Goal: Contribute content: Add original content to the website for others to see

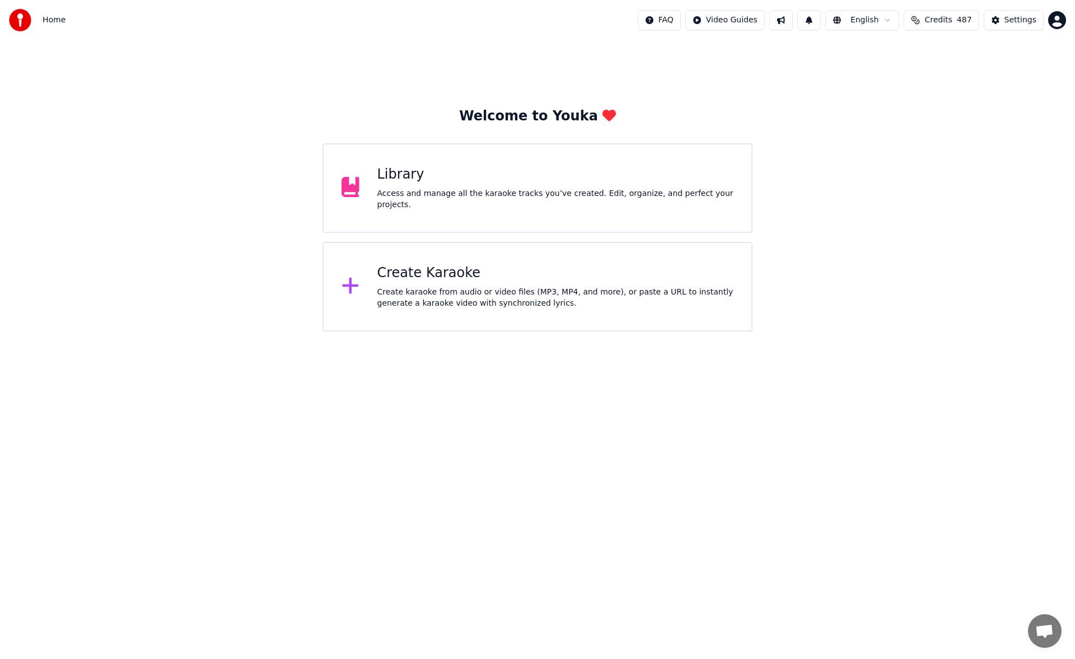
click at [612, 196] on div "Access and manage all the karaoke tracks you’ve created. Edit, organize, and pe…" at bounding box center [555, 199] width 357 height 22
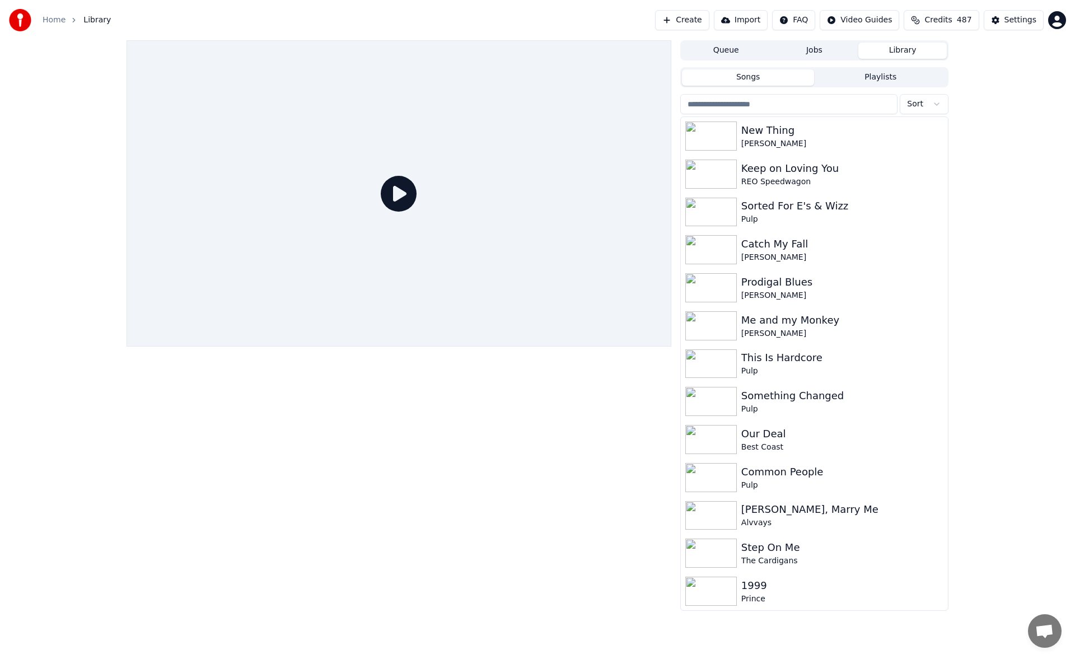
click at [700, 22] on button "Create" at bounding box center [682, 20] width 54 height 20
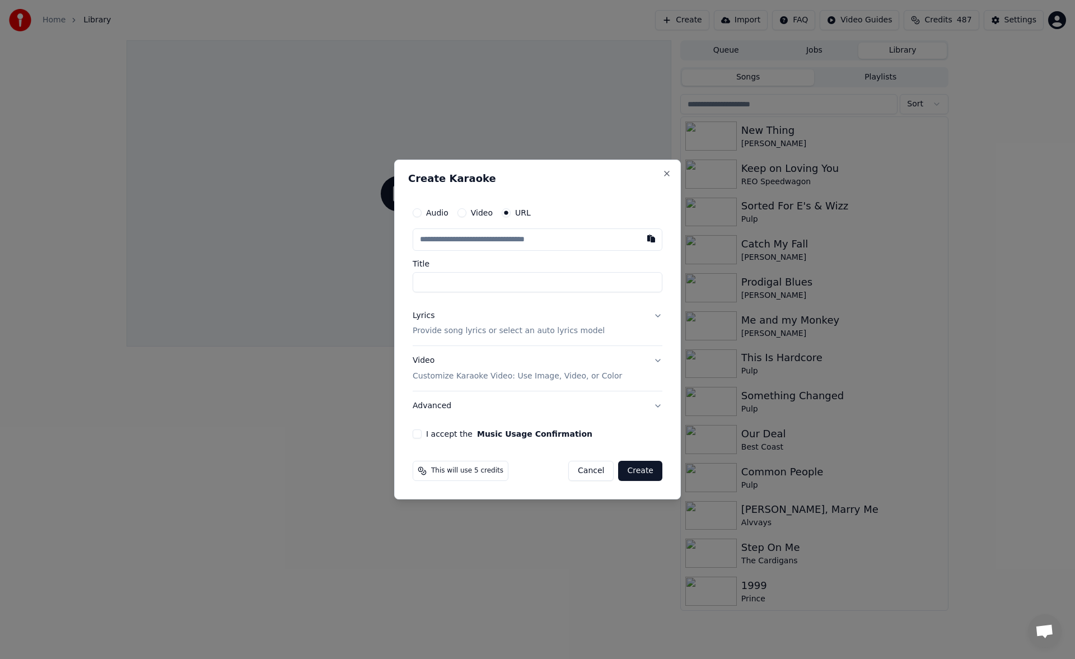
type input "**********"
click at [658, 316] on button "Lyrics Provide song lyrics or select an auto lyrics model" at bounding box center [538, 323] width 250 height 45
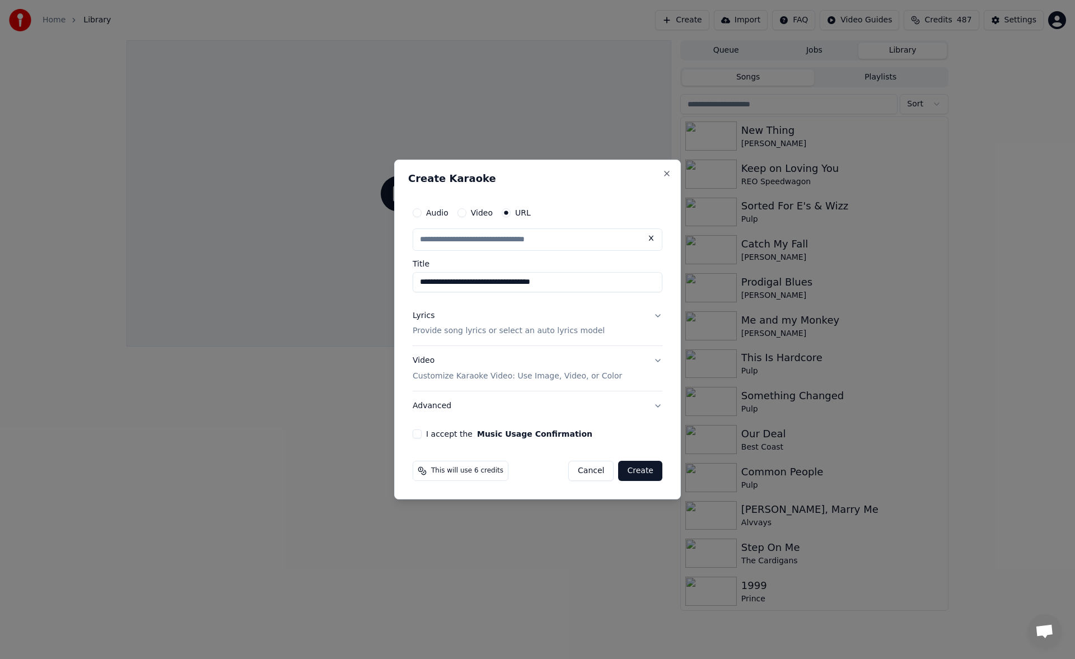
type input "**********"
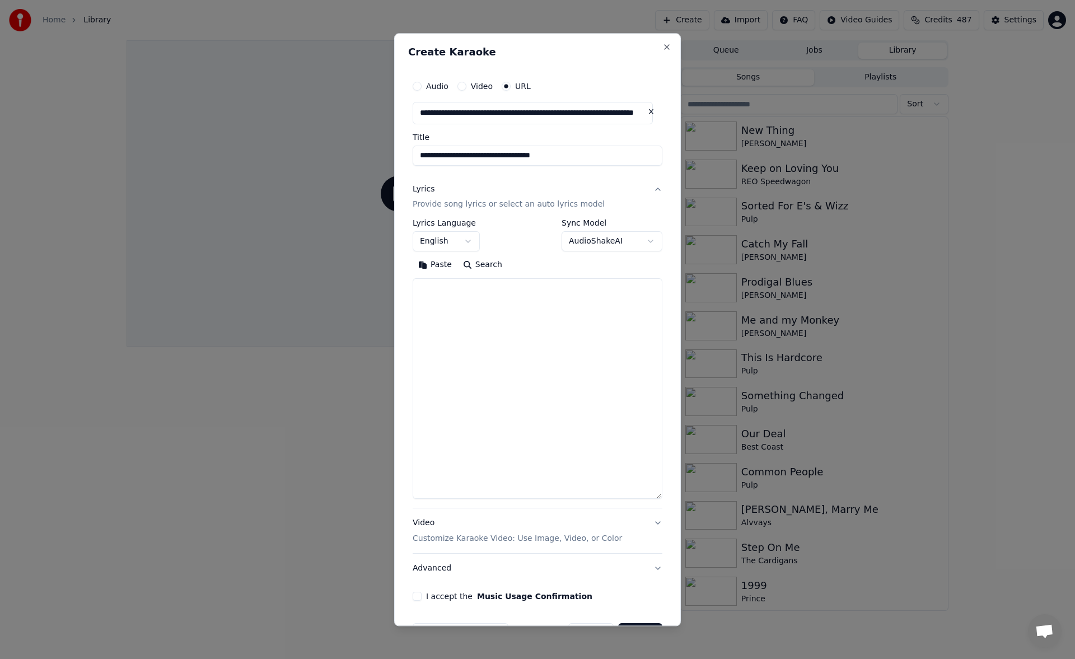
drag, startPoint x: 657, startPoint y: 386, endPoint x: 657, endPoint y: 497, distance: 110.8
click at [657, 497] on div "**********" at bounding box center [537, 338] width 259 height 535
click at [549, 334] on textarea at bounding box center [538, 389] width 250 height 221
paste textarea "**********"
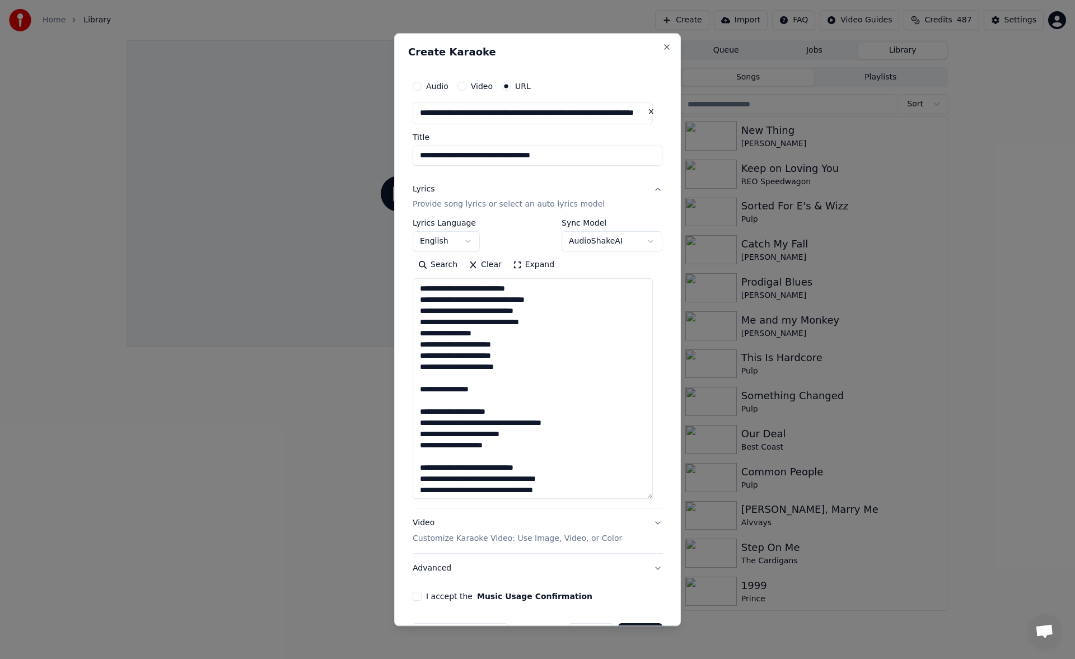
scroll to position [338, 0]
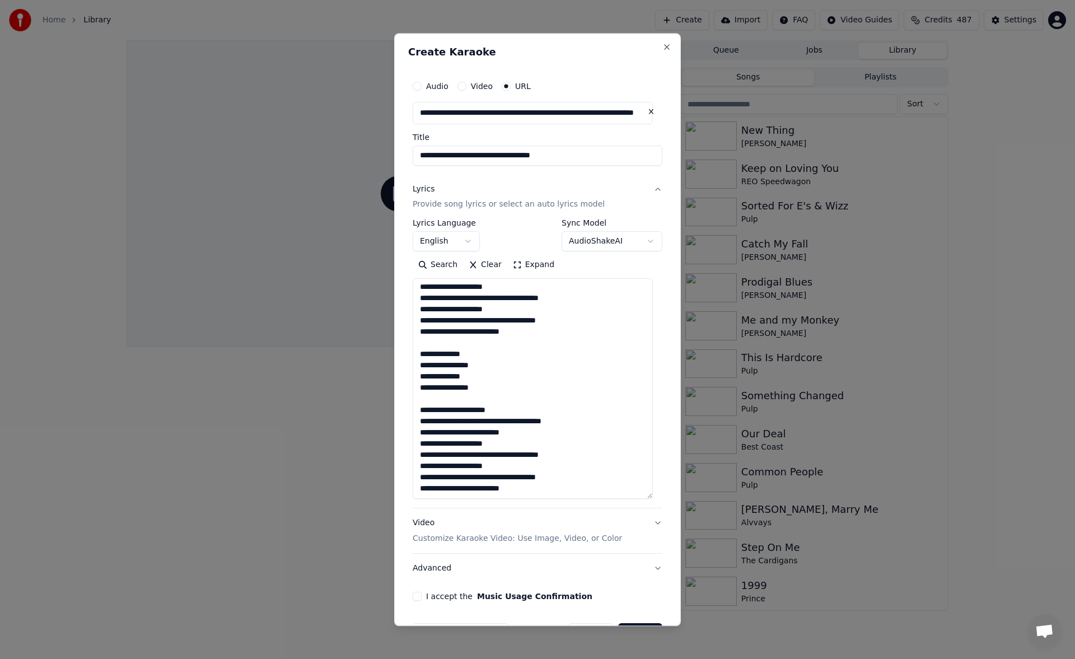
type textarea "**********"
click at [419, 598] on button "I accept the Music Usage Confirmation" at bounding box center [417, 596] width 9 height 9
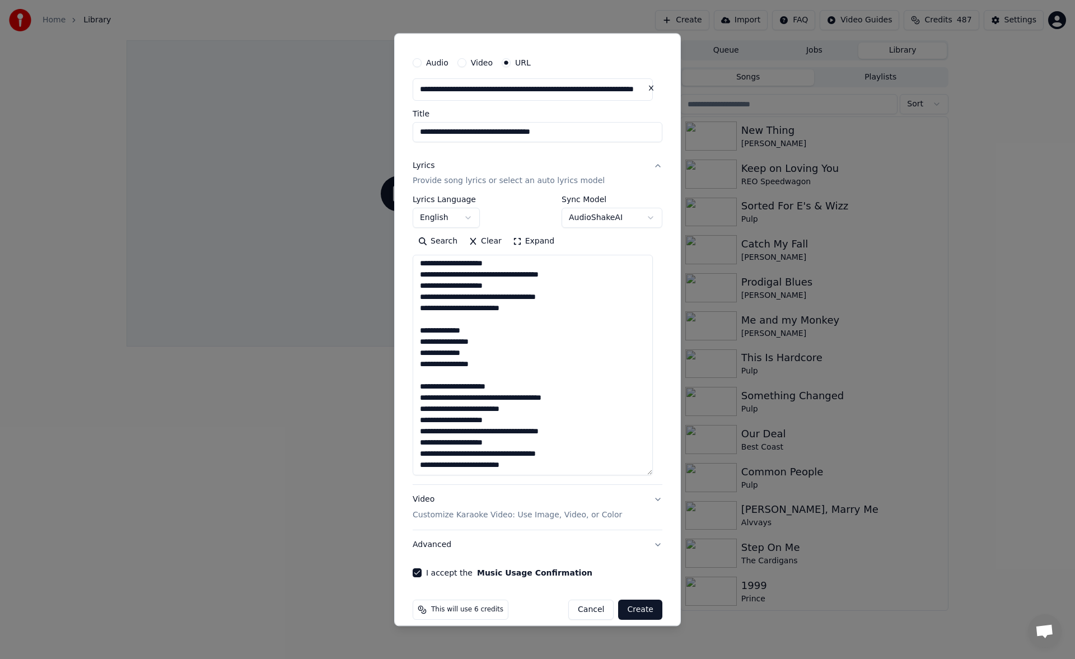
scroll to position [36, 0]
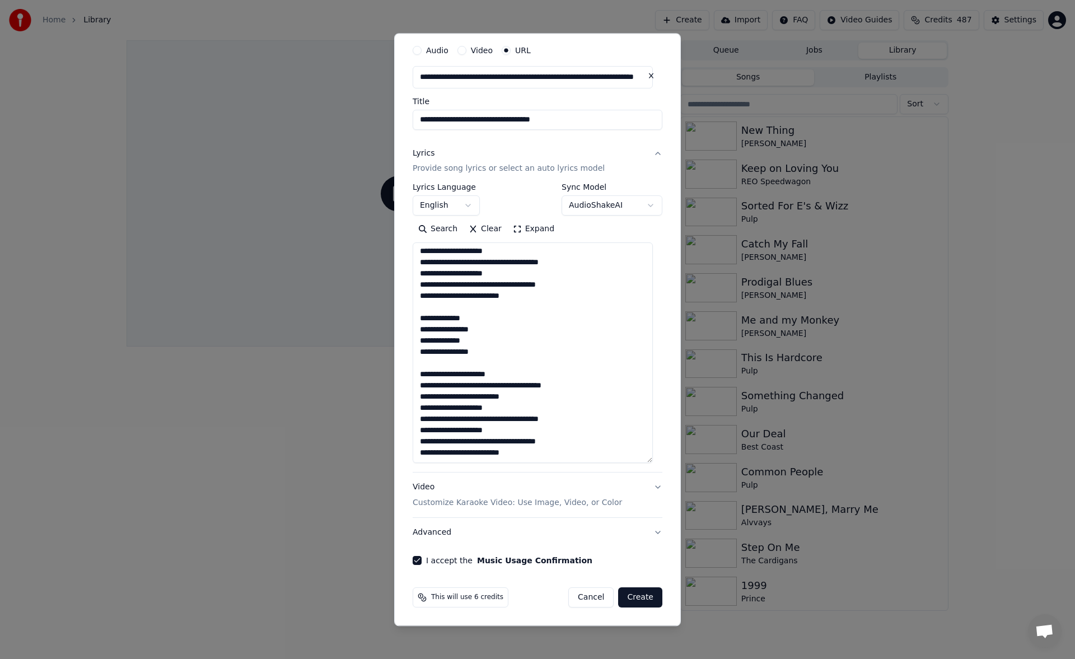
click at [628, 601] on button "Create" at bounding box center [640, 598] width 44 height 20
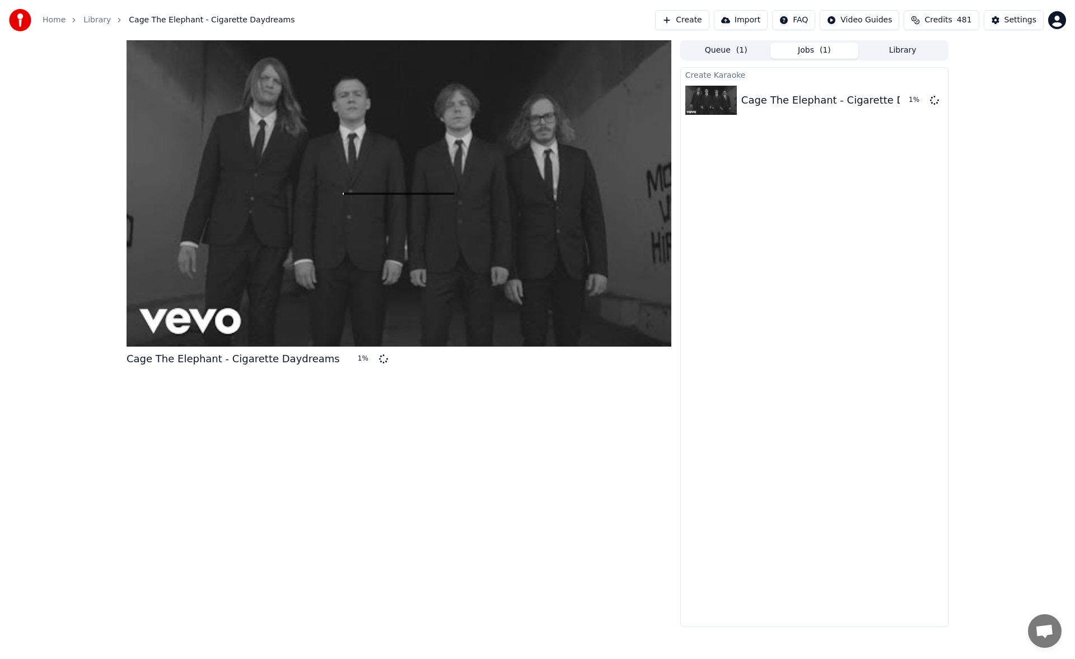
click at [902, 53] on button "Library" at bounding box center [902, 51] width 88 height 16
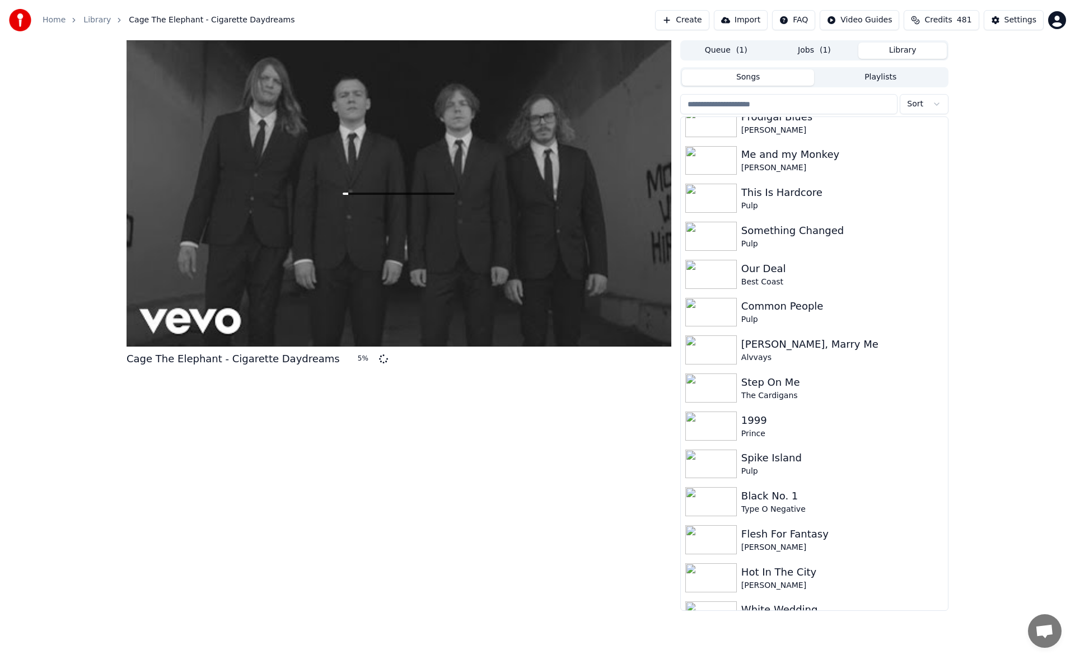
scroll to position [0, 0]
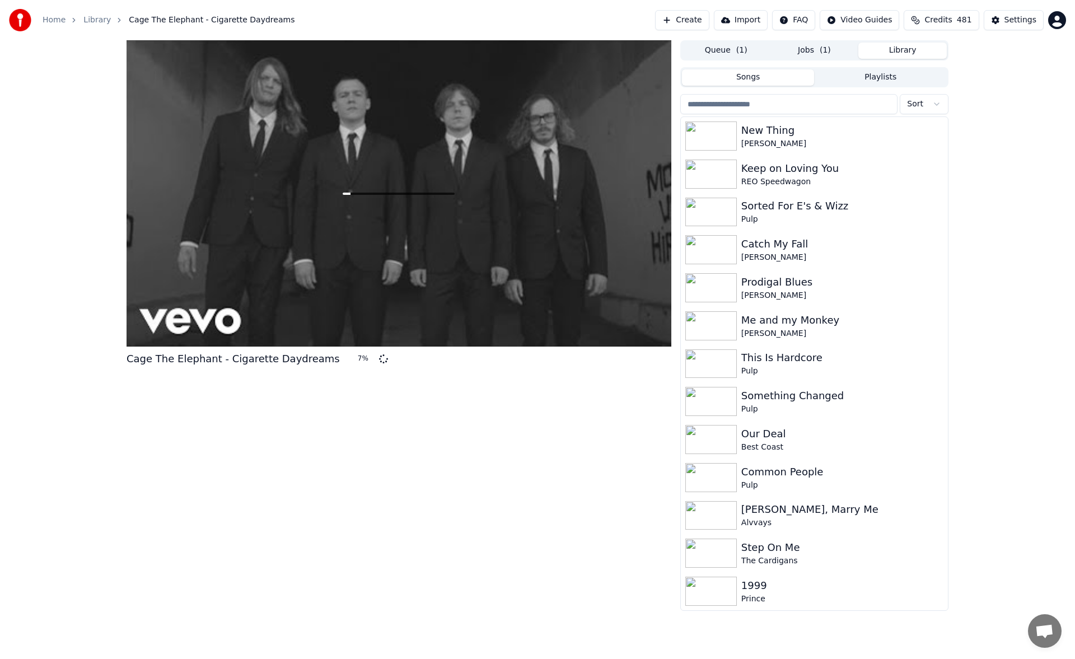
click at [809, 50] on button "Jobs ( 1 )" at bounding box center [814, 51] width 88 height 16
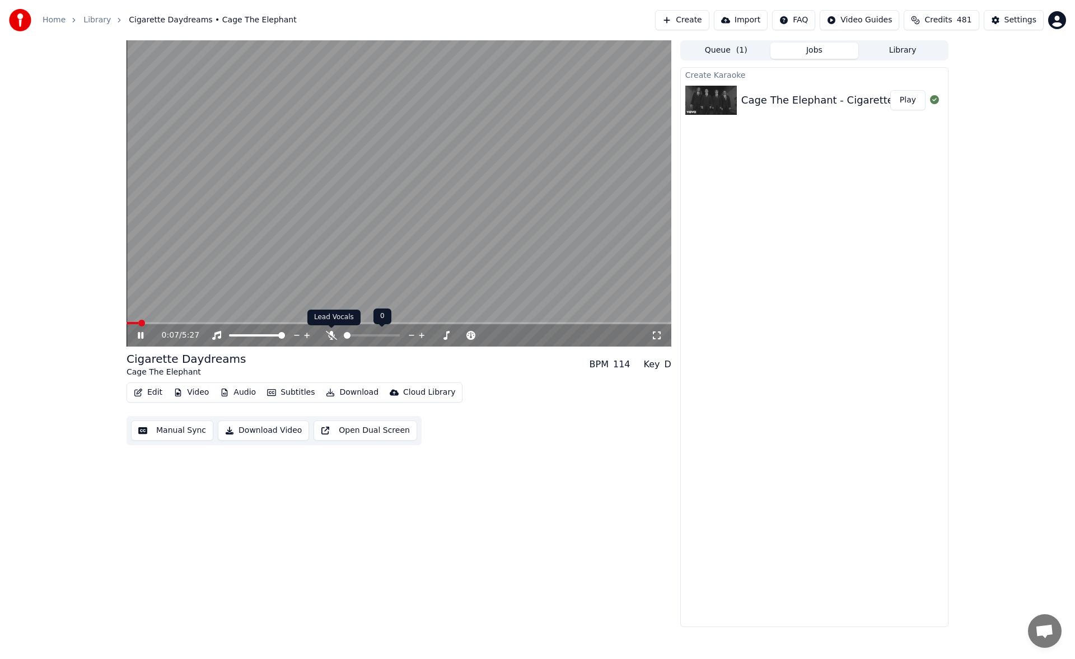
click at [332, 331] on icon at bounding box center [331, 335] width 11 height 9
click at [140, 332] on icon at bounding box center [148, 335] width 26 height 9
click at [167, 429] on button "Manual Sync" at bounding box center [172, 430] width 82 height 20
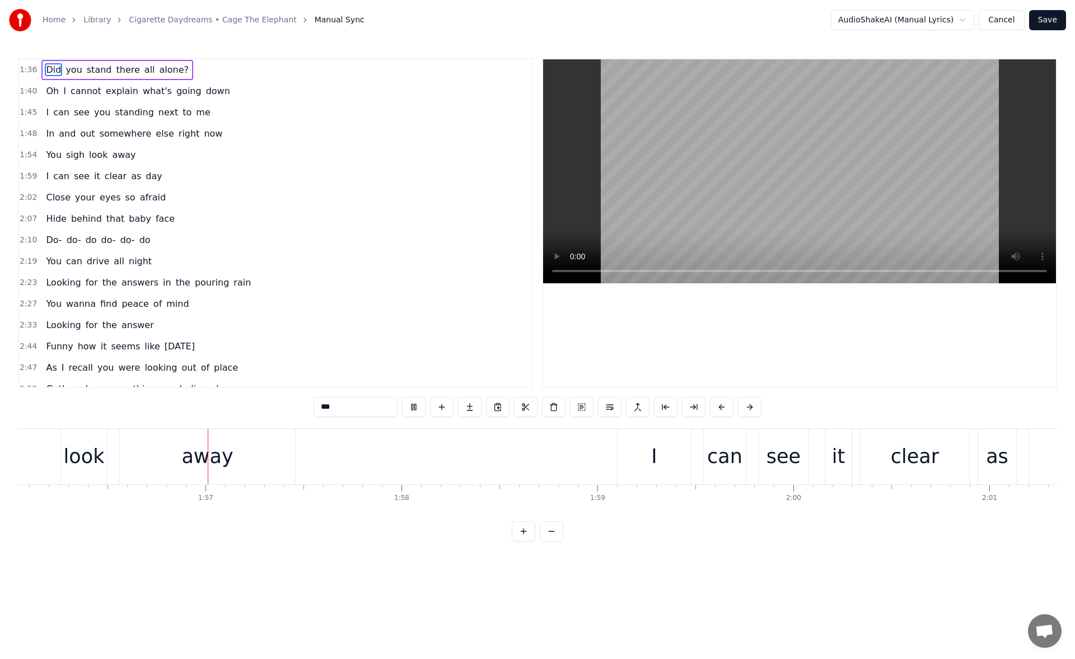
scroll to position [0, 22735]
click at [414, 406] on button at bounding box center [414, 407] width 24 height 20
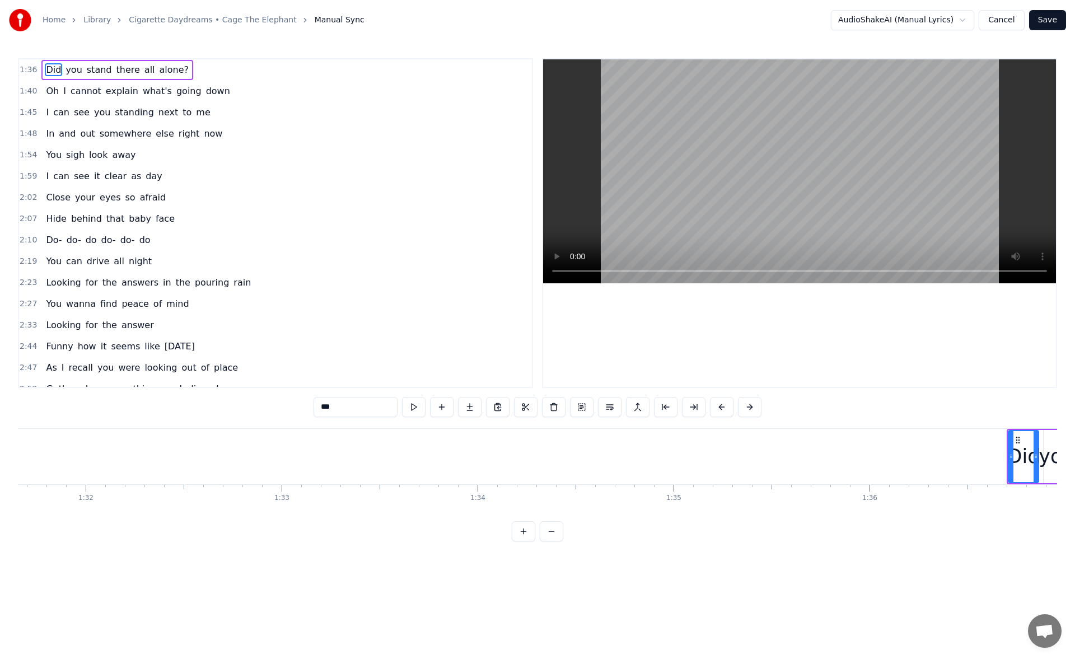
scroll to position [0, 18485]
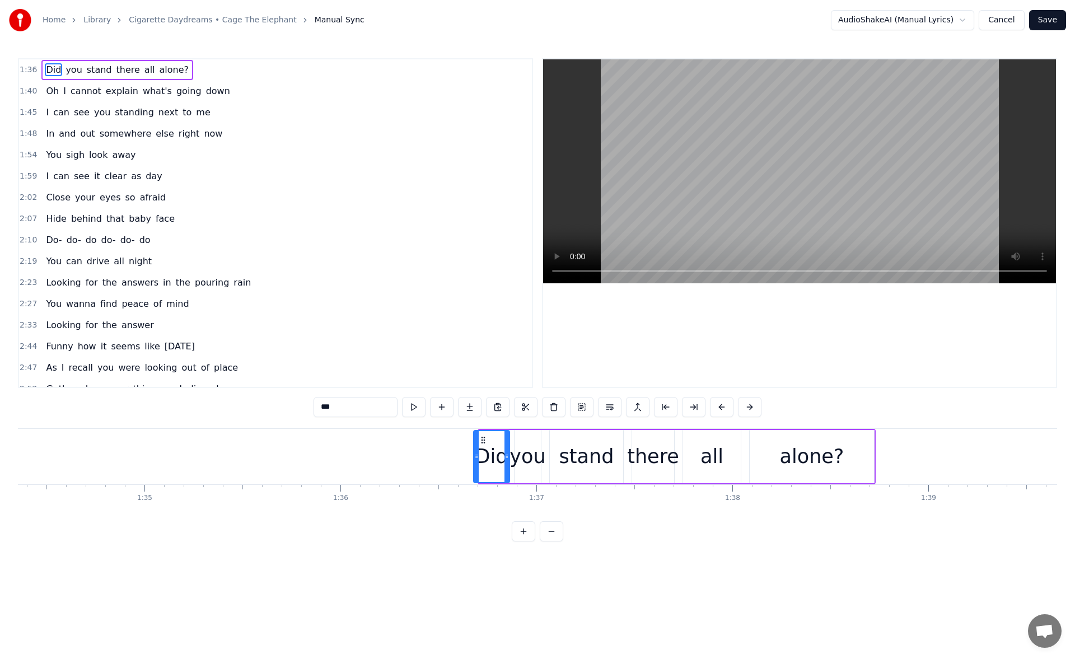
drag, startPoint x: 482, startPoint y: 457, endPoint x: 476, endPoint y: 456, distance: 5.6
click at [476, 456] on icon at bounding box center [476, 456] width 4 height 9
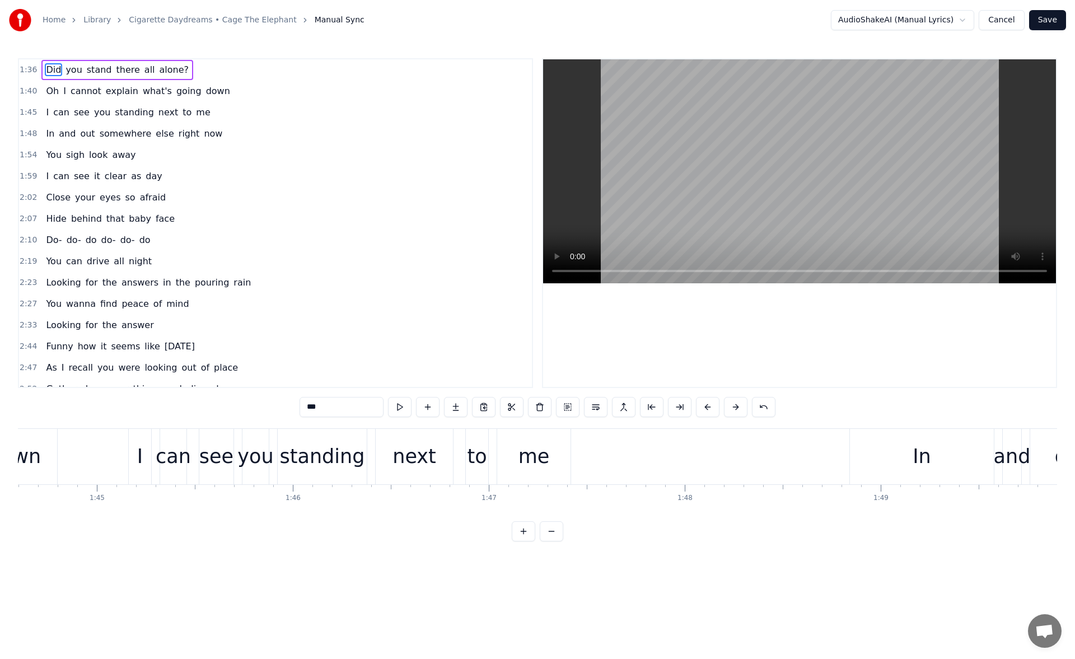
scroll to position [0, 20808]
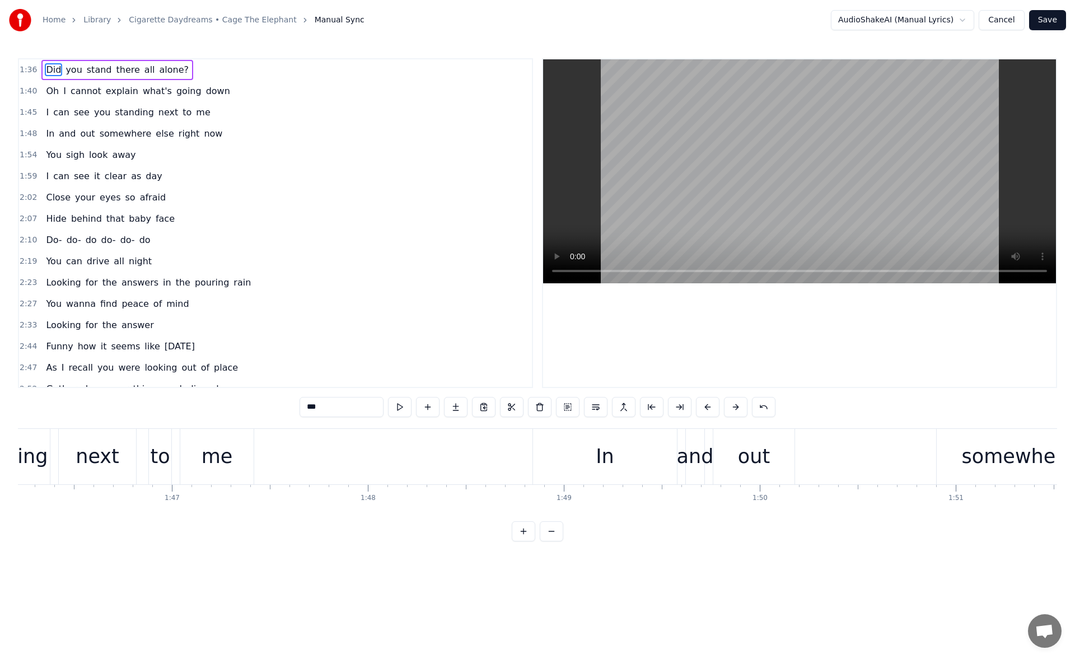
click at [545, 460] on div "In" at bounding box center [605, 456] width 144 height 55
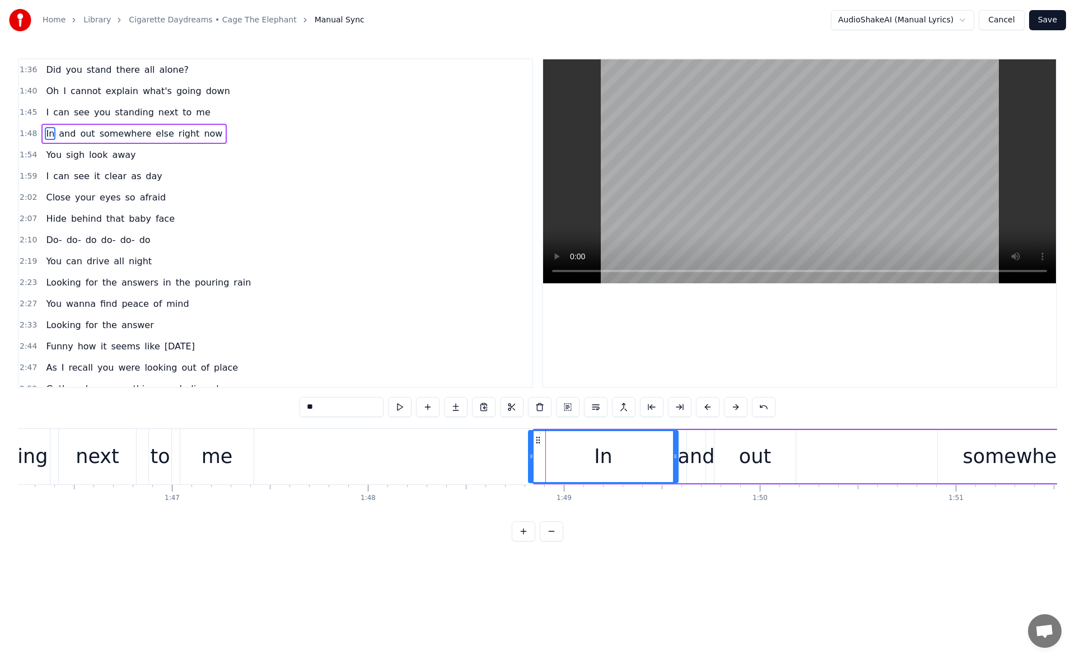
click at [530, 460] on icon at bounding box center [531, 456] width 4 height 9
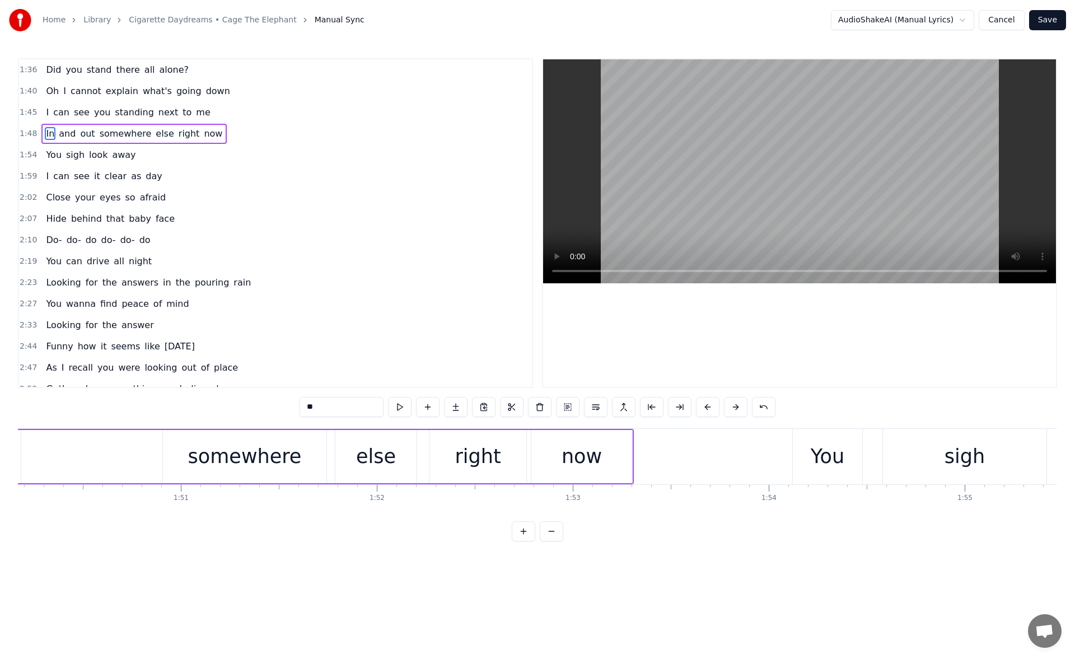
scroll to position [0, 21723]
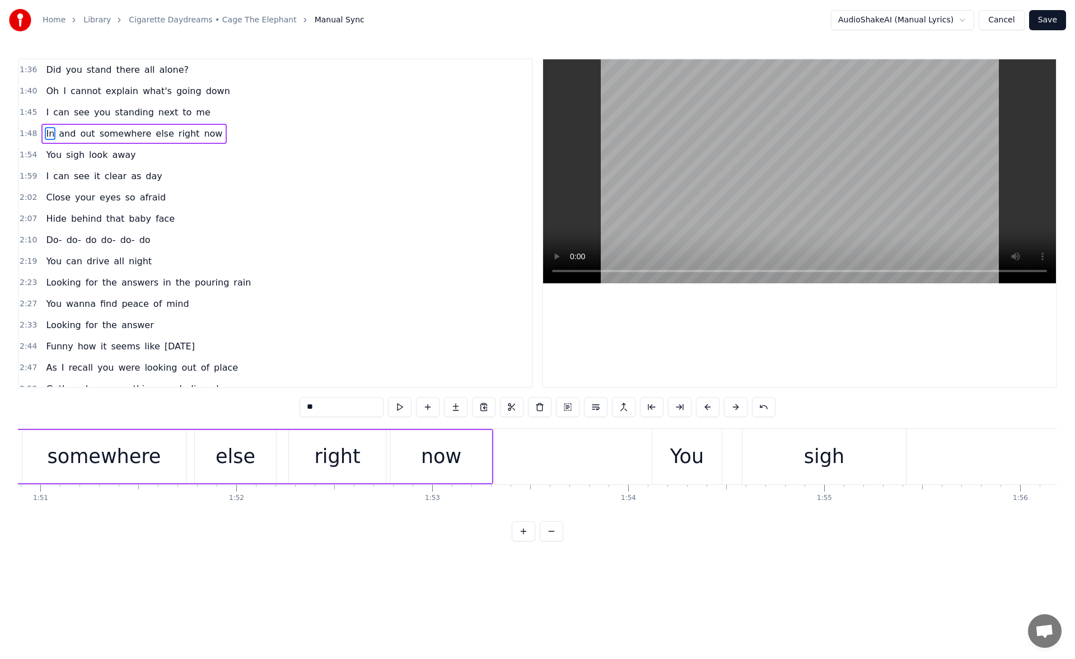
click at [112, 457] on div "somewhere" at bounding box center [105, 457] width 114 height 30
drag, startPoint x: 24, startPoint y: 460, endPoint x: 17, endPoint y: 460, distance: 7.3
click at [17, 460] on div "Home Library Cigarette Daydreams • Cage The Elephant Manual Sync AudioShakeAI (…" at bounding box center [537, 270] width 1075 height 541
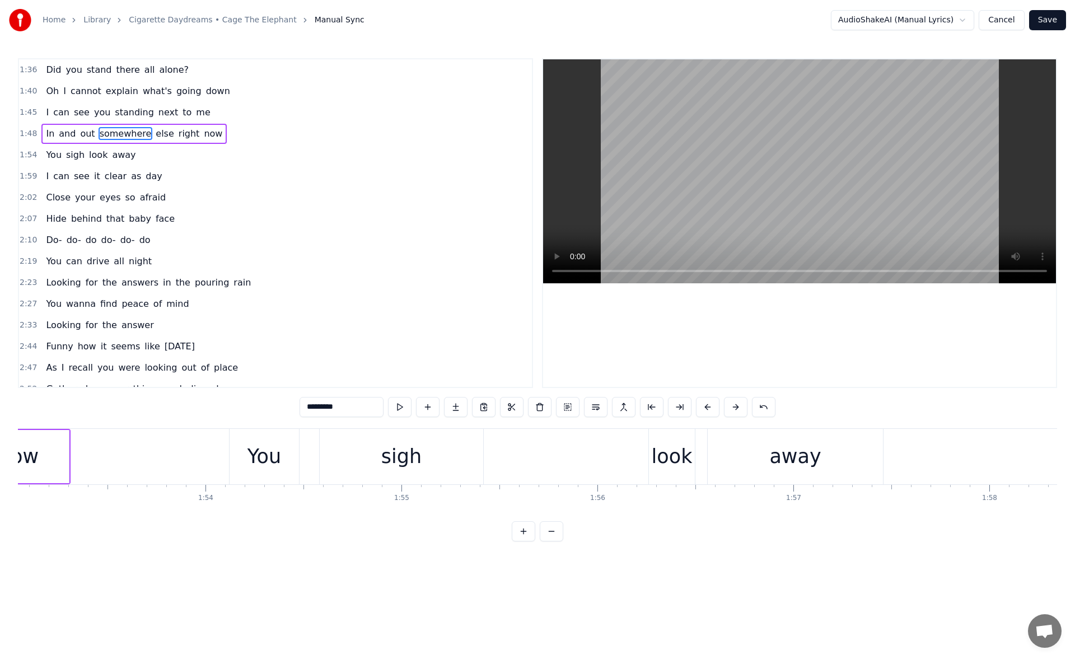
scroll to position [0, 22217]
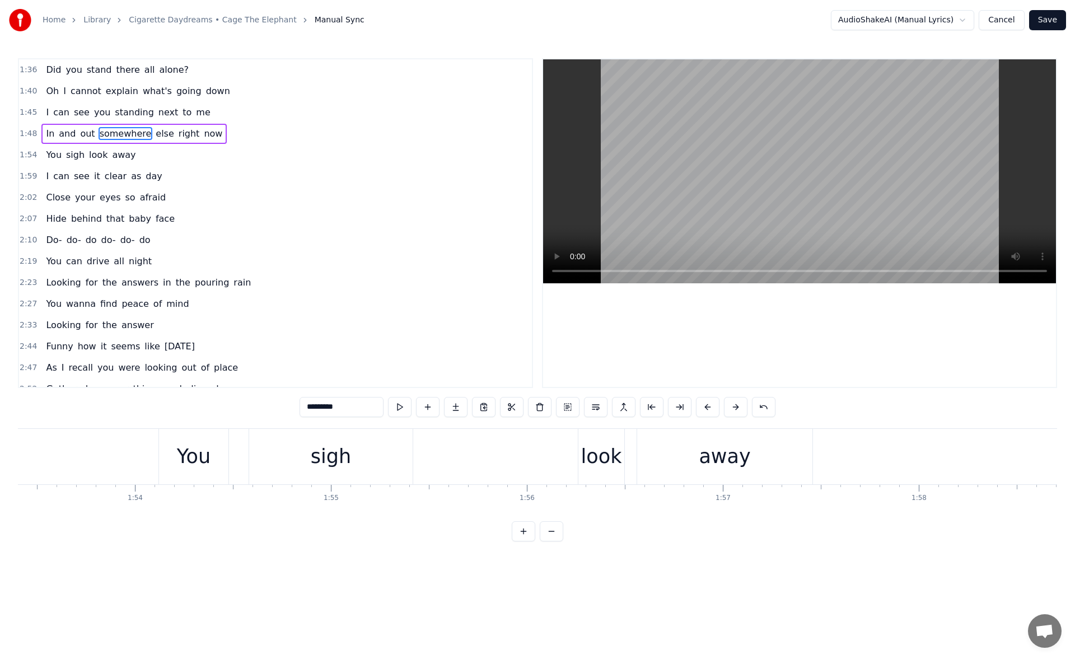
click at [585, 452] on div "look" at bounding box center [601, 457] width 41 height 30
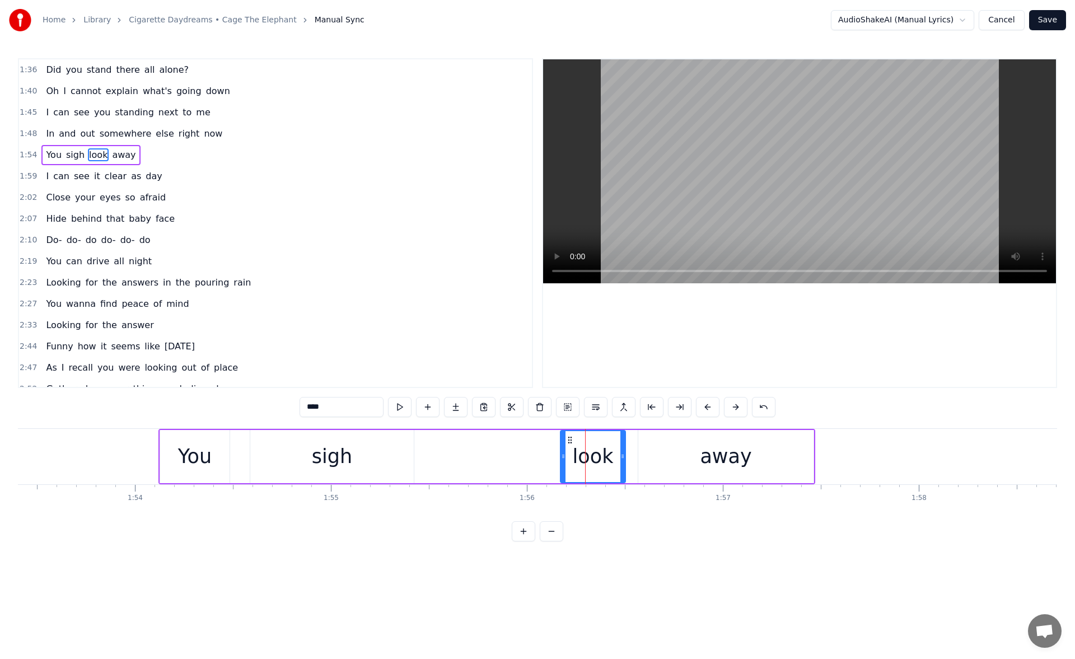
drag, startPoint x: 582, startPoint y: 454, endPoint x: 563, endPoint y: 455, distance: 19.0
click at [563, 455] on icon at bounding box center [563, 456] width 4 height 9
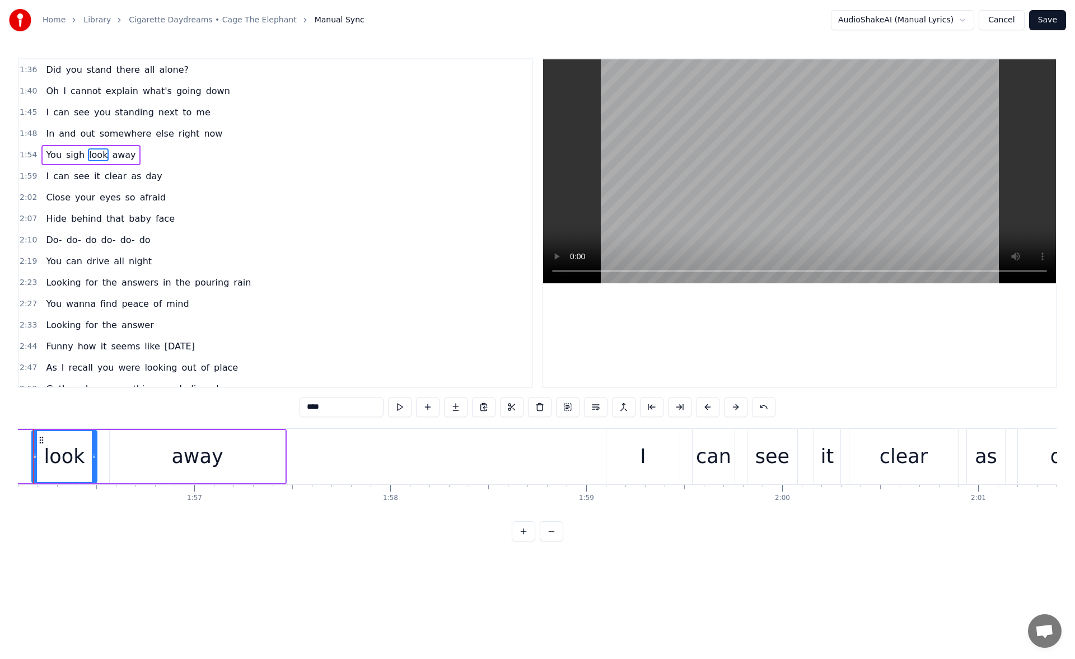
scroll to position [0, 22991]
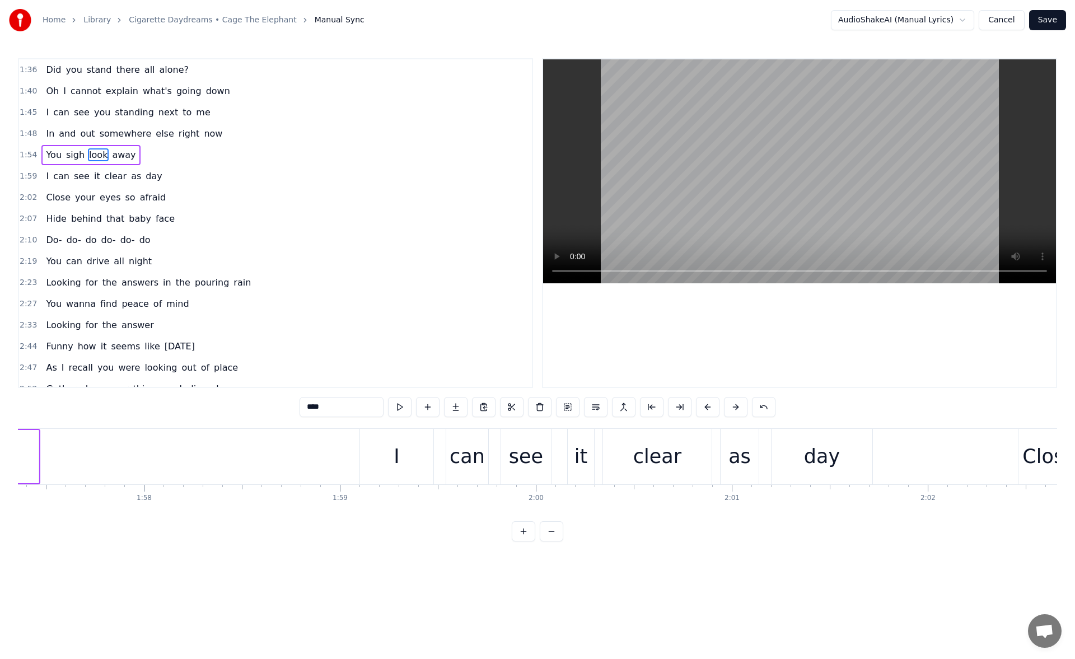
click at [397, 459] on div "I" at bounding box center [396, 457] width 6 height 30
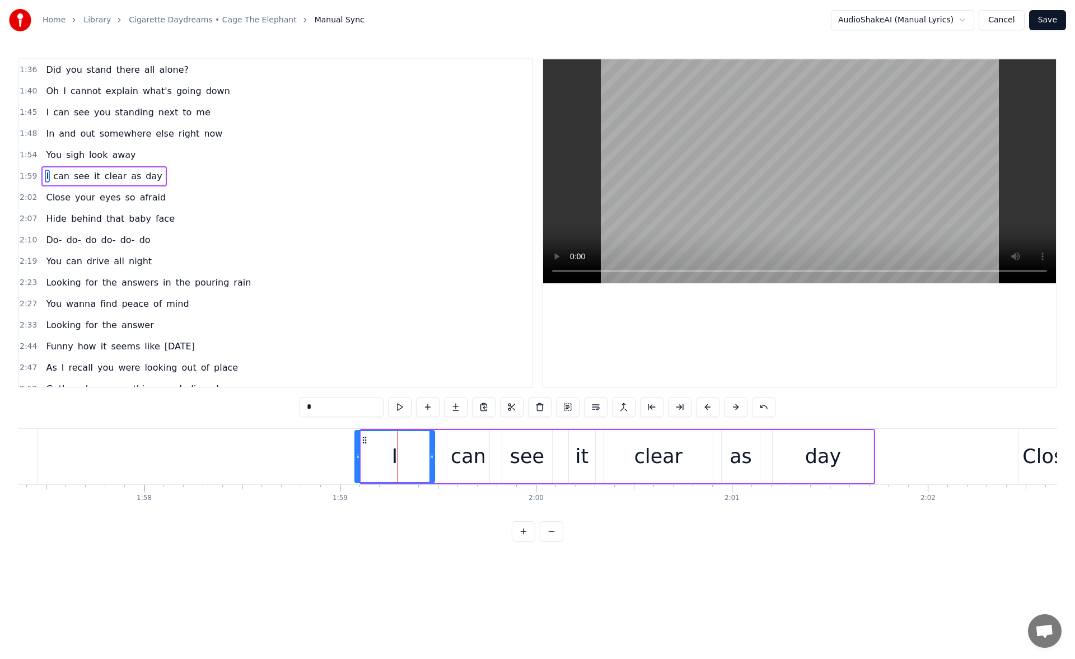
drag, startPoint x: 363, startPoint y: 462, endPoint x: 357, endPoint y: 460, distance: 6.4
click at [357, 460] on div at bounding box center [357, 456] width 4 height 51
click at [409, 409] on button at bounding box center [400, 407] width 24 height 20
click at [401, 407] on button at bounding box center [400, 407] width 24 height 20
click at [463, 452] on div "can" at bounding box center [468, 457] width 35 height 30
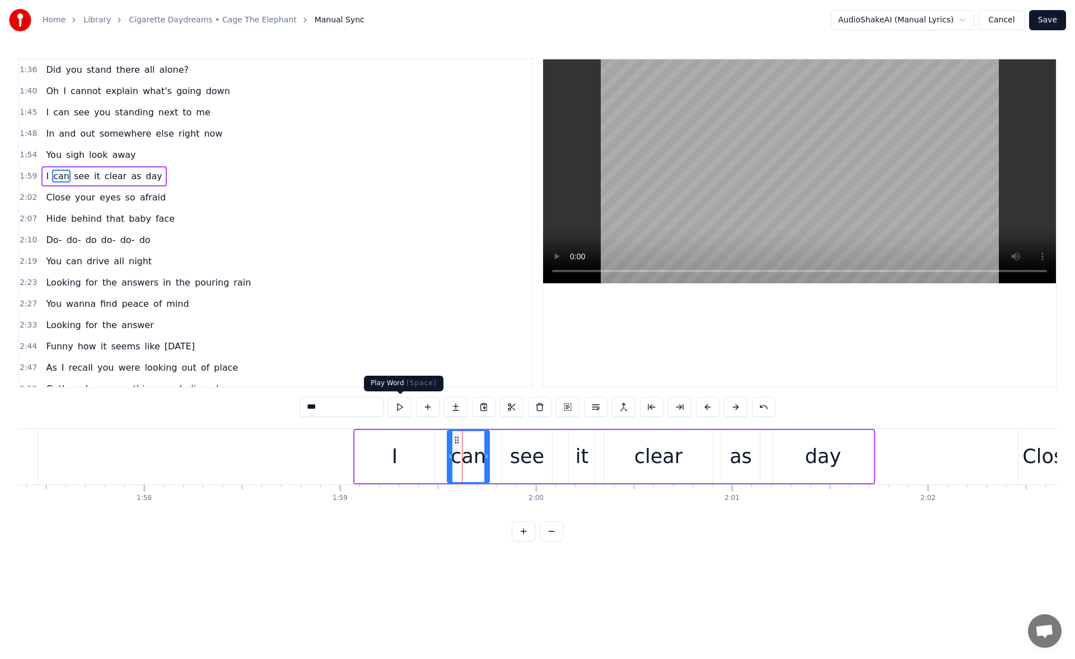
click at [400, 411] on button at bounding box center [400, 407] width 24 height 20
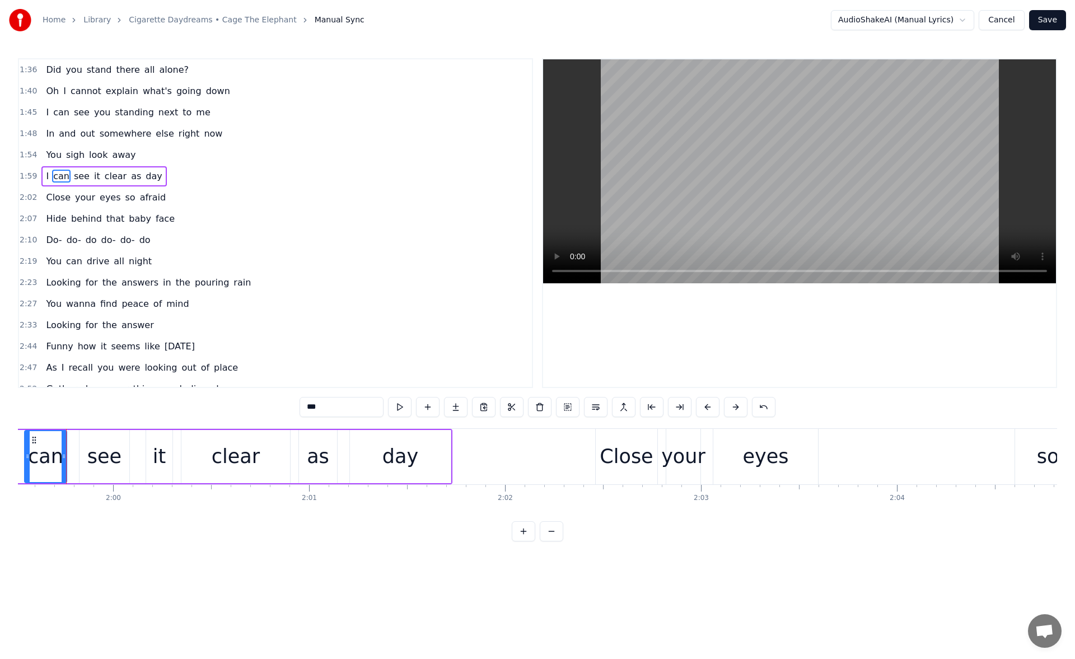
scroll to position [0, 23484]
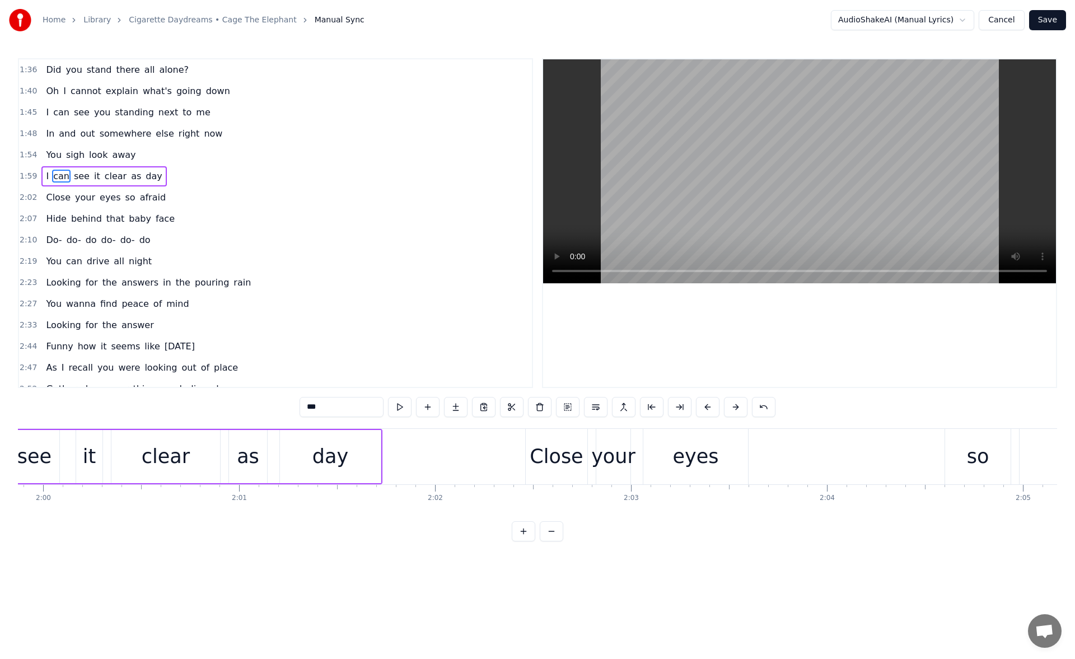
click at [532, 453] on div "Close" at bounding box center [557, 456] width 62 height 55
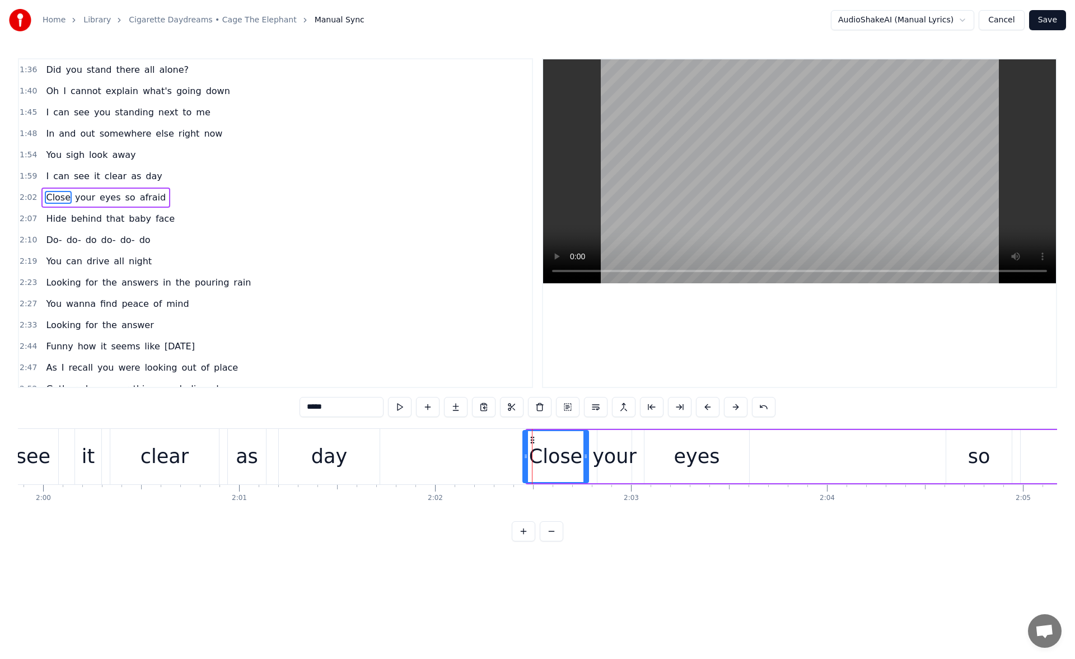
drag, startPoint x: 525, startPoint y: 453, endPoint x: 518, endPoint y: 454, distance: 7.3
click at [523, 454] on icon at bounding box center [525, 456] width 4 height 9
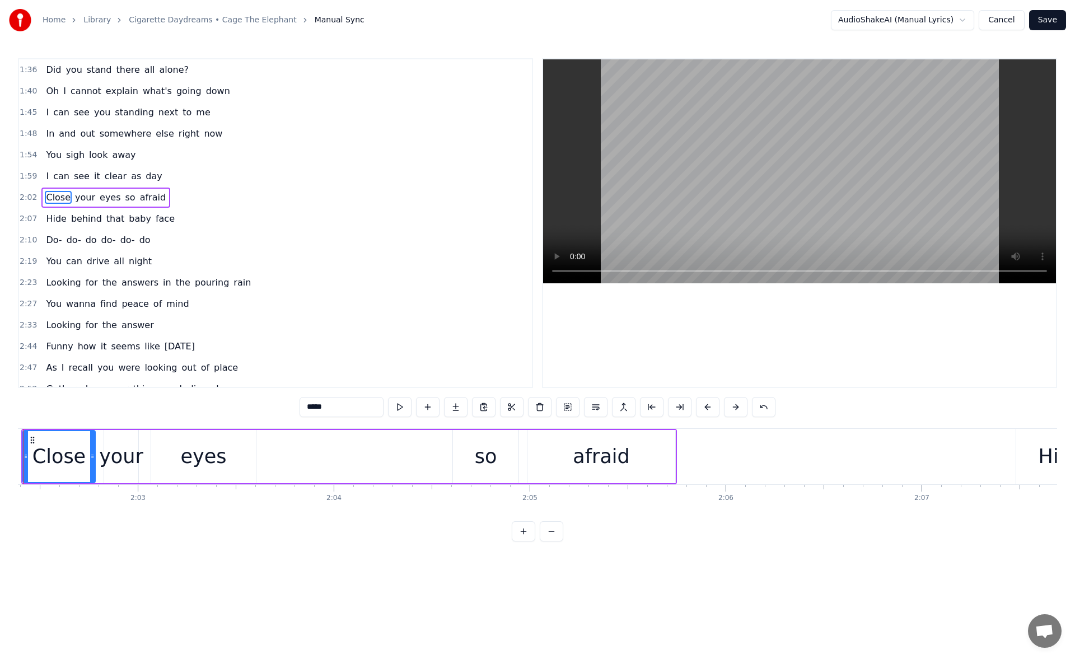
scroll to position [0, 24012]
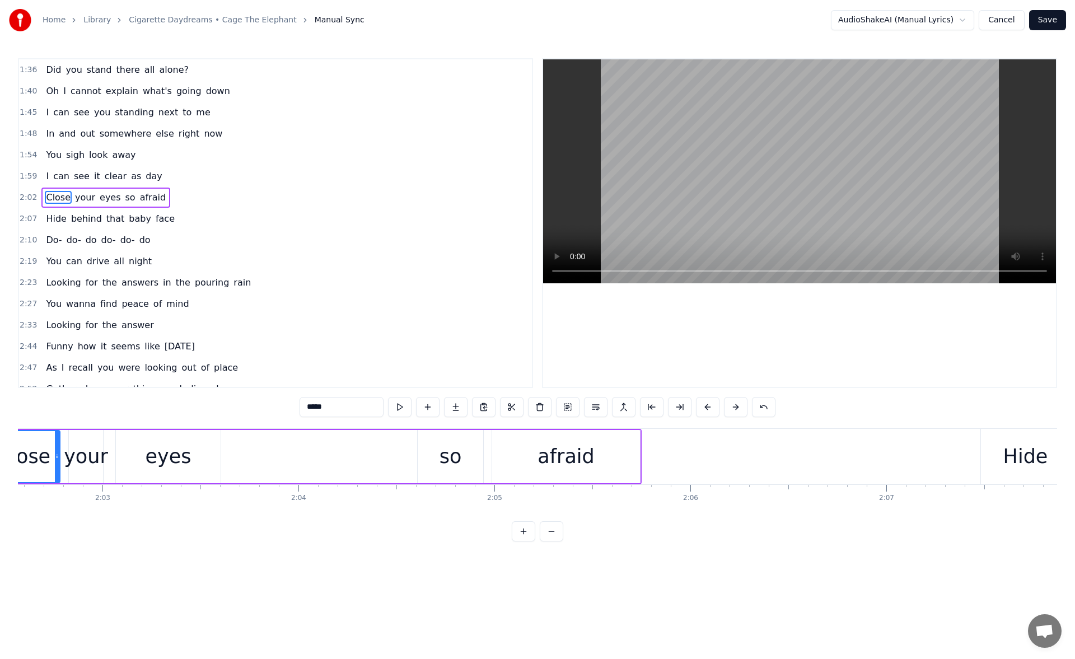
click at [442, 452] on div "so" at bounding box center [450, 457] width 22 height 30
type input "**"
click at [421, 458] on icon at bounding box center [420, 456] width 4 height 9
drag, startPoint x: 420, startPoint y: 458, endPoint x: 406, endPoint y: 458, distance: 14.6
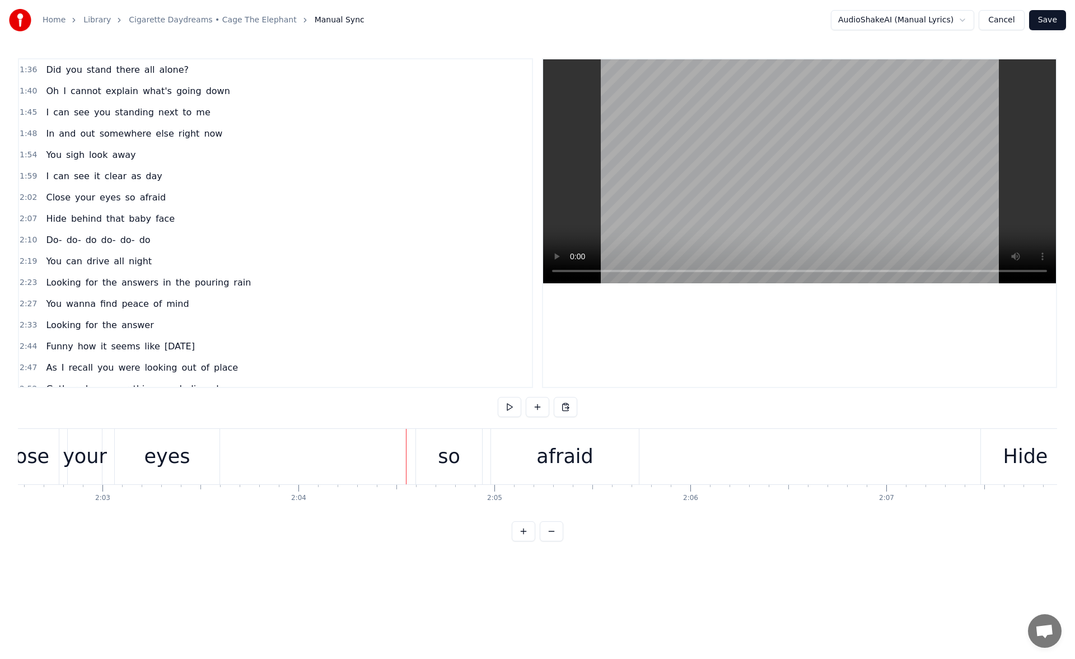
click at [423, 457] on div "so" at bounding box center [449, 456] width 66 height 55
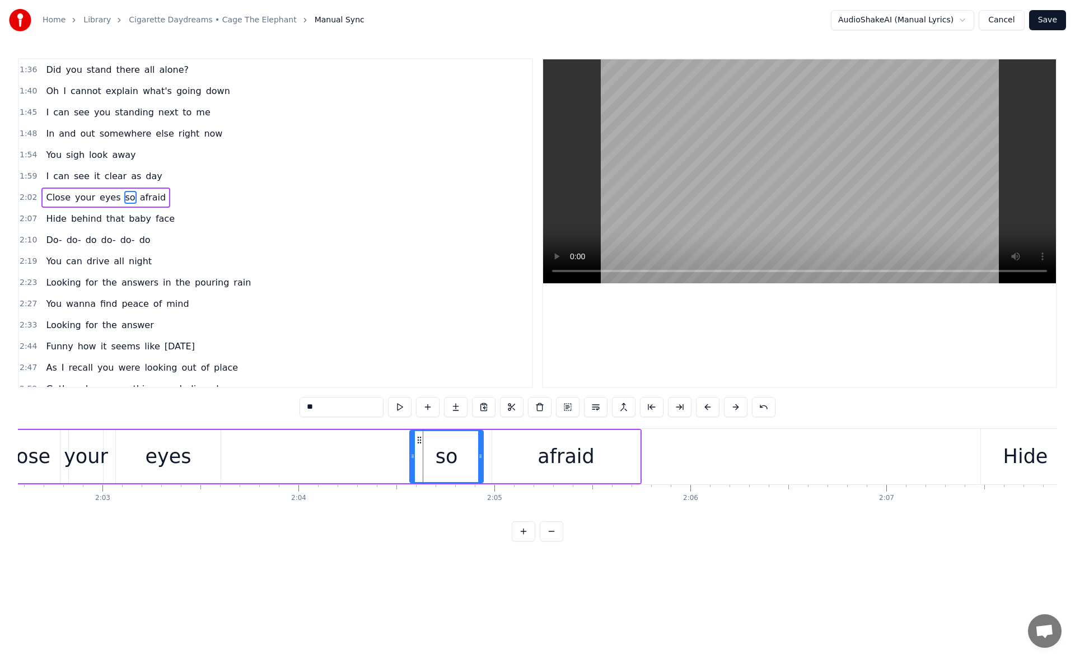
drag, startPoint x: 420, startPoint y: 457, endPoint x: 401, endPoint y: 457, distance: 19.0
click at [410, 457] on icon at bounding box center [412, 456] width 4 height 9
click at [398, 403] on button at bounding box center [400, 407] width 24 height 20
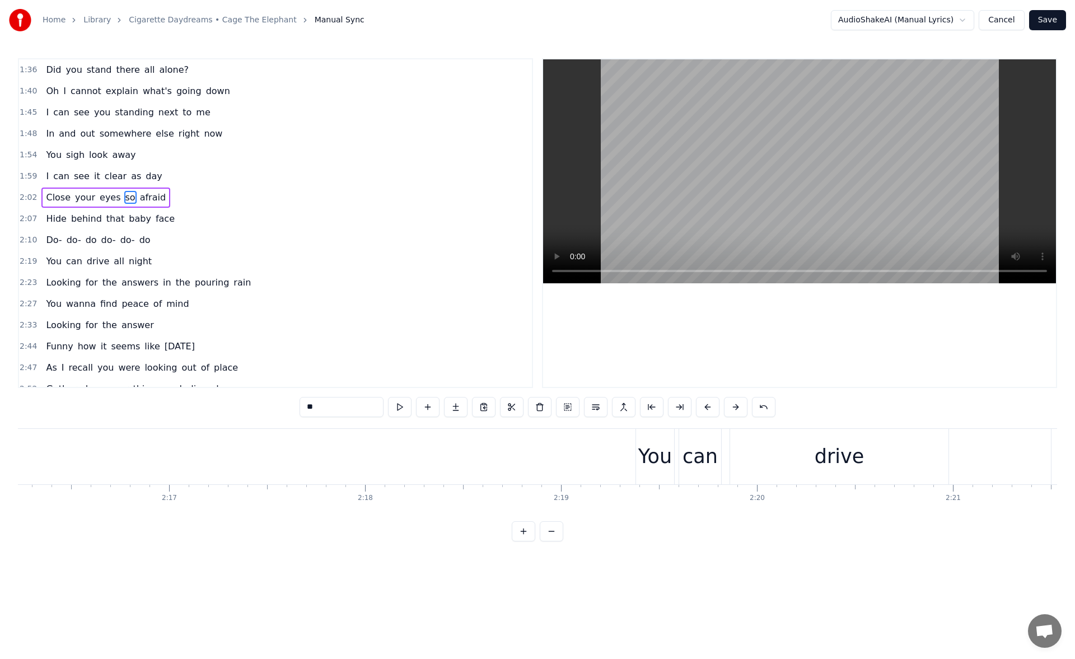
scroll to position [0, 27040]
click at [311, 450] on div "You" at bounding box center [303, 457] width 34 height 30
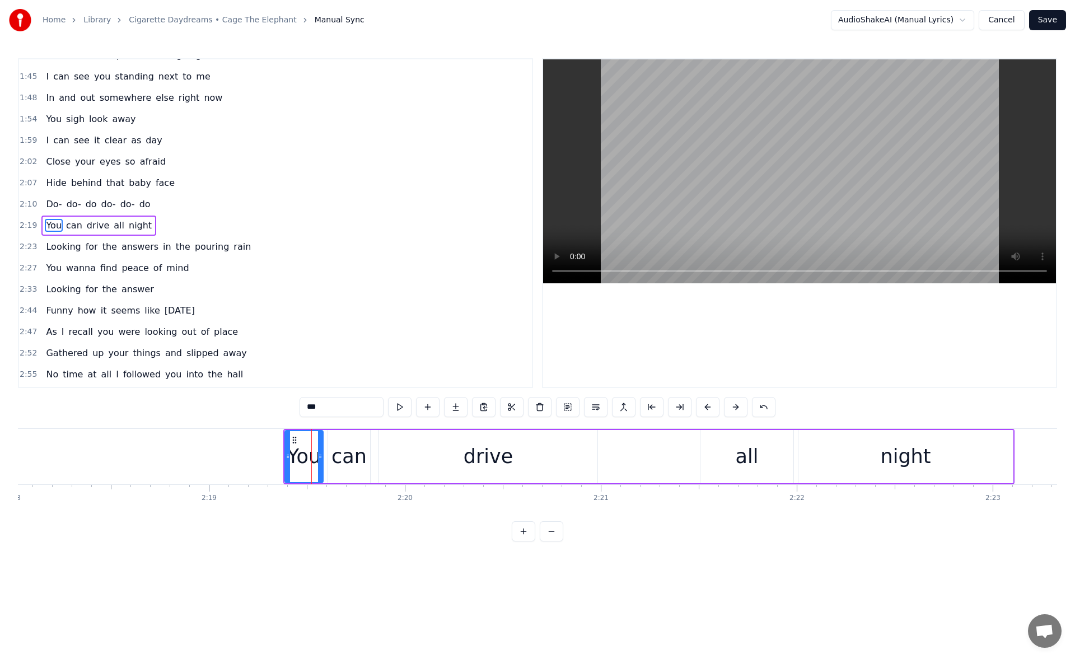
scroll to position [38, 0]
drag, startPoint x: 288, startPoint y: 457, endPoint x: 274, endPoint y: 456, distance: 14.0
click at [274, 456] on icon at bounding box center [274, 456] width 4 height 9
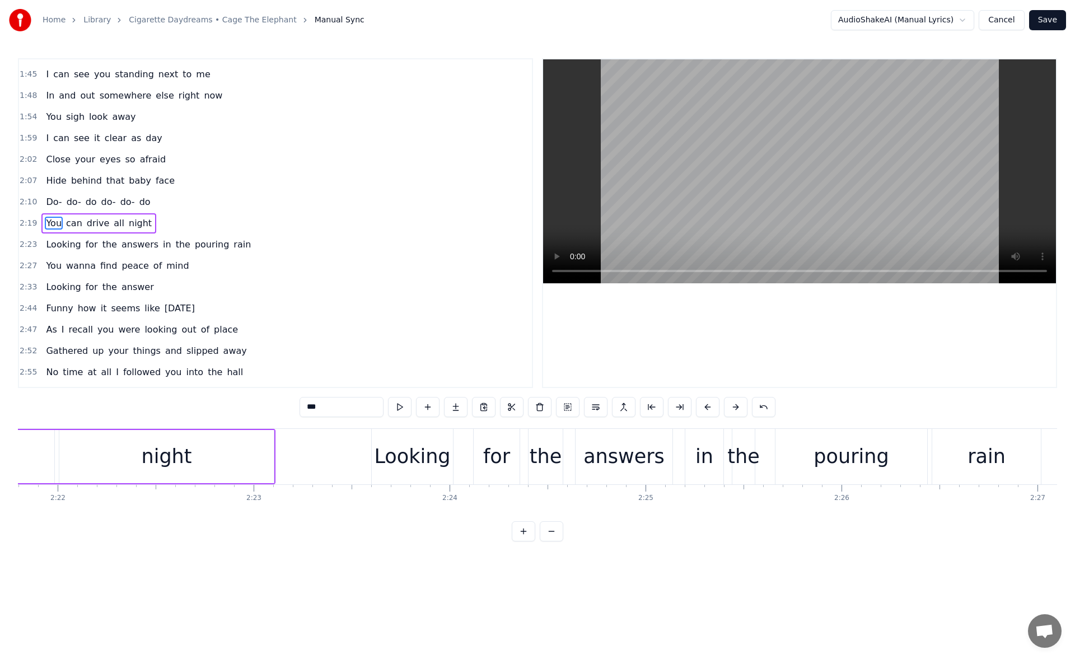
scroll to position [0, 27850]
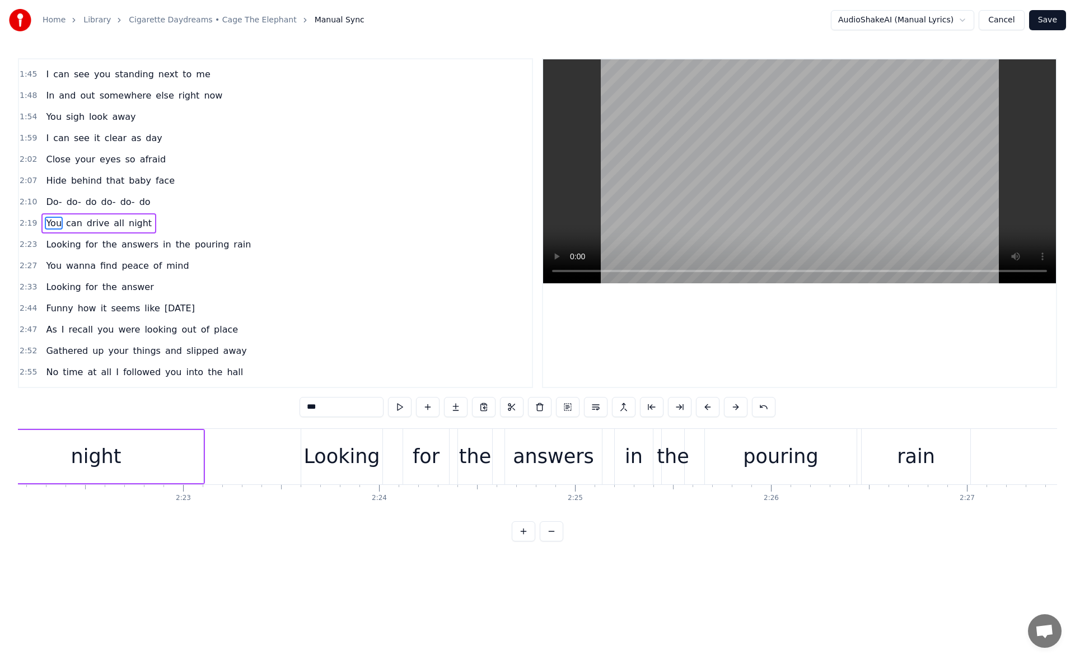
click at [332, 454] on div "Looking" at bounding box center [341, 457] width 76 height 30
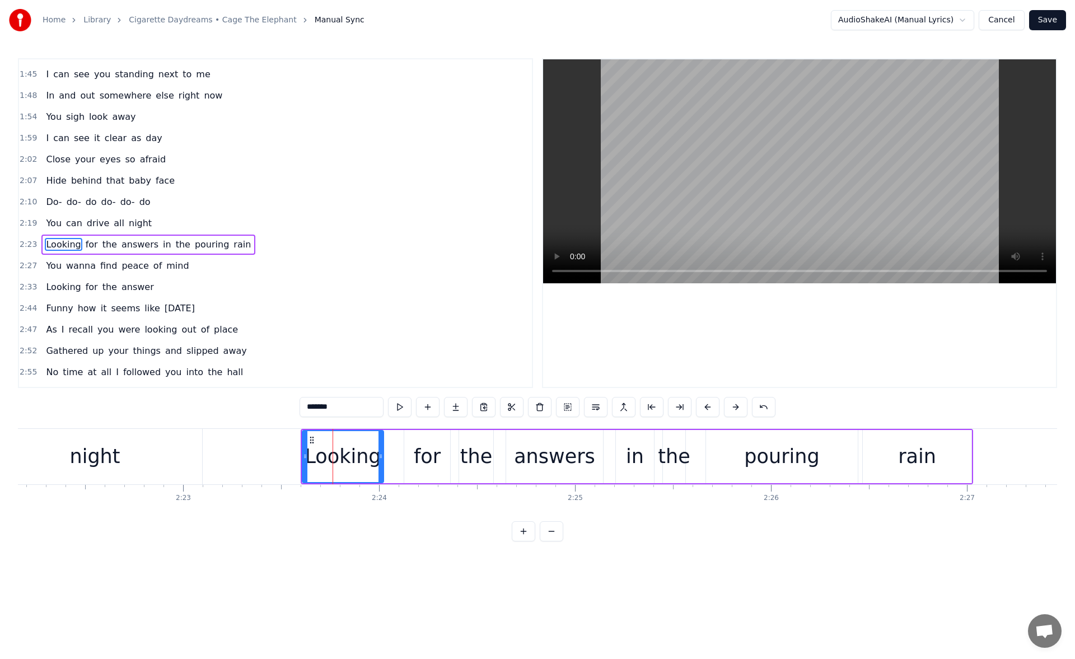
scroll to position [59, 0]
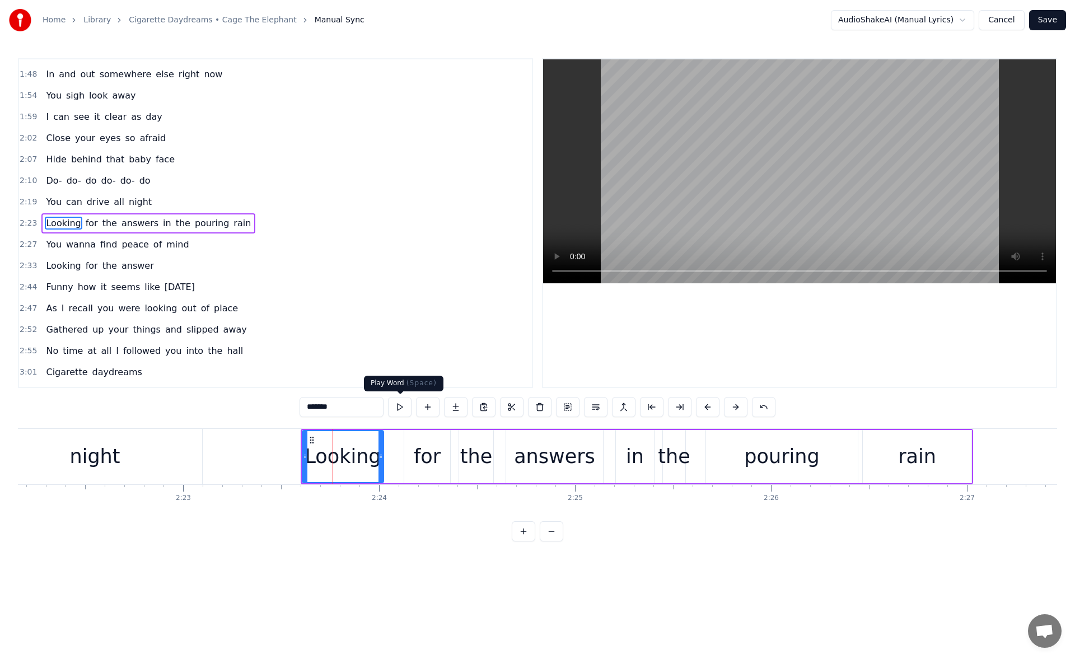
click at [400, 405] on button at bounding box center [400, 407] width 24 height 20
drag, startPoint x: 306, startPoint y: 461, endPoint x: 286, endPoint y: 460, distance: 19.6
click at [286, 460] on div at bounding box center [285, 456] width 4 height 51
click at [400, 411] on button at bounding box center [400, 407] width 24 height 20
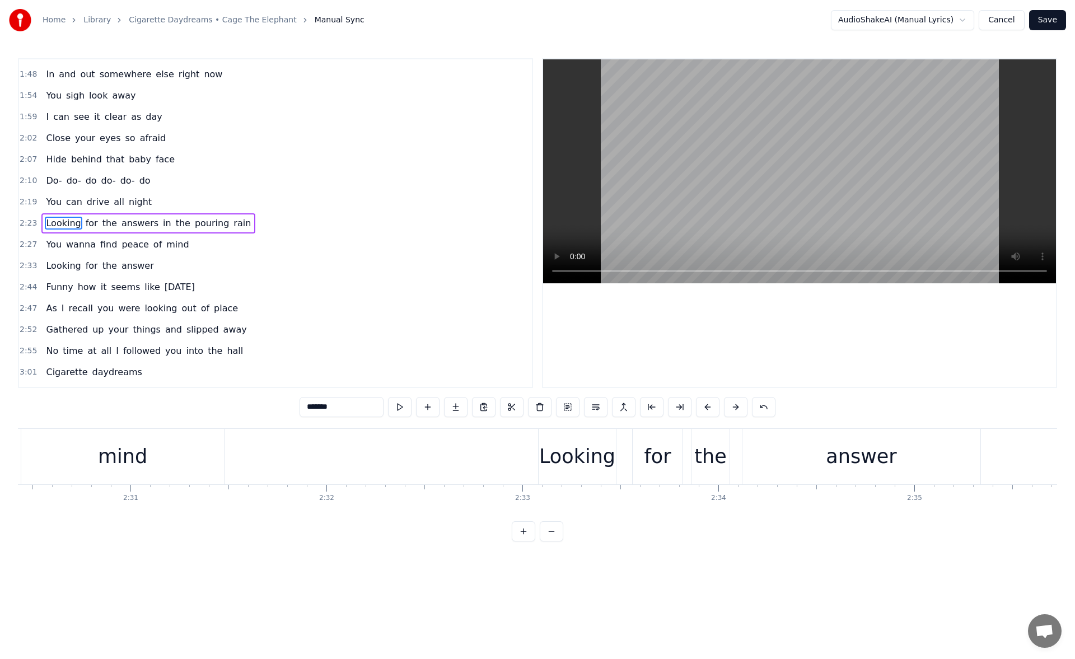
scroll to position [0, 29611]
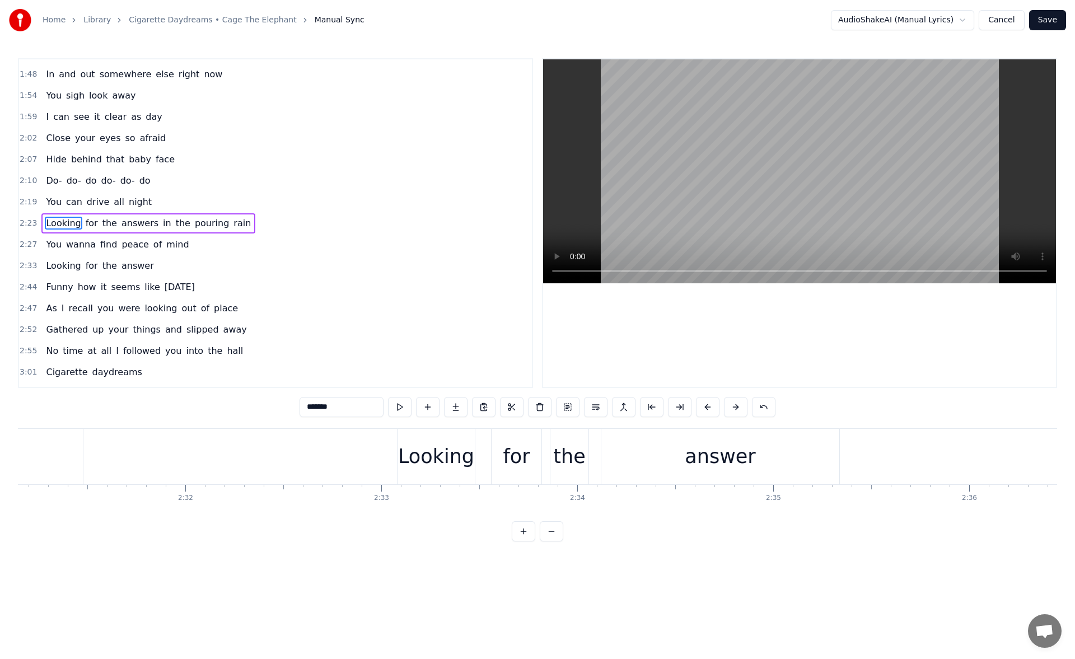
click at [431, 467] on div "Looking" at bounding box center [436, 457] width 76 height 30
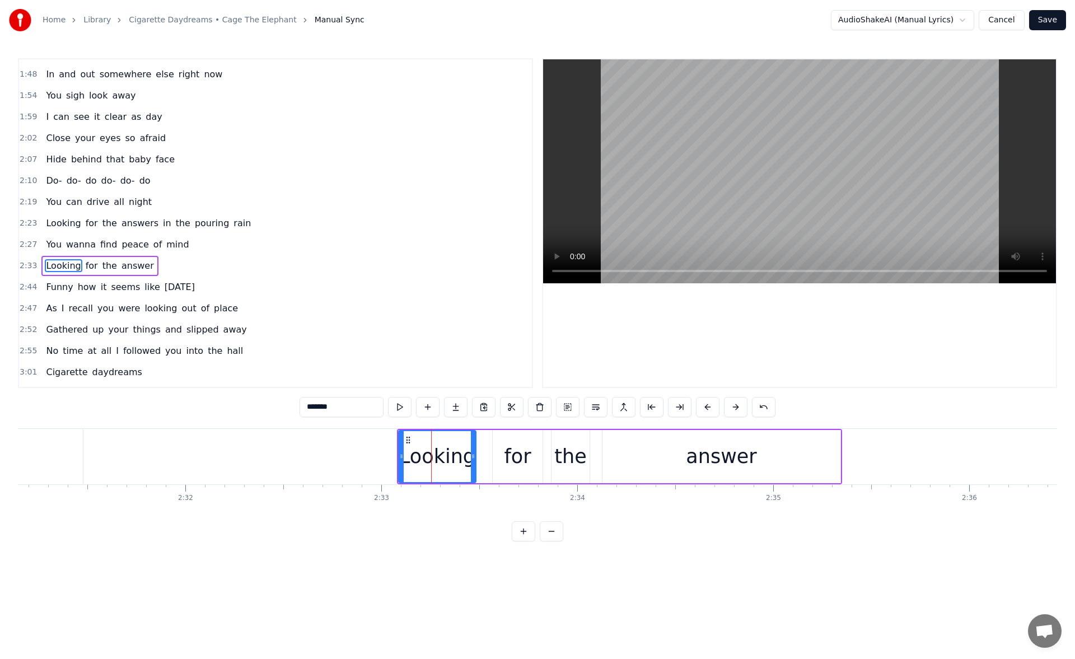
scroll to position [102, 0]
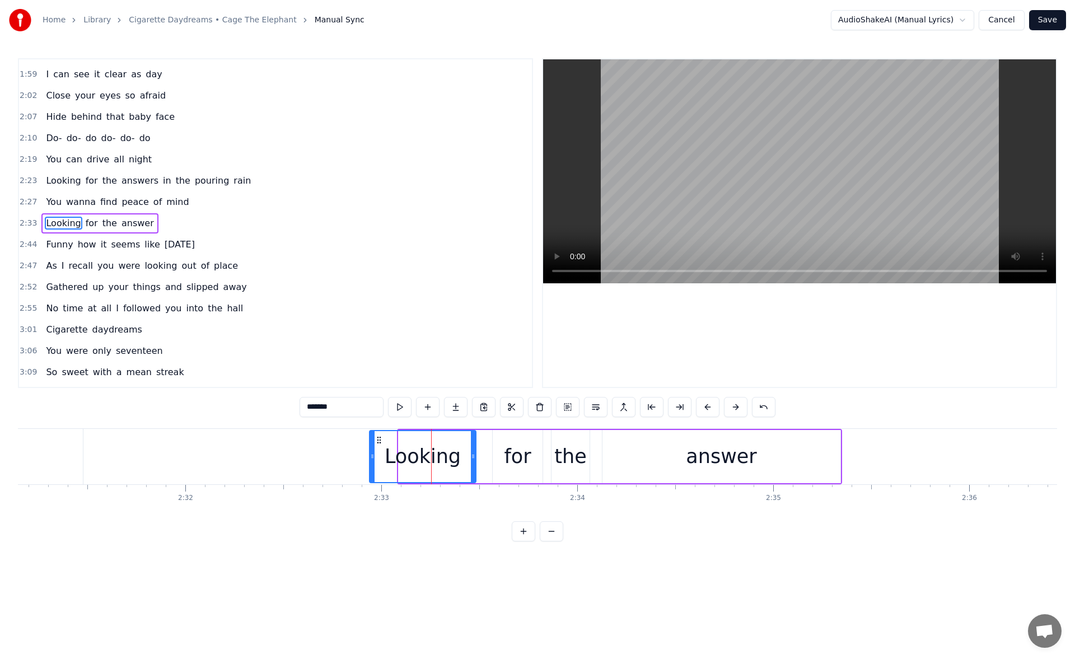
drag, startPoint x: 399, startPoint y: 462, endPoint x: 370, endPoint y: 458, distance: 29.4
click at [370, 458] on div at bounding box center [372, 456] width 4 height 51
click at [398, 409] on button at bounding box center [400, 407] width 24 height 20
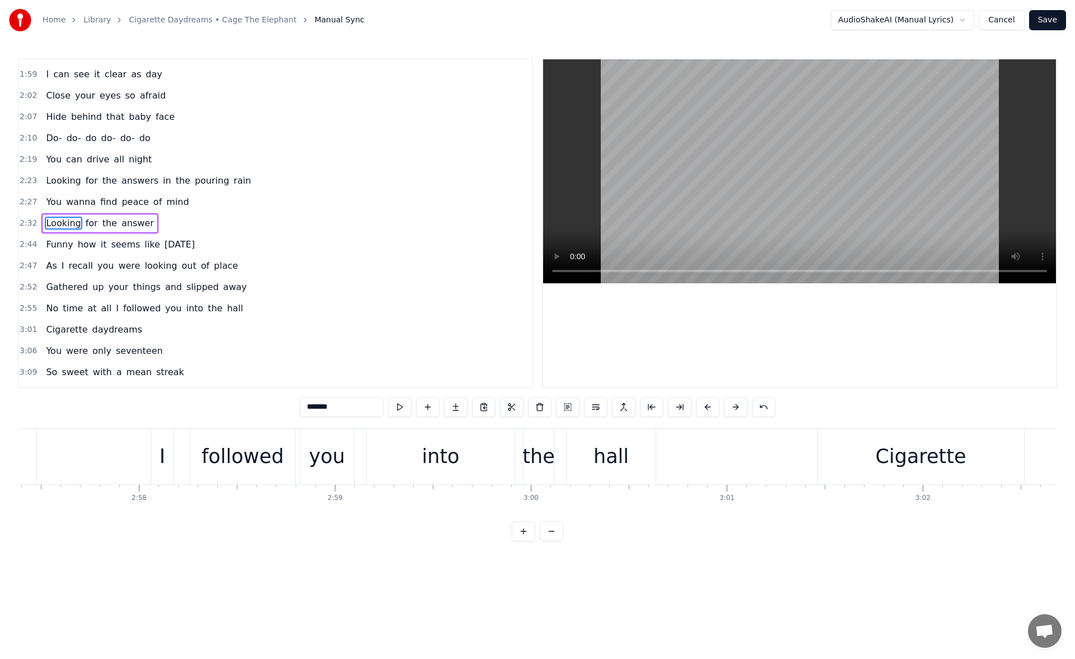
scroll to position [0, 34927]
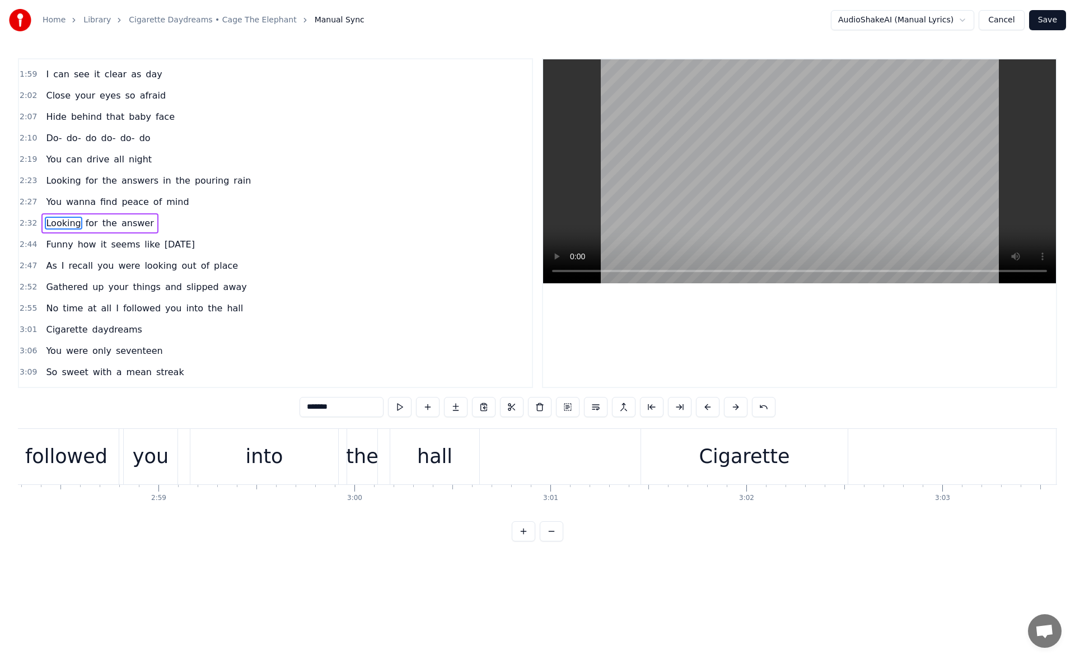
click at [653, 466] on div "Cigarette" at bounding box center [744, 456] width 207 height 55
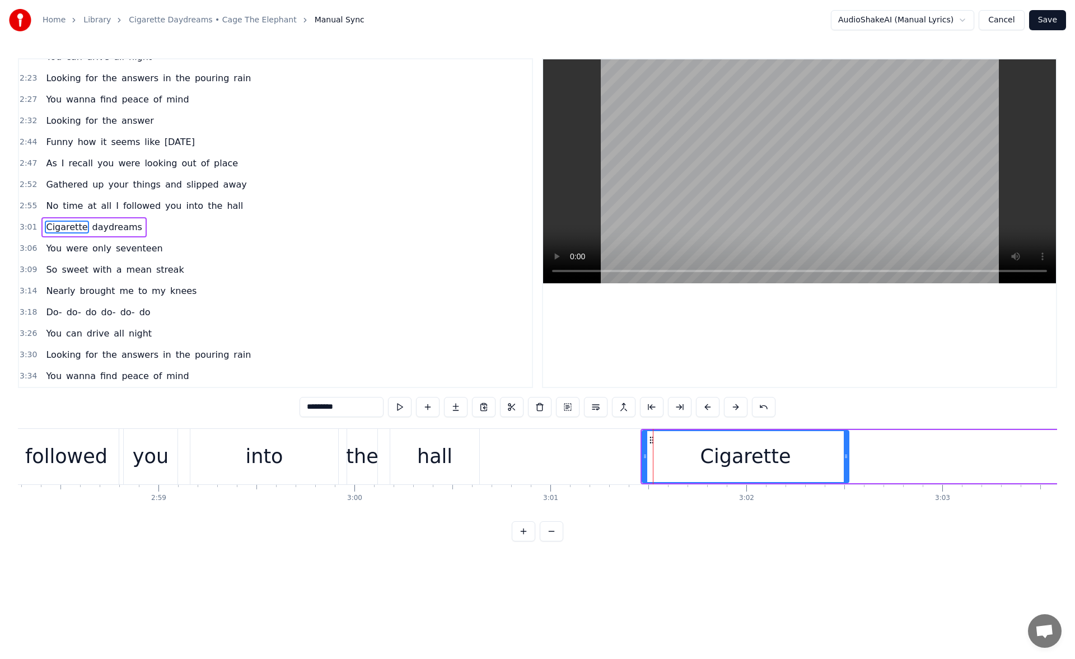
scroll to position [208, 0]
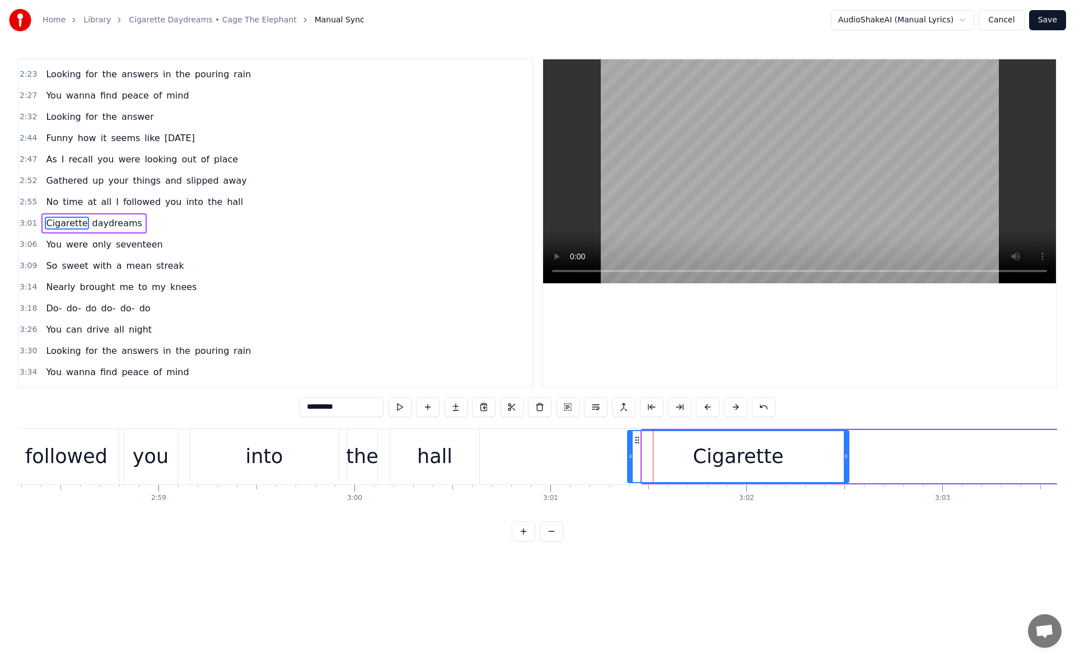
drag, startPoint x: 644, startPoint y: 461, endPoint x: 630, endPoint y: 460, distance: 14.6
click at [630, 460] on div at bounding box center [630, 456] width 4 height 51
click at [404, 415] on button at bounding box center [400, 407] width 24 height 20
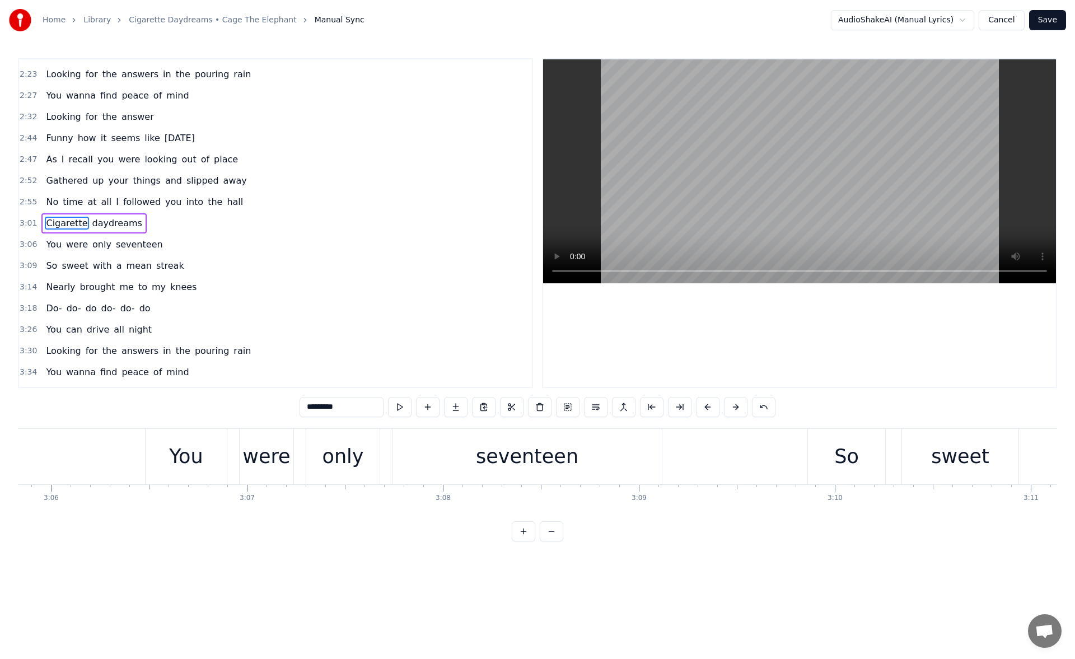
scroll to position [0, 36617]
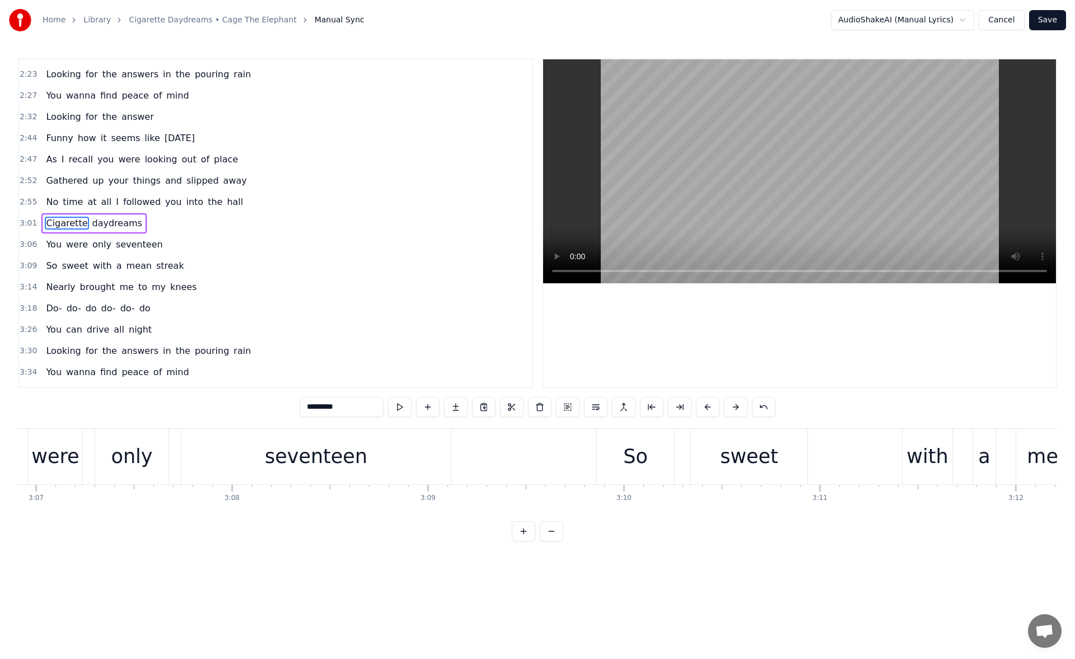
click at [611, 461] on div "So" at bounding box center [635, 456] width 77 height 55
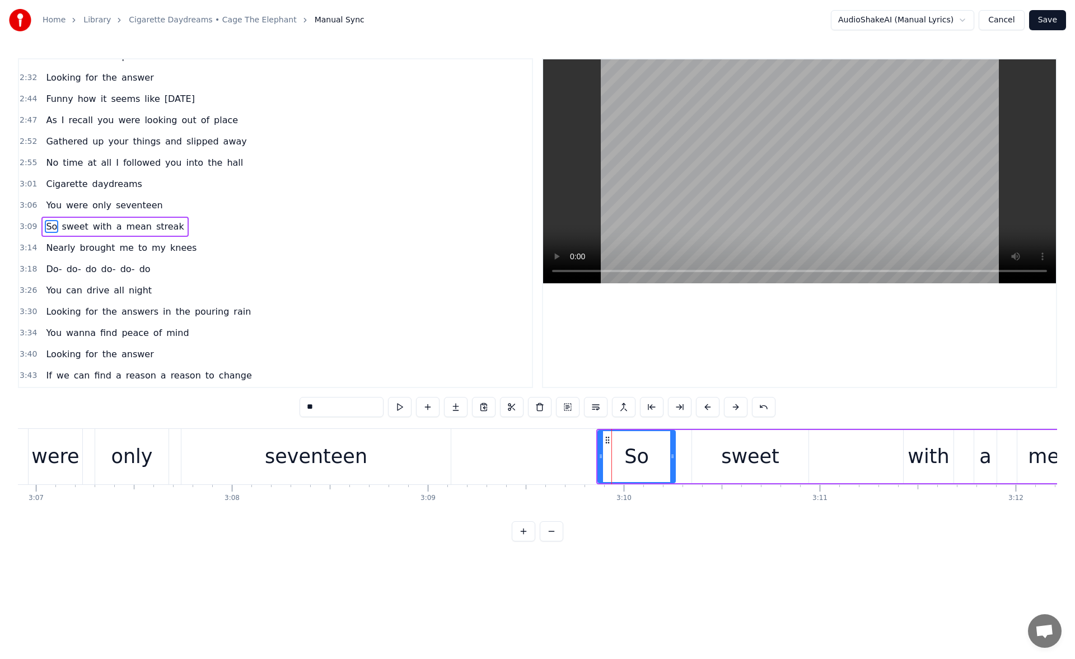
scroll to position [251, 0]
click at [598, 457] on icon at bounding box center [600, 456] width 4 height 9
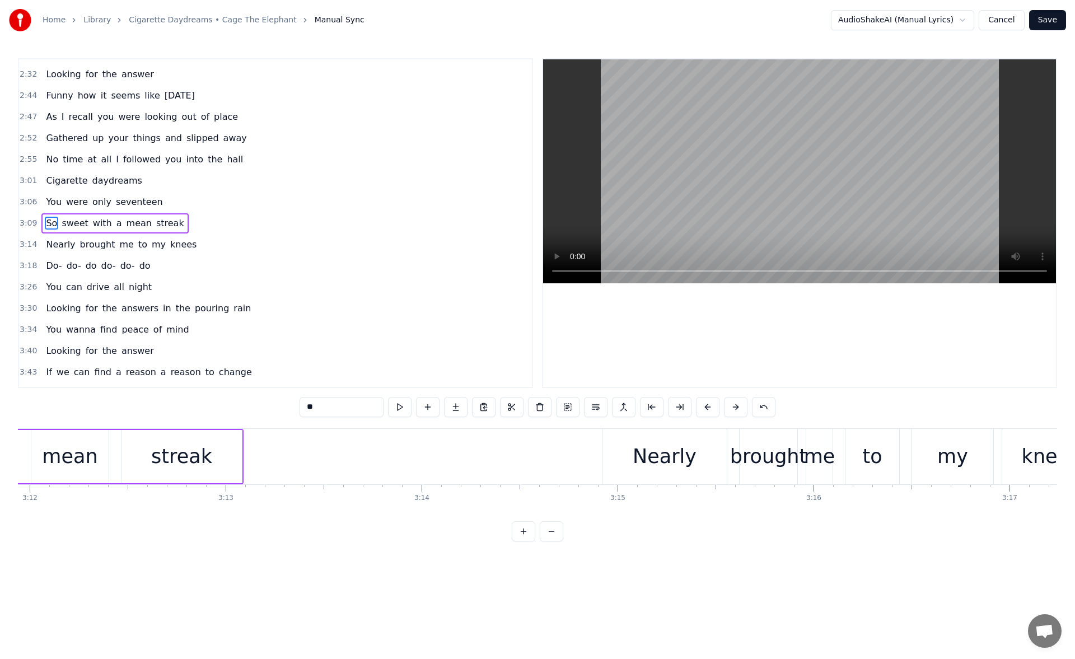
scroll to position [0, 37709]
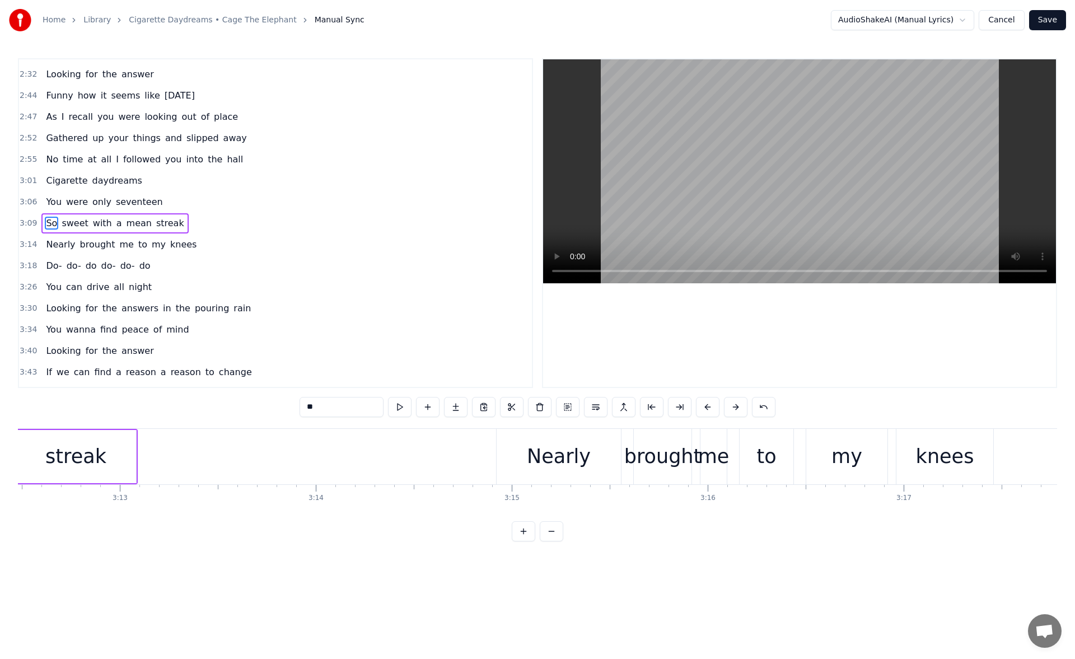
click at [535, 453] on div "Nearly" at bounding box center [559, 457] width 64 height 30
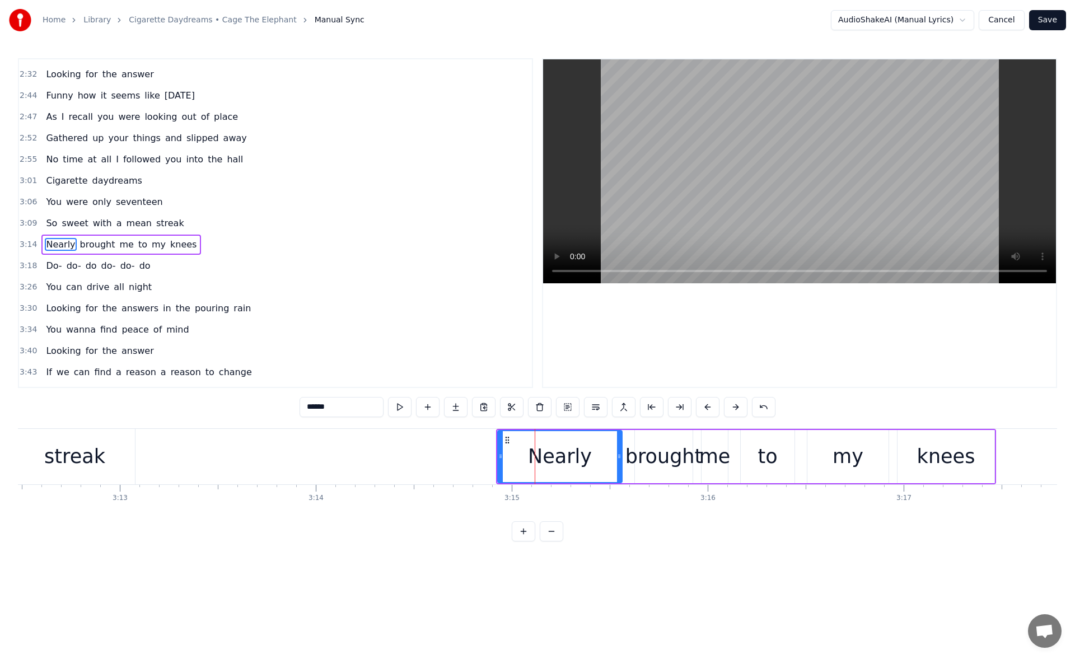
scroll to position [272, 0]
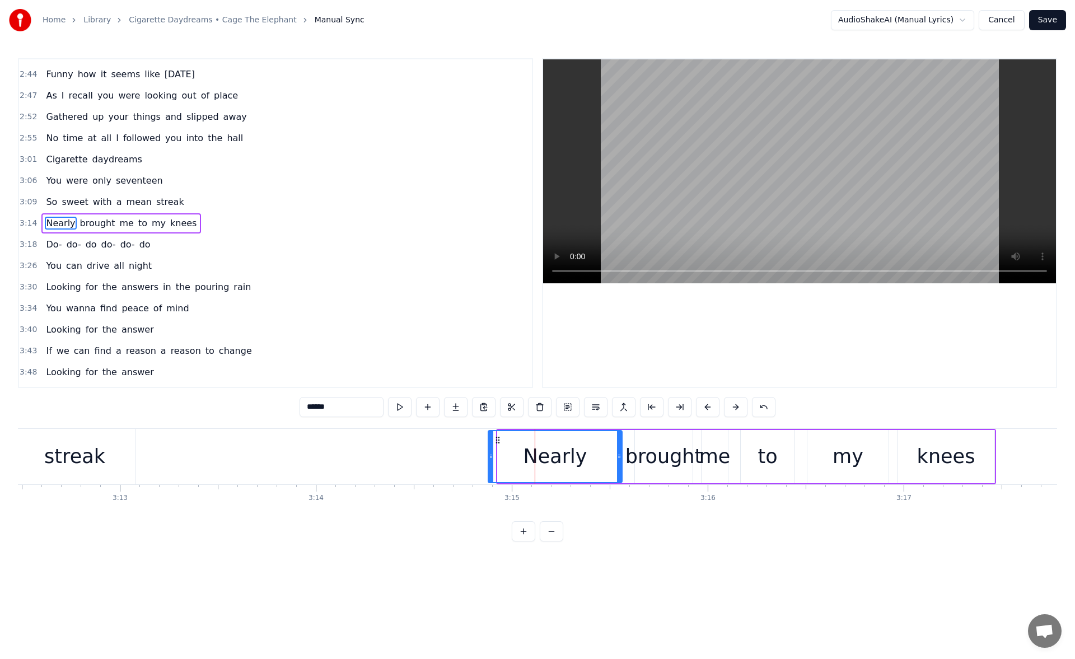
drag, startPoint x: 498, startPoint y: 458, endPoint x: 489, endPoint y: 458, distance: 9.5
click at [489, 458] on icon at bounding box center [491, 456] width 4 height 9
click at [395, 404] on button at bounding box center [400, 407] width 24 height 20
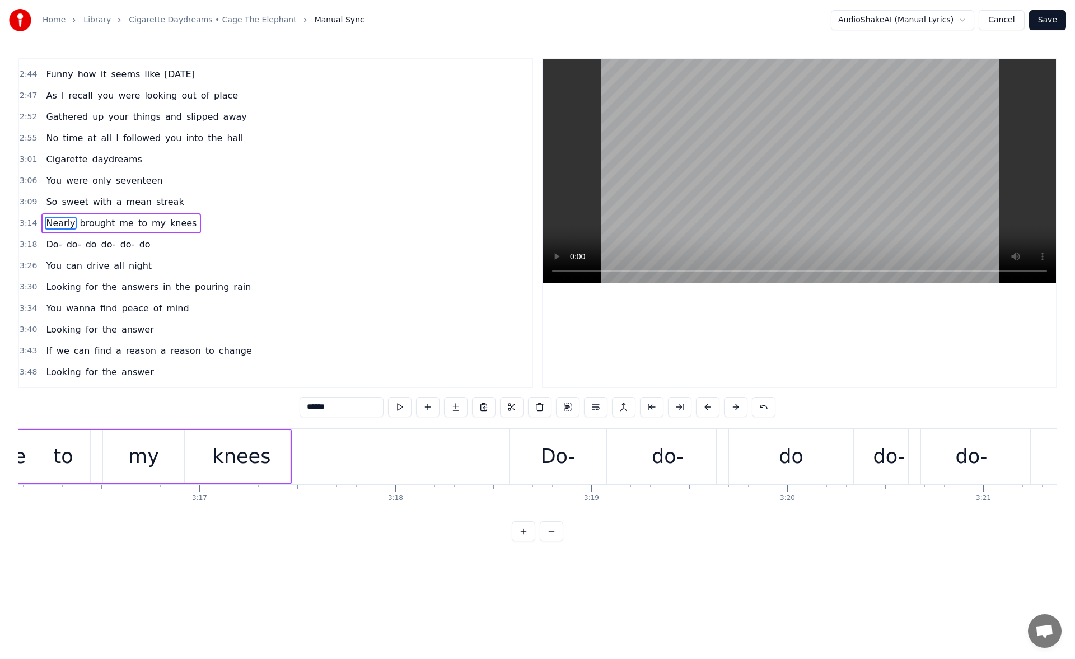
scroll to position [0, 38518]
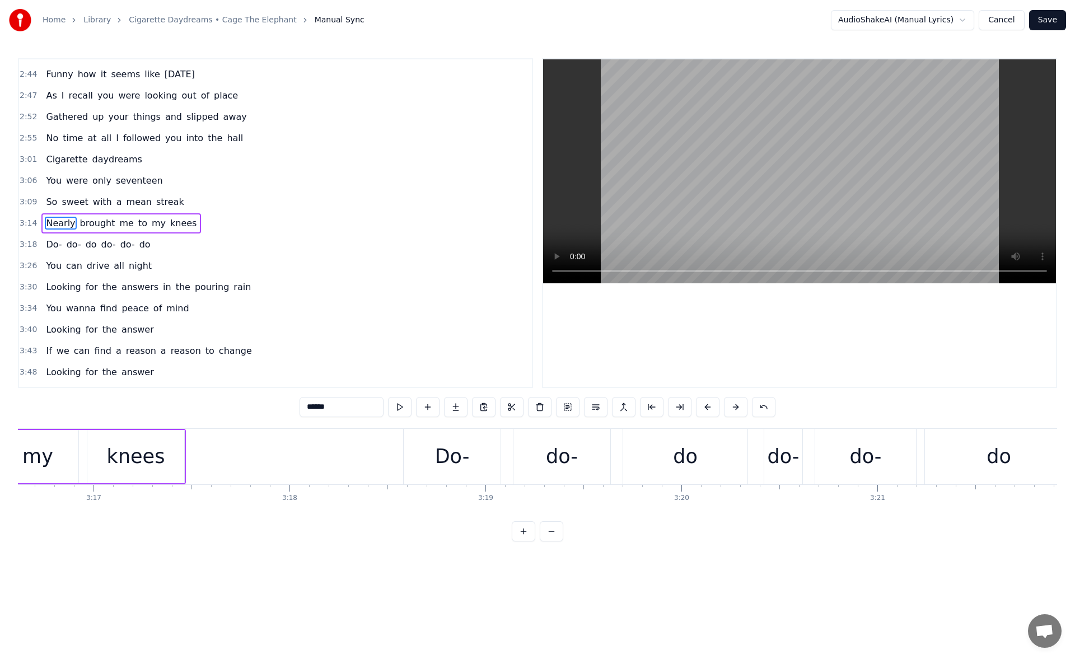
click at [429, 458] on div "Do-" at bounding box center [452, 456] width 97 height 55
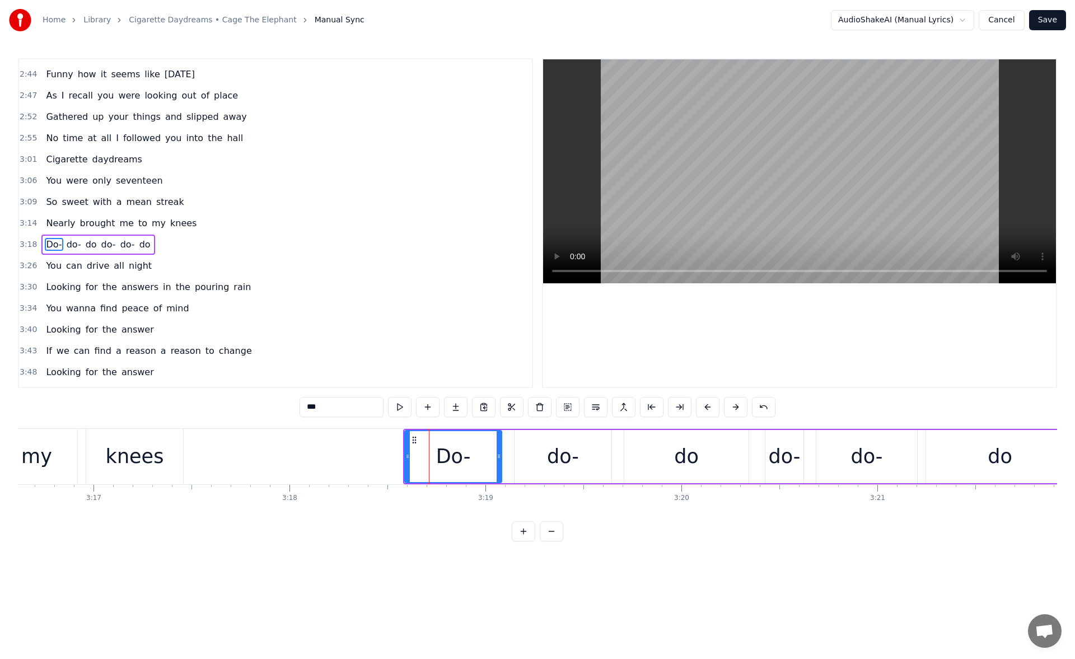
scroll to position [293, 0]
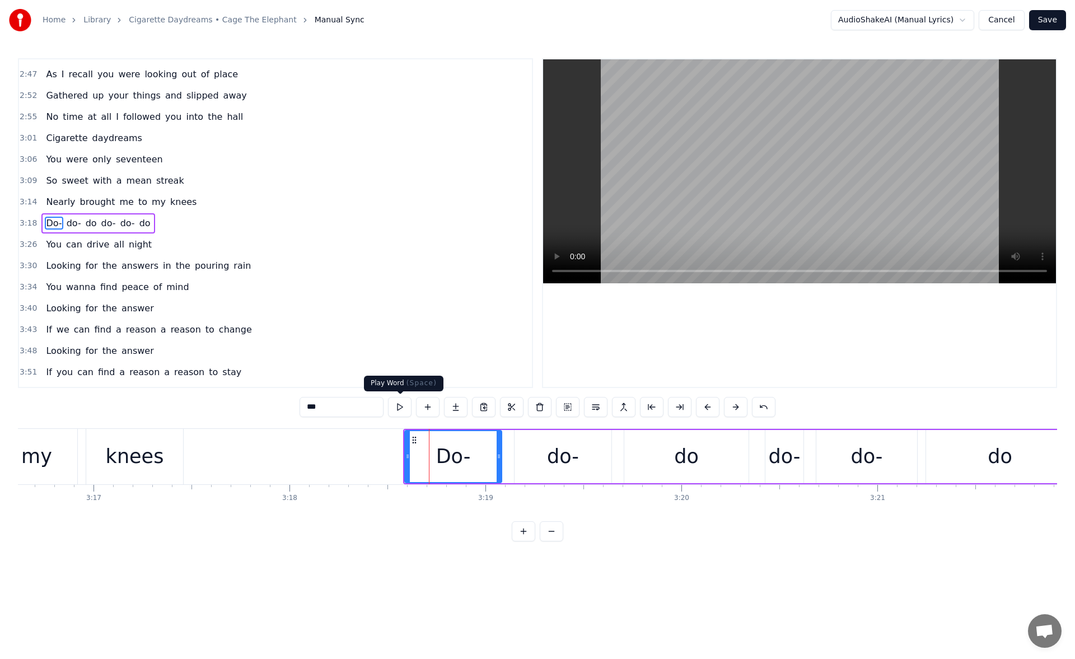
click at [398, 406] on button at bounding box center [400, 407] width 24 height 20
drag, startPoint x: 406, startPoint y: 458, endPoint x: 396, endPoint y: 458, distance: 10.1
click at [396, 458] on icon at bounding box center [398, 456] width 4 height 9
click at [397, 407] on button at bounding box center [400, 407] width 24 height 20
click at [167, 446] on div "knees" at bounding box center [134, 456] width 97 height 55
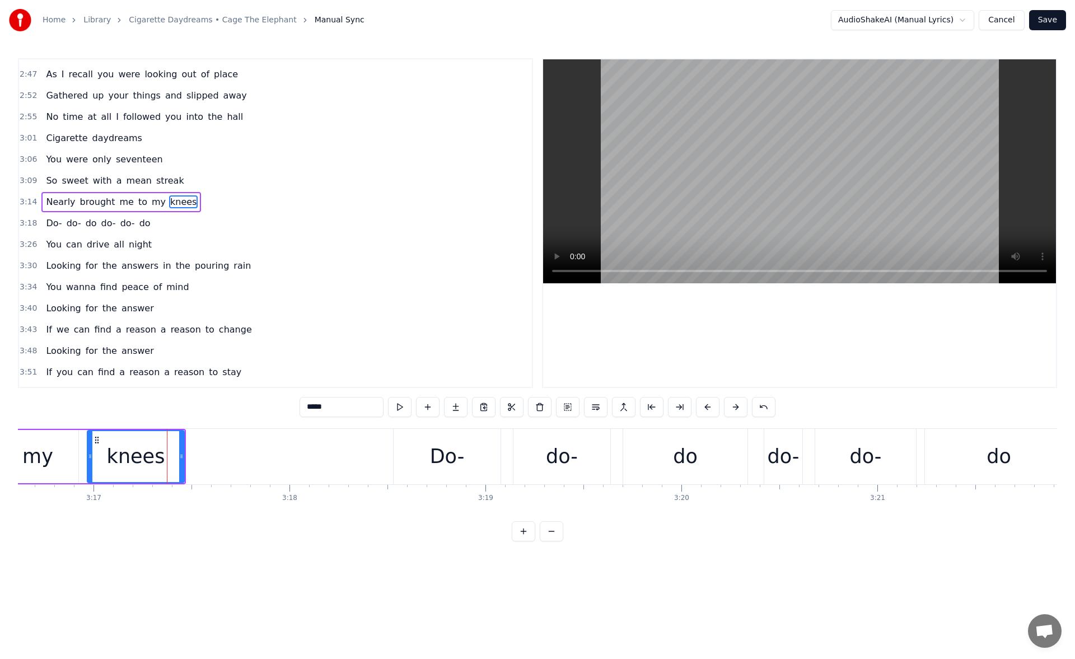
scroll to position [272, 0]
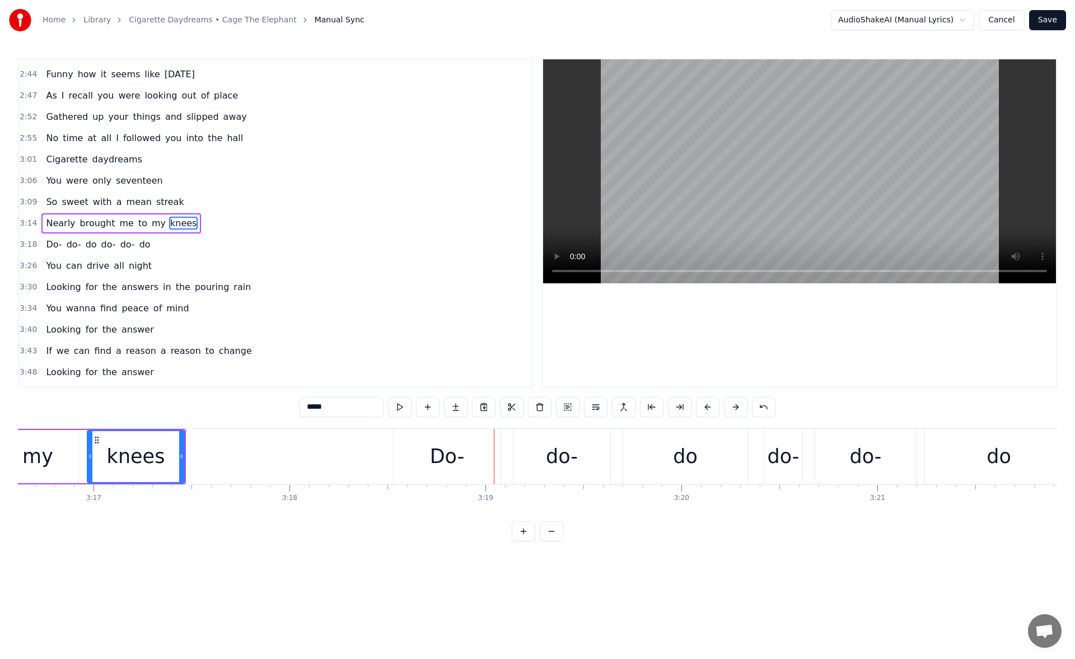
click at [421, 460] on div "Do-" at bounding box center [446, 456] width 107 height 55
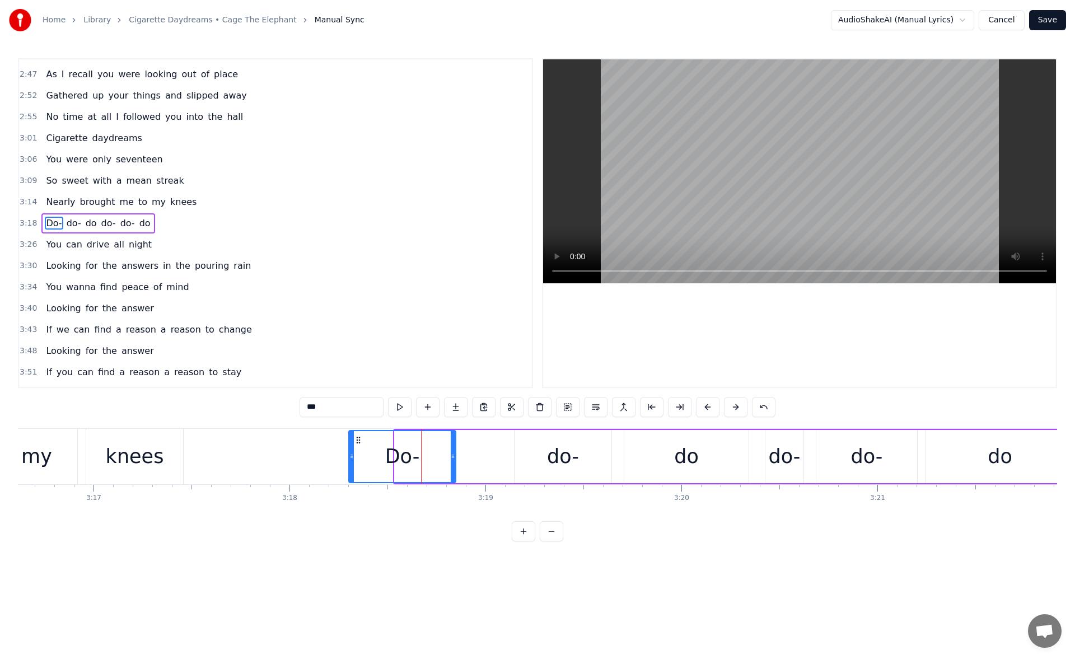
drag, startPoint x: 404, startPoint y: 438, endPoint x: 358, endPoint y: 439, distance: 45.9
click at [358, 439] on icon at bounding box center [358, 439] width 9 height 9
click at [404, 407] on button at bounding box center [400, 407] width 24 height 20
drag, startPoint x: 453, startPoint y: 454, endPoint x: 382, endPoint y: 462, distance: 72.1
click at [382, 462] on div at bounding box center [381, 456] width 4 height 51
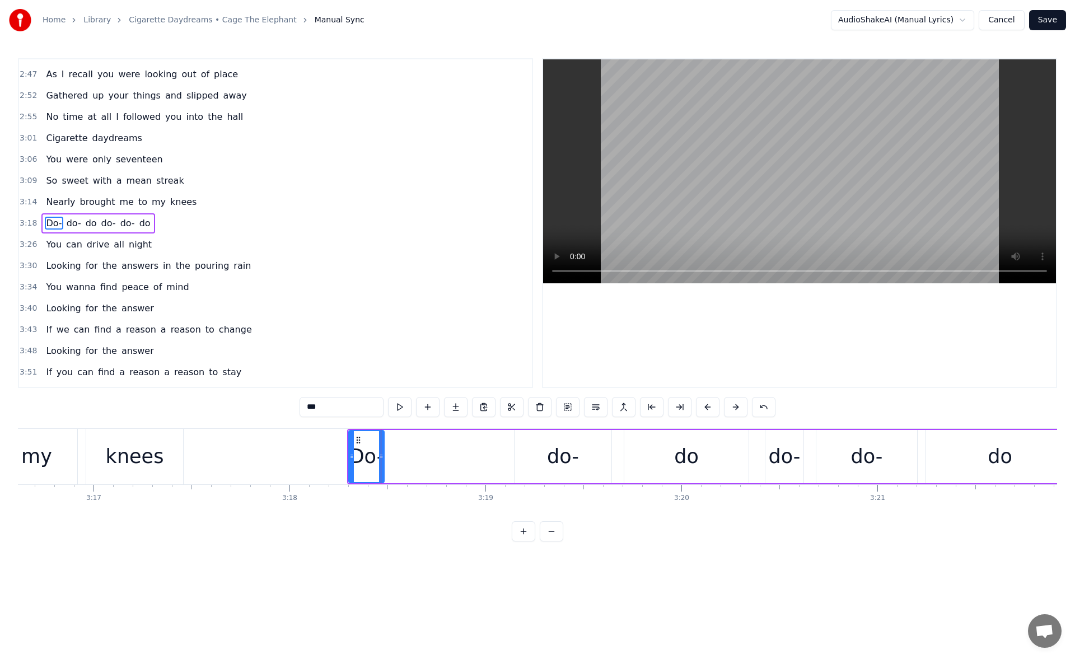
click at [543, 459] on div "do-" at bounding box center [562, 456] width 97 height 53
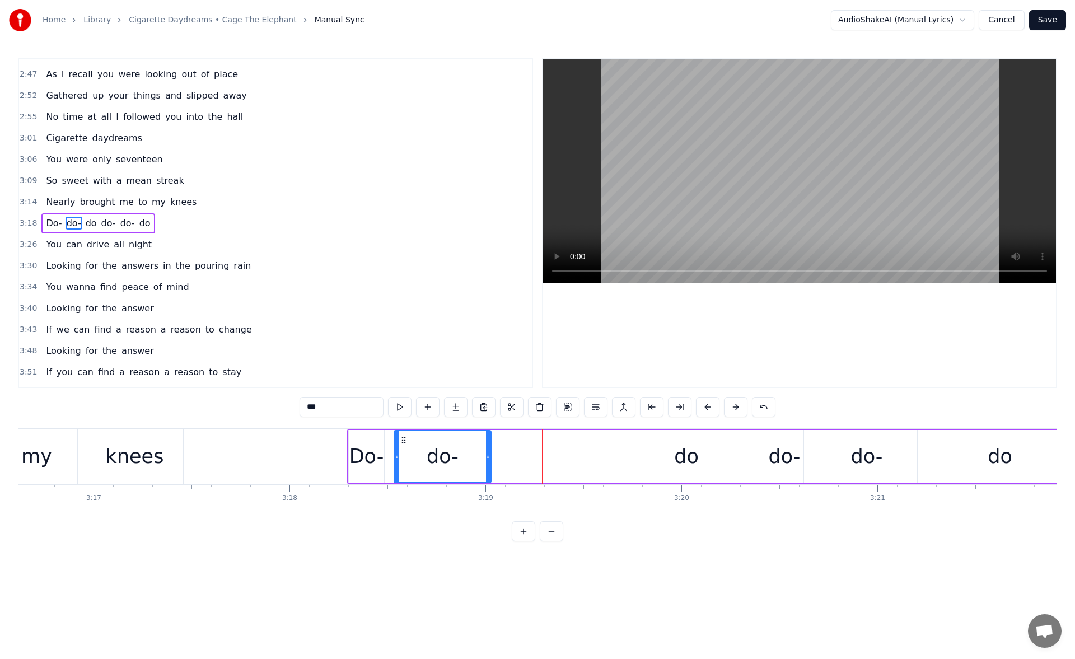
drag, startPoint x: 524, startPoint y: 439, endPoint x: 404, endPoint y: 449, distance: 120.7
click at [404, 449] on div "do-" at bounding box center [443, 456] width 96 height 51
click at [401, 405] on button at bounding box center [400, 407] width 24 height 20
click at [658, 453] on div "do" at bounding box center [686, 456] width 124 height 53
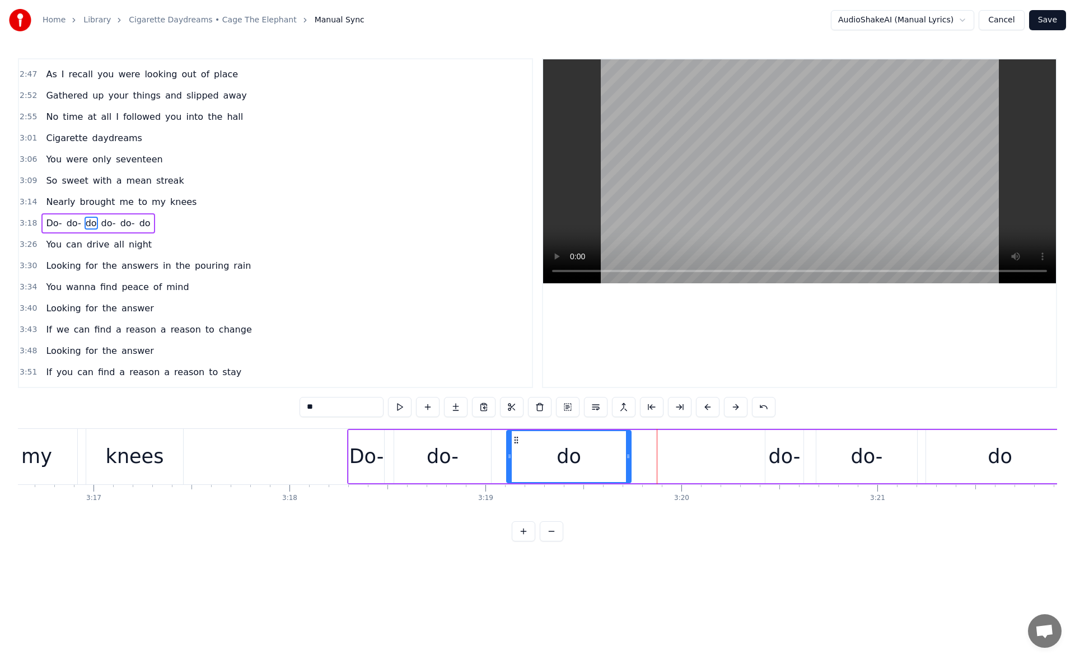
drag, startPoint x: 634, startPoint y: 439, endPoint x: 516, endPoint y: 446, distance: 118.3
click at [516, 446] on div "do" at bounding box center [568, 456] width 123 height 51
drag, startPoint x: 628, startPoint y: 458, endPoint x: 686, endPoint y: 459, distance: 58.2
click at [682, 459] on icon at bounding box center [679, 456] width 4 height 9
click at [399, 412] on button at bounding box center [400, 407] width 24 height 20
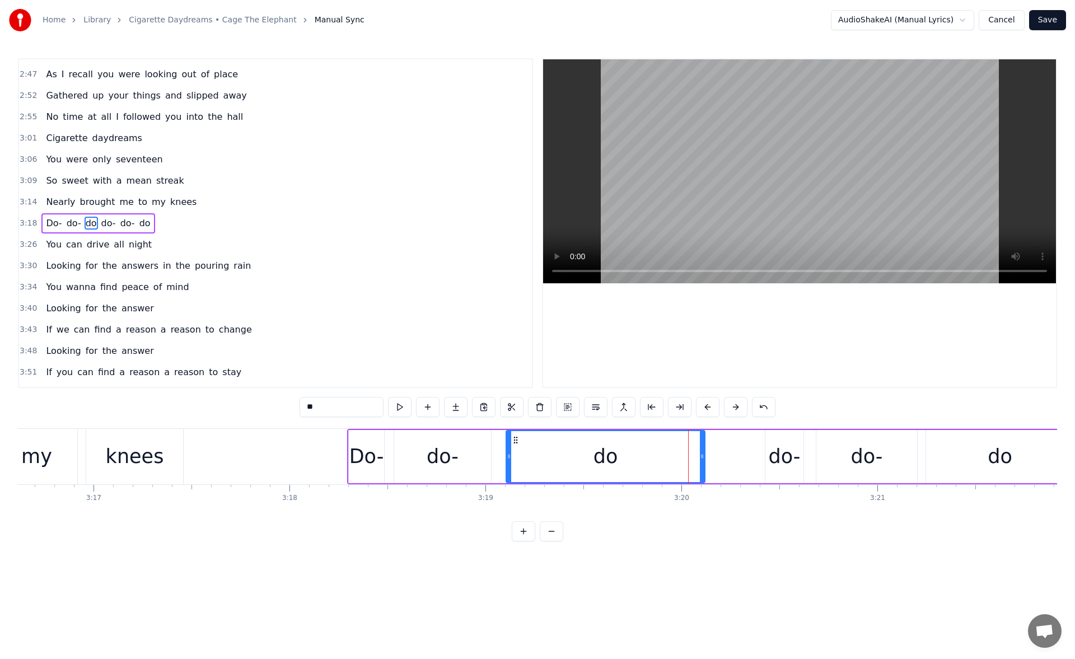
drag, startPoint x: 686, startPoint y: 456, endPoint x: 705, endPoint y: 455, distance: 19.6
click at [704, 455] on icon at bounding box center [702, 456] width 4 height 9
click at [406, 413] on button at bounding box center [400, 407] width 24 height 20
drag, startPoint x: 706, startPoint y: 460, endPoint x: 717, endPoint y: 460, distance: 10.6
click at [715, 460] on icon at bounding box center [713, 456] width 4 height 9
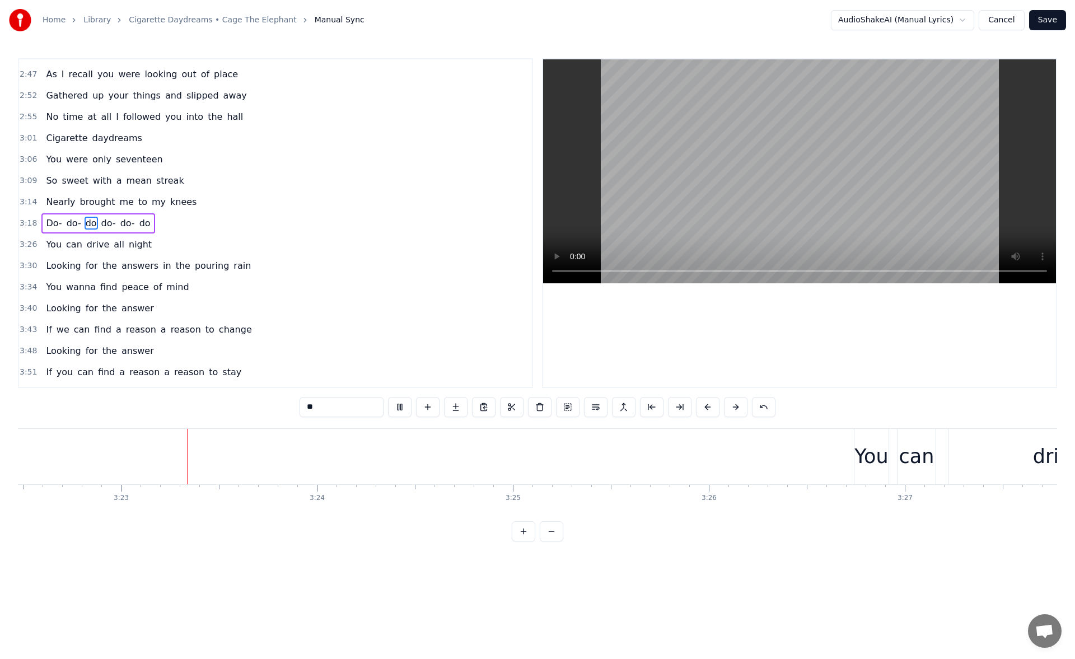
scroll to position [0, 39670]
click at [863, 457] on div "You" at bounding box center [868, 457] width 34 height 30
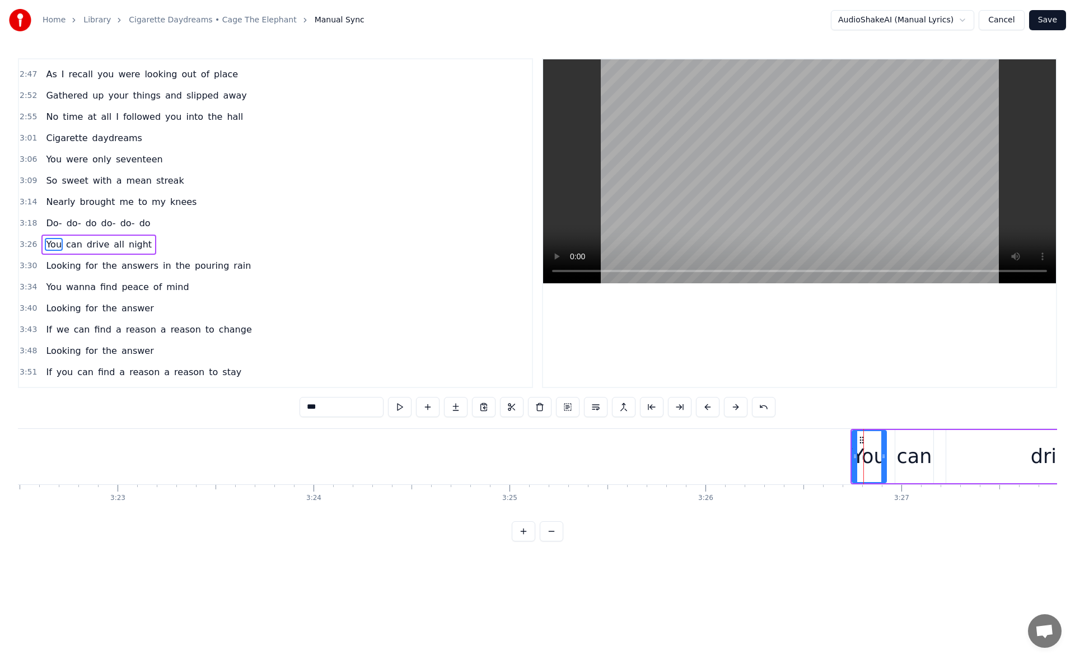
scroll to position [315, 0]
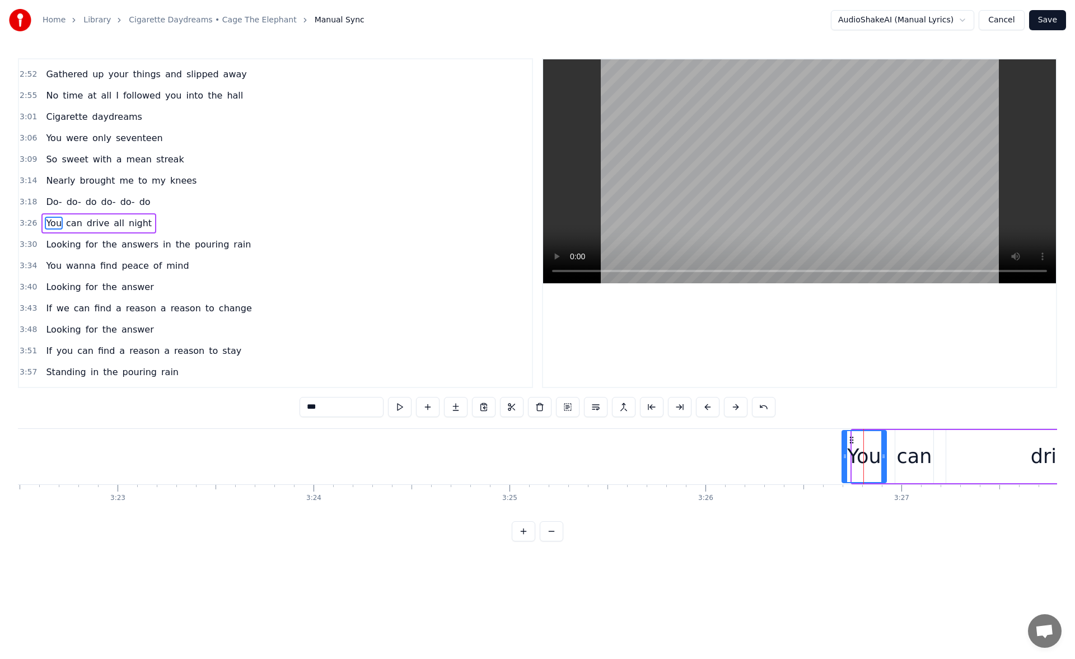
drag, startPoint x: 855, startPoint y: 461, endPoint x: 845, endPoint y: 461, distance: 10.1
click at [845, 461] on div at bounding box center [844, 456] width 4 height 51
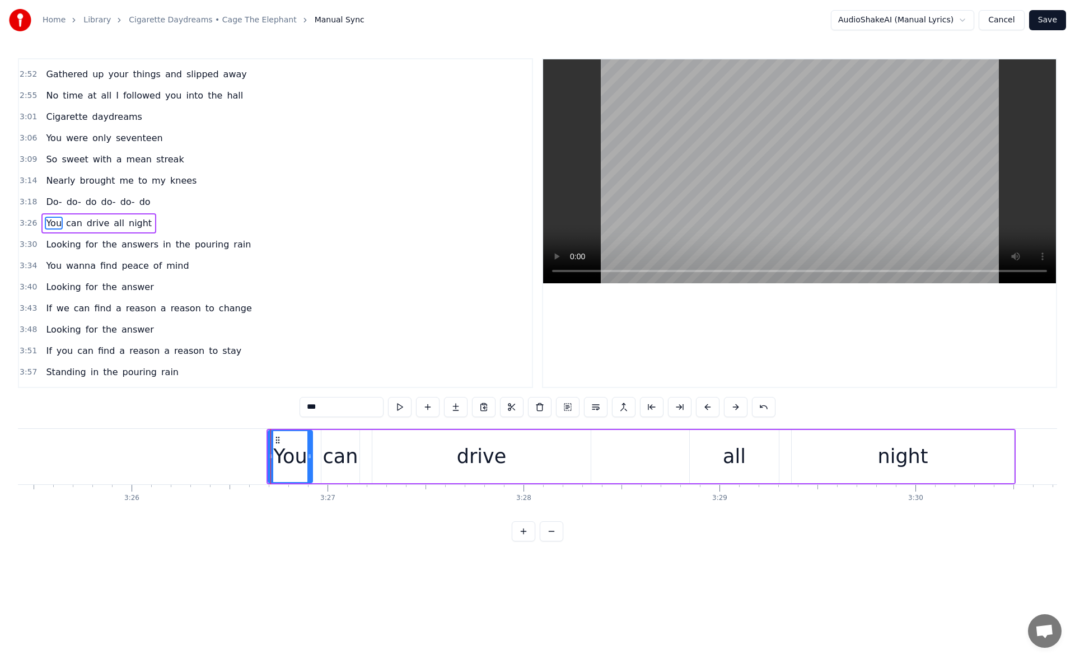
scroll to position [0, 40314]
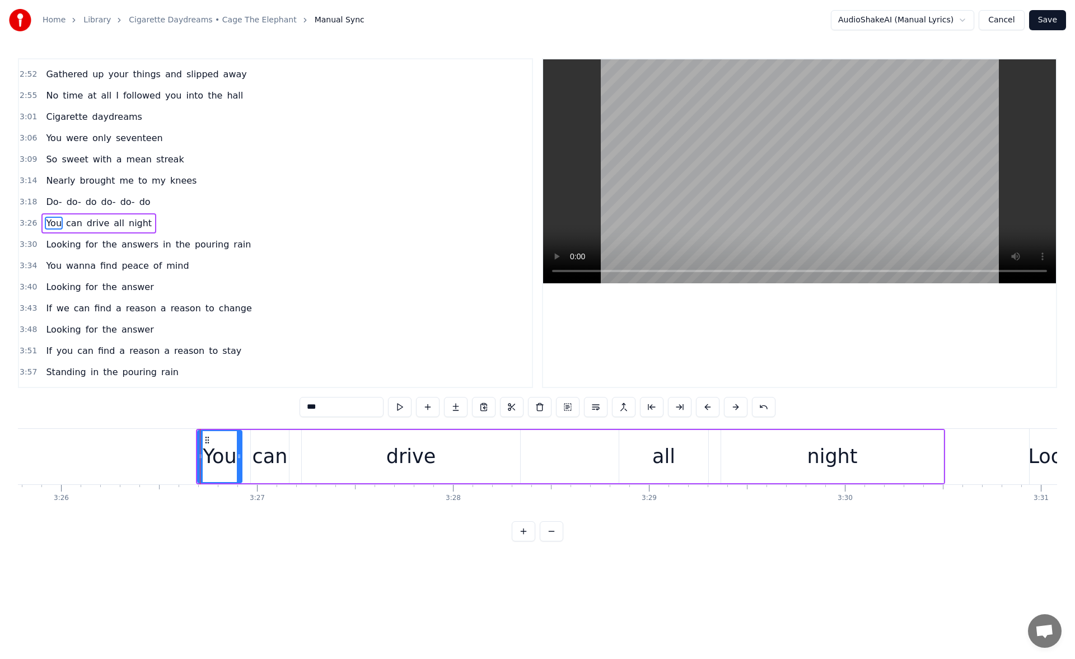
click at [644, 466] on div "all" at bounding box center [663, 456] width 89 height 53
drag, startPoint x: 622, startPoint y: 457, endPoint x: 614, endPoint y: 457, distance: 7.9
click at [620, 457] on icon at bounding box center [622, 456] width 4 height 9
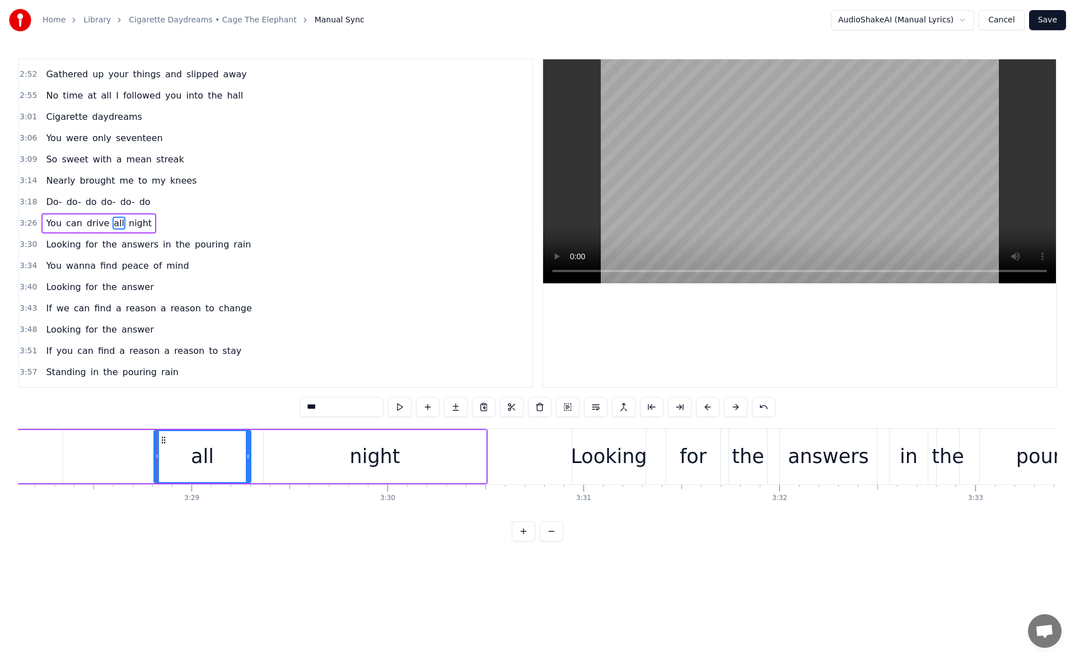
scroll to position [0, 40877]
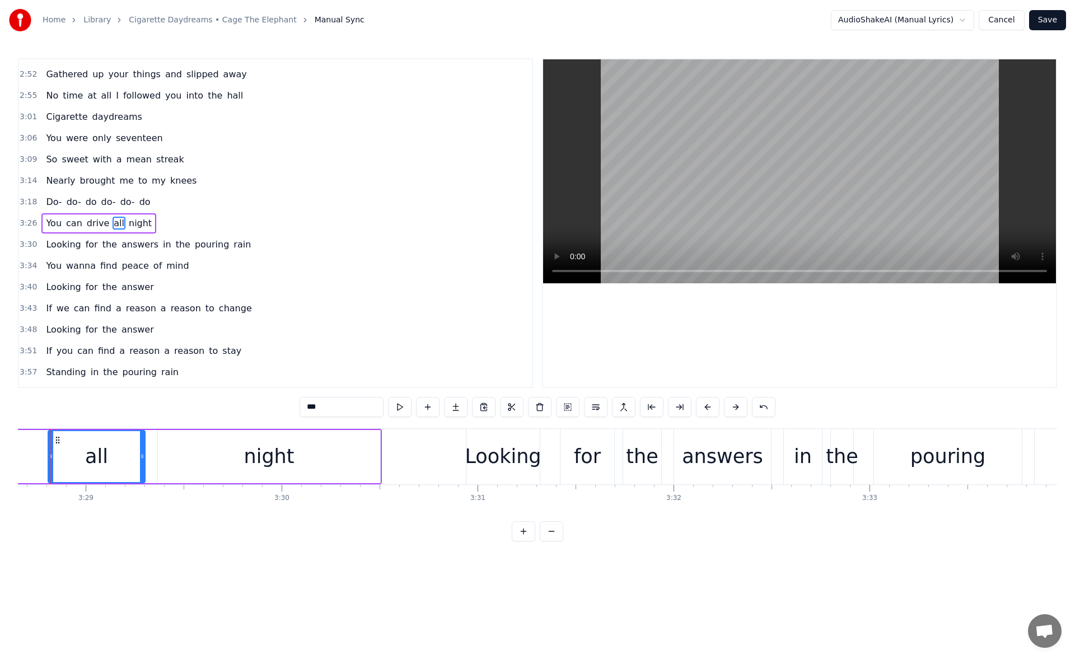
click at [505, 458] on div "Looking" at bounding box center [503, 457] width 76 height 30
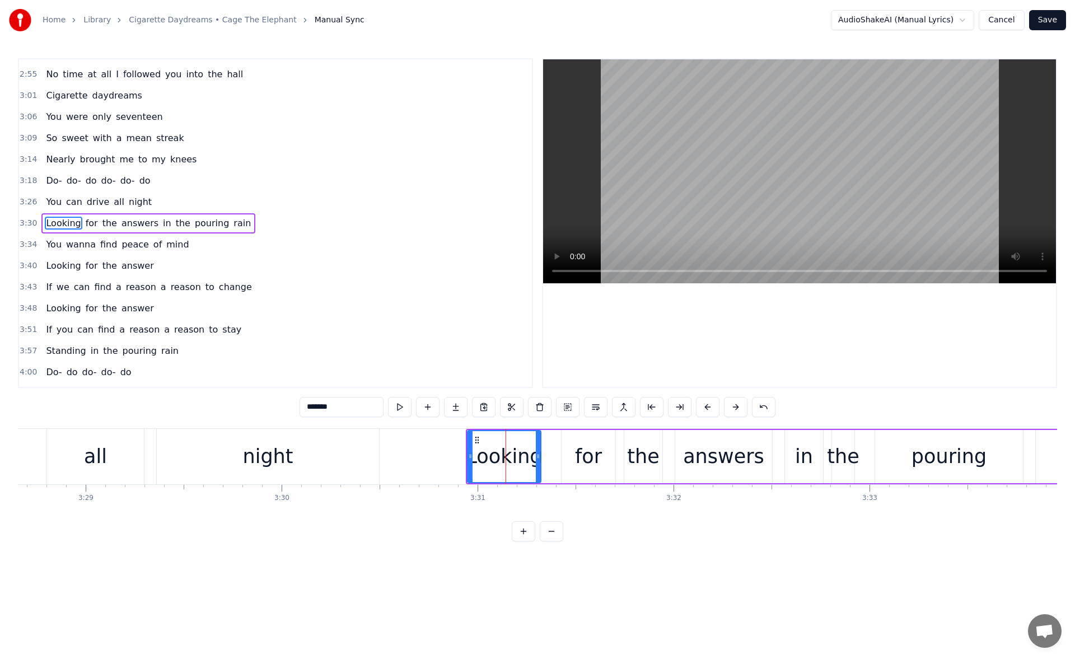
drag, startPoint x: 470, startPoint y: 455, endPoint x: 465, endPoint y: 456, distance: 5.6
click at [468, 456] on icon at bounding box center [470, 456] width 4 height 9
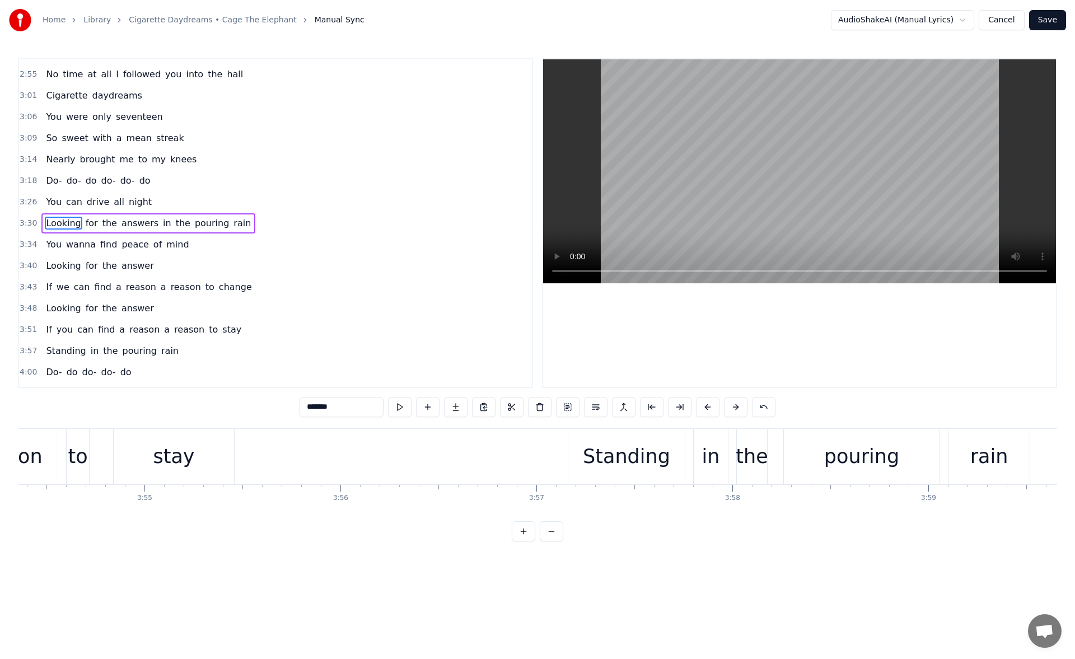
scroll to position [0, 45947]
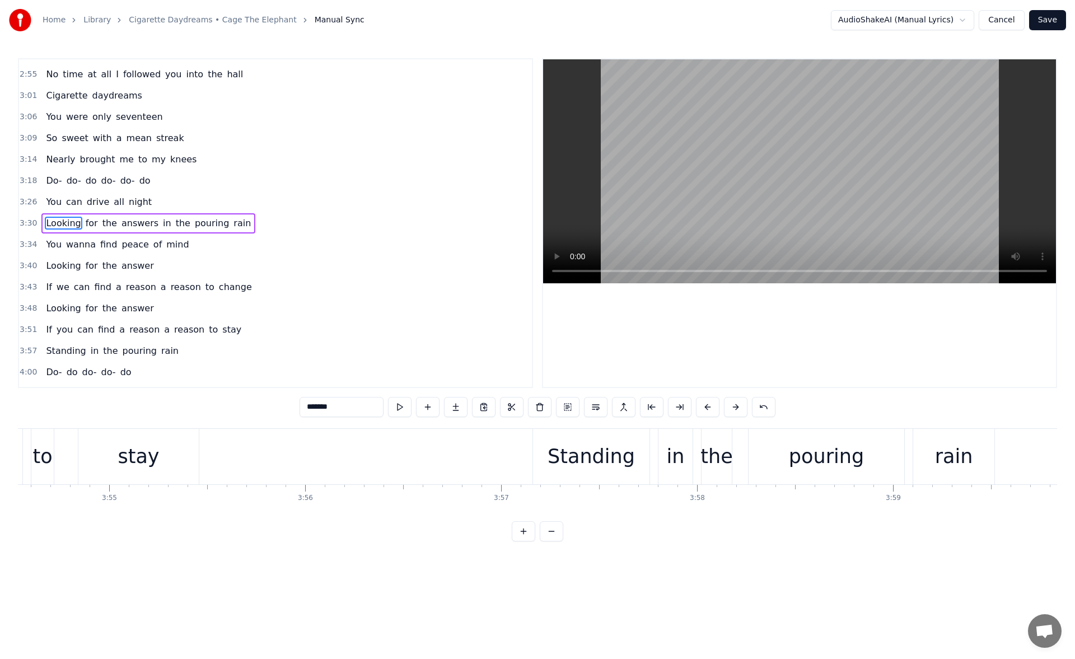
click at [565, 448] on div "Standing" at bounding box center [590, 457] width 87 height 30
type input "********"
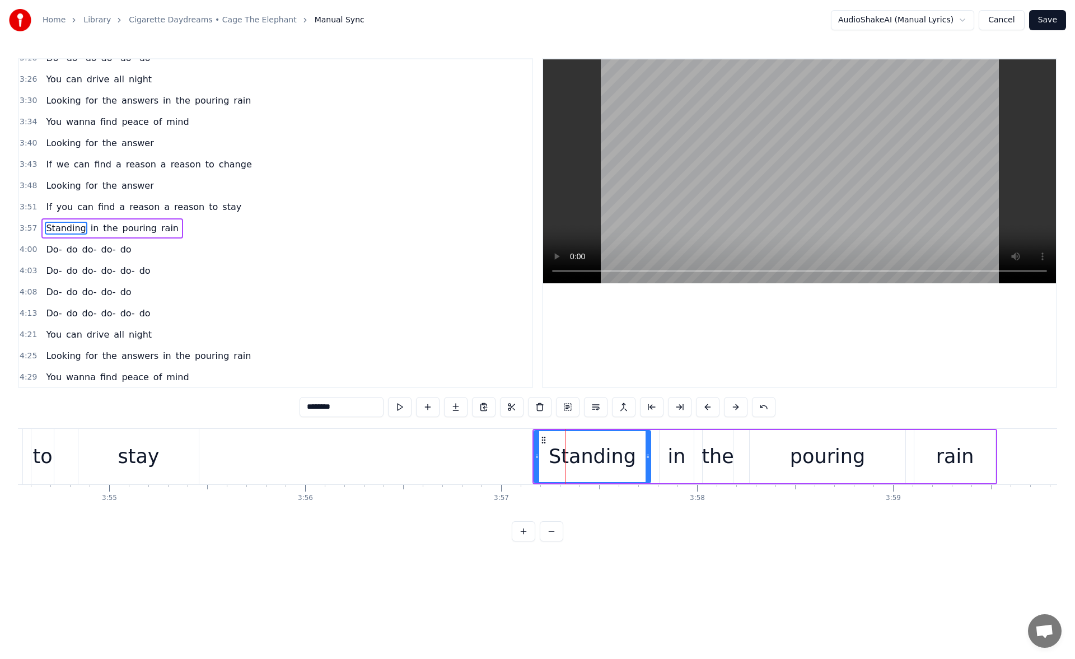
scroll to position [463, 0]
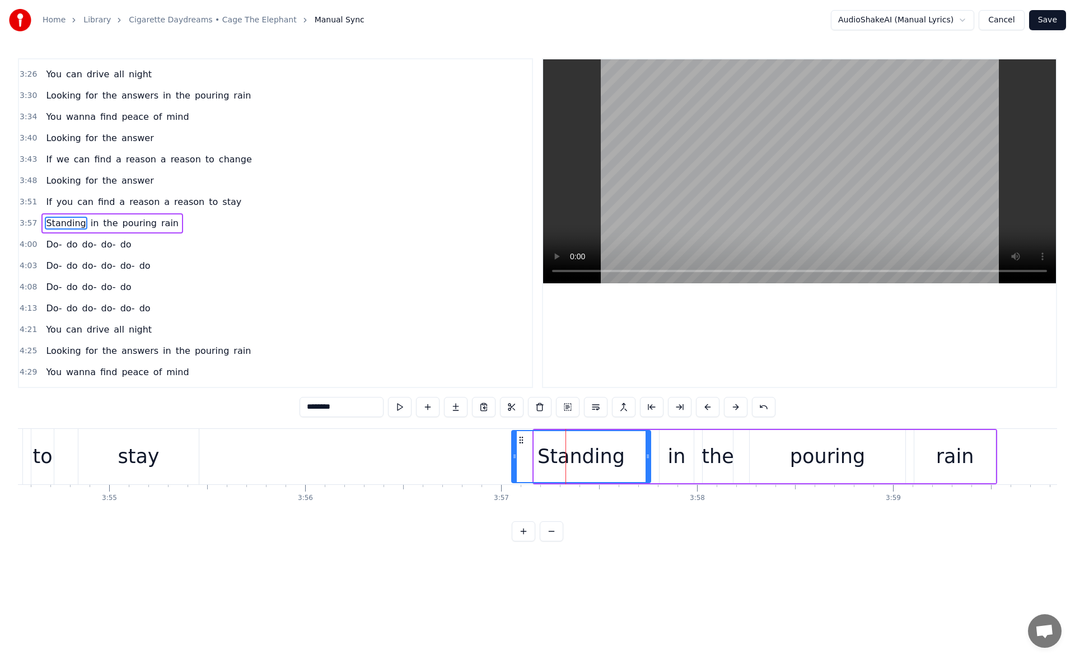
drag, startPoint x: 537, startPoint y: 456, endPoint x: 514, endPoint y: 454, distance: 23.0
click at [514, 454] on icon at bounding box center [514, 456] width 4 height 9
click at [396, 410] on button at bounding box center [400, 407] width 24 height 20
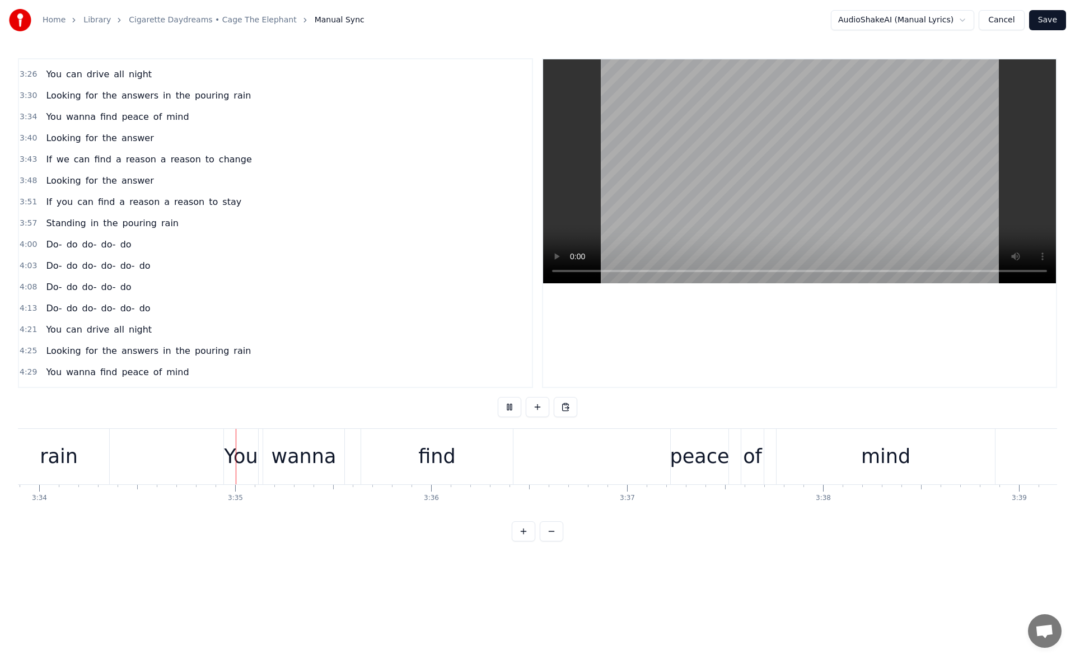
scroll to position [0, 41942]
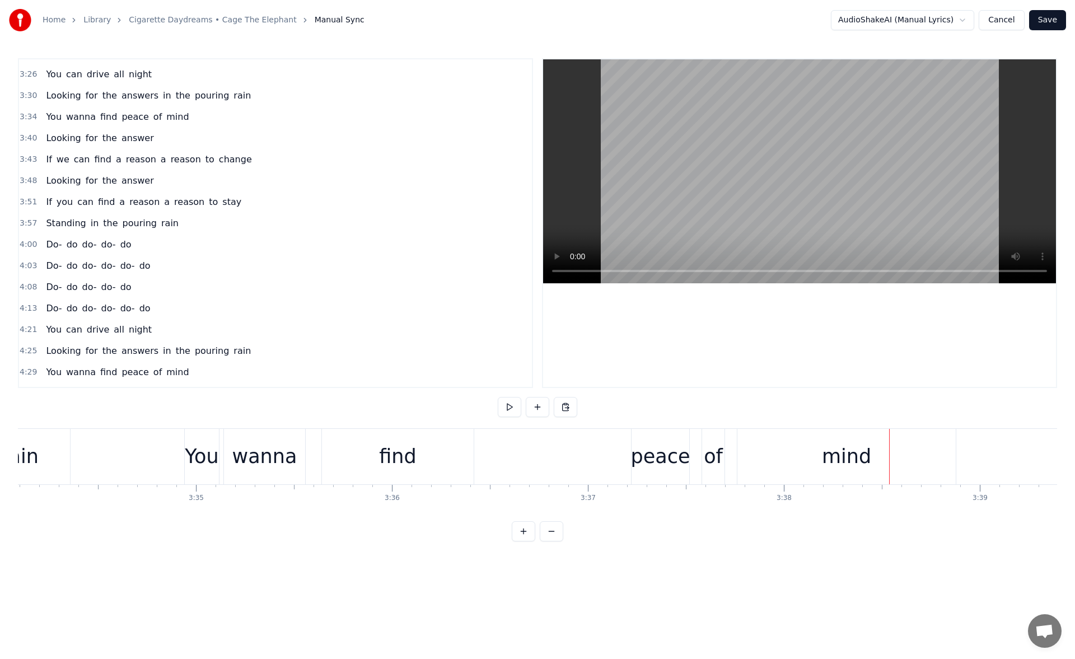
click at [452, 446] on div "find" at bounding box center [398, 456] width 152 height 55
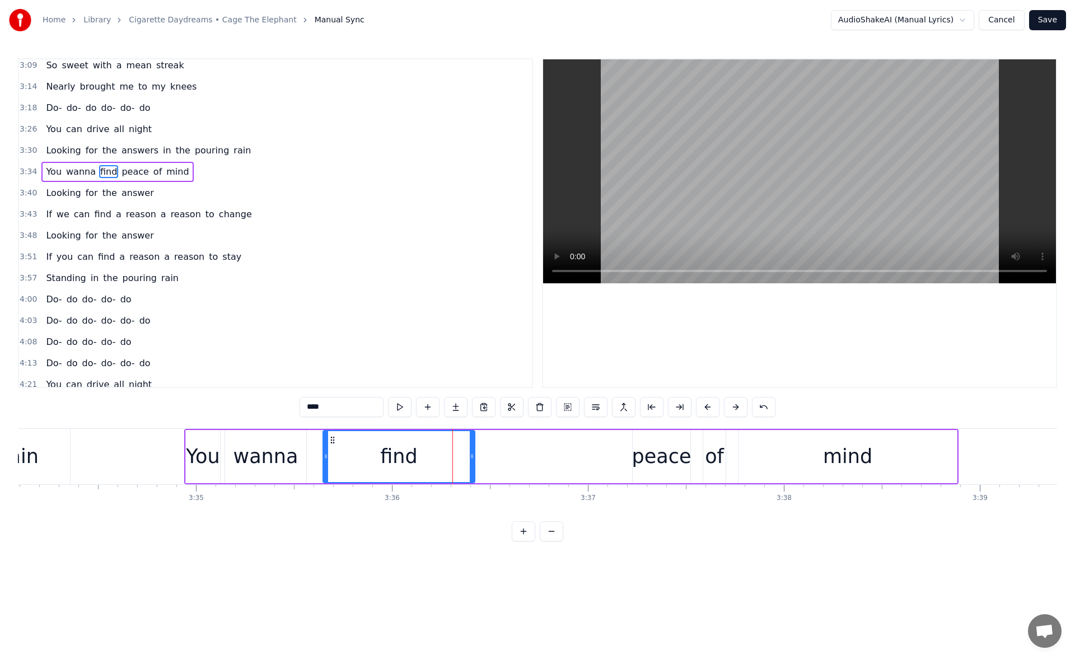
scroll to position [357, 0]
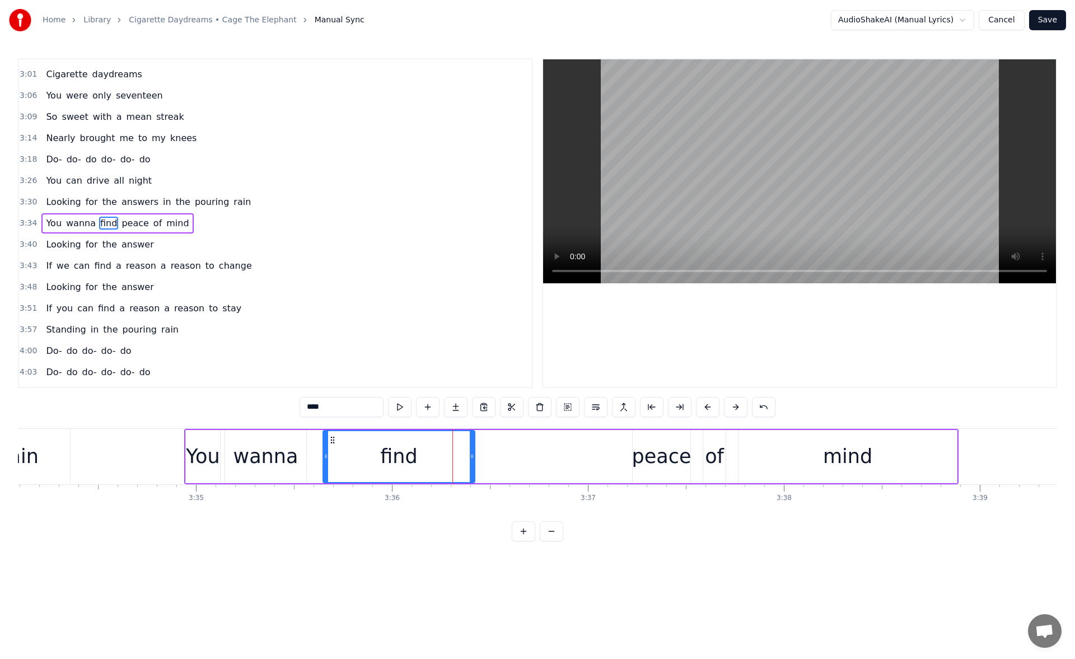
click at [475, 459] on div "You wanna find peace of mind" at bounding box center [571, 456] width 774 height 55
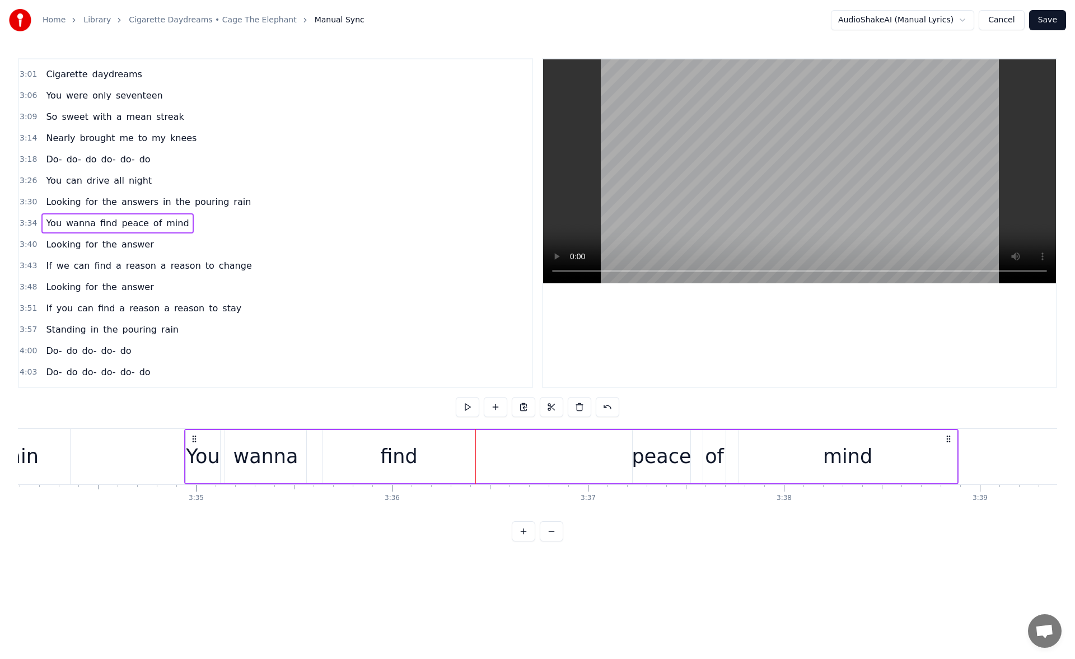
click at [464, 459] on div "find" at bounding box center [399, 456] width 152 height 53
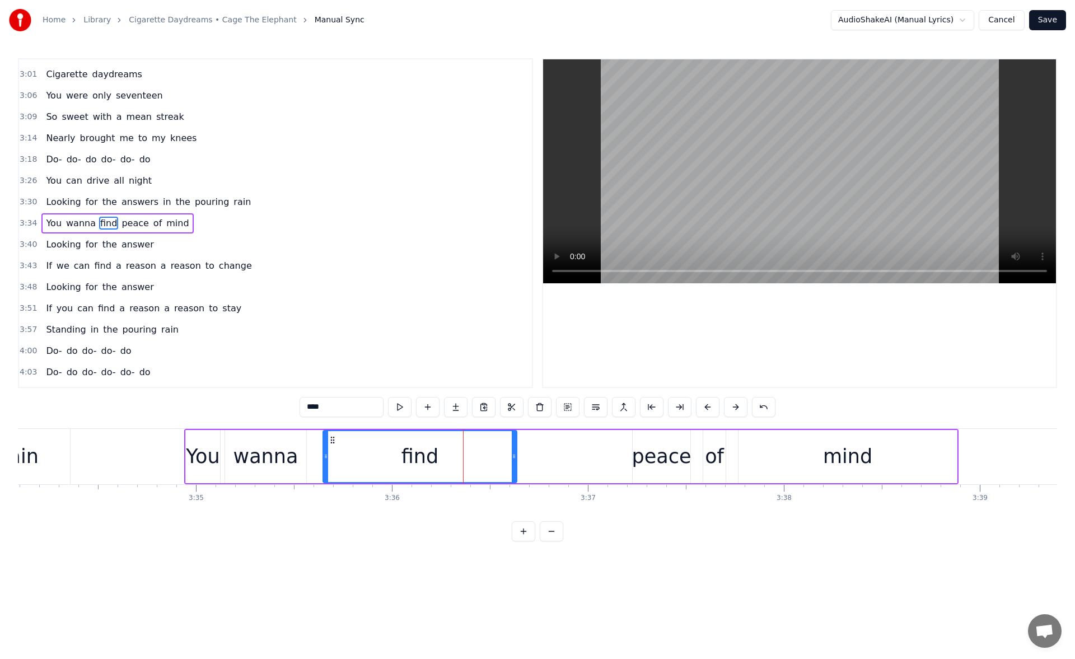
drag, startPoint x: 472, startPoint y: 460, endPoint x: 514, endPoint y: 459, distance: 42.0
click at [514, 459] on icon at bounding box center [514, 456] width 4 height 9
click at [405, 407] on button at bounding box center [400, 407] width 24 height 20
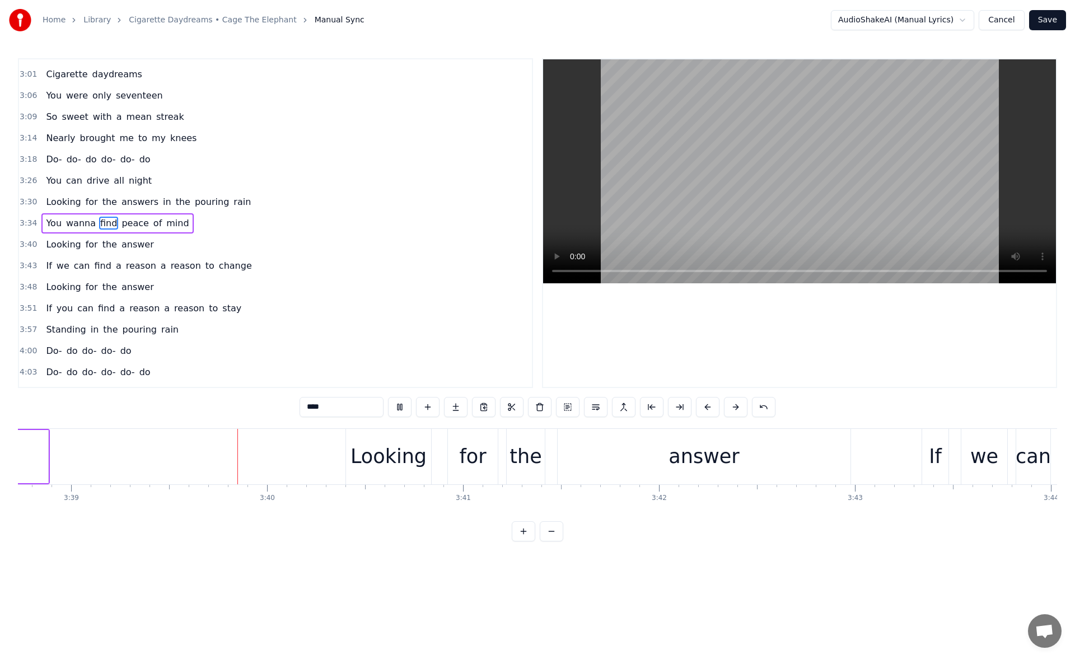
scroll to position [0, 42895]
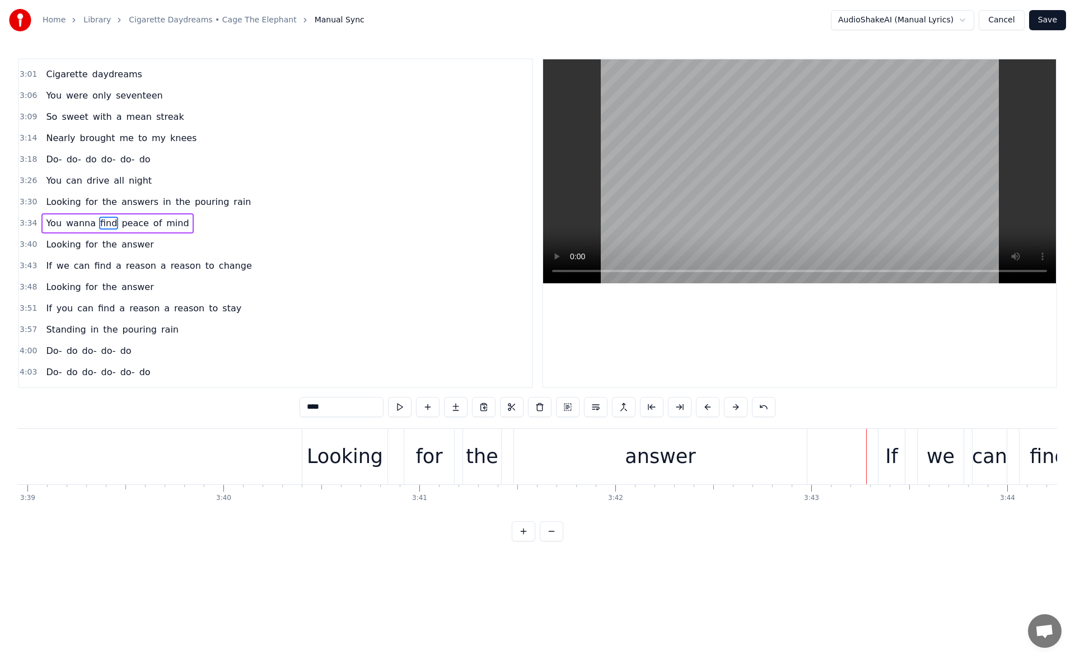
click at [727, 475] on div "answer" at bounding box center [660, 456] width 293 height 55
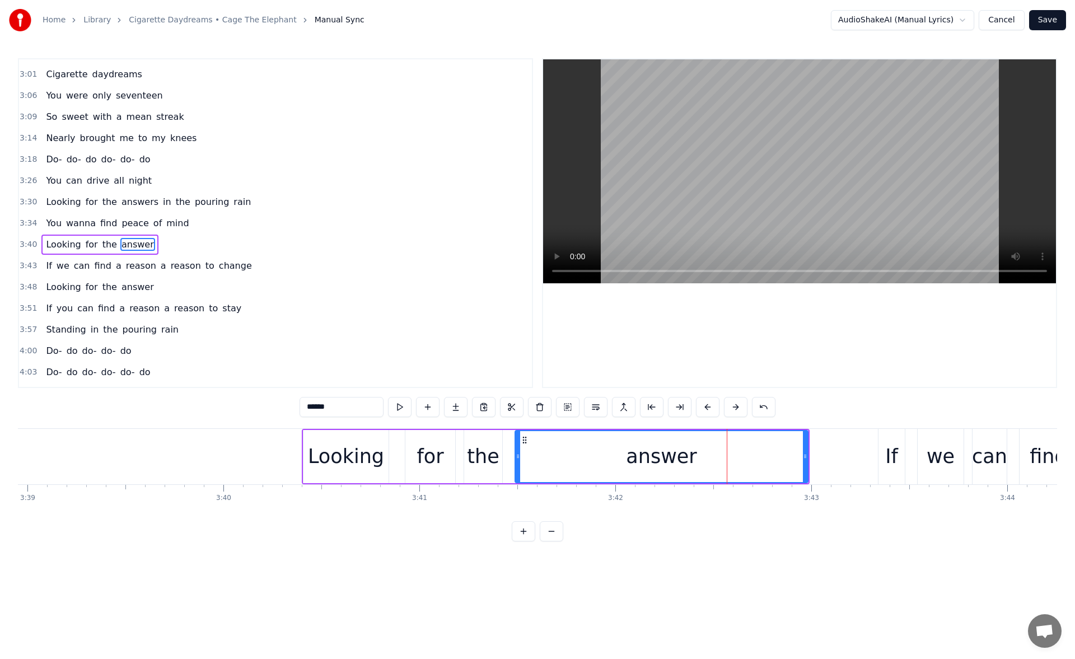
scroll to position [378, 0]
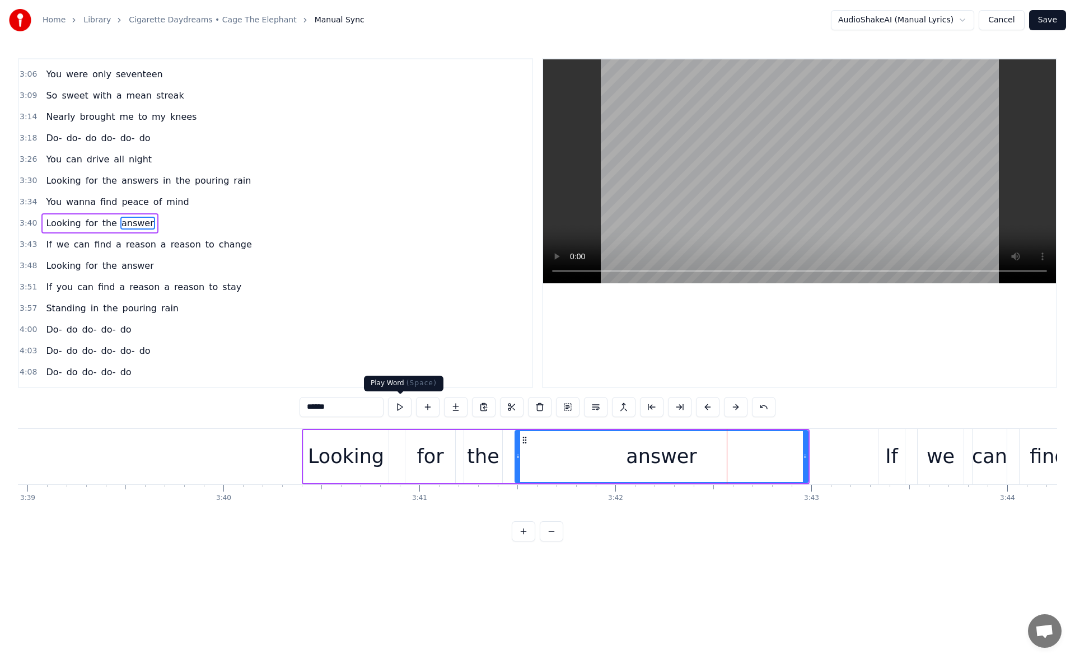
click at [401, 407] on button at bounding box center [400, 407] width 24 height 20
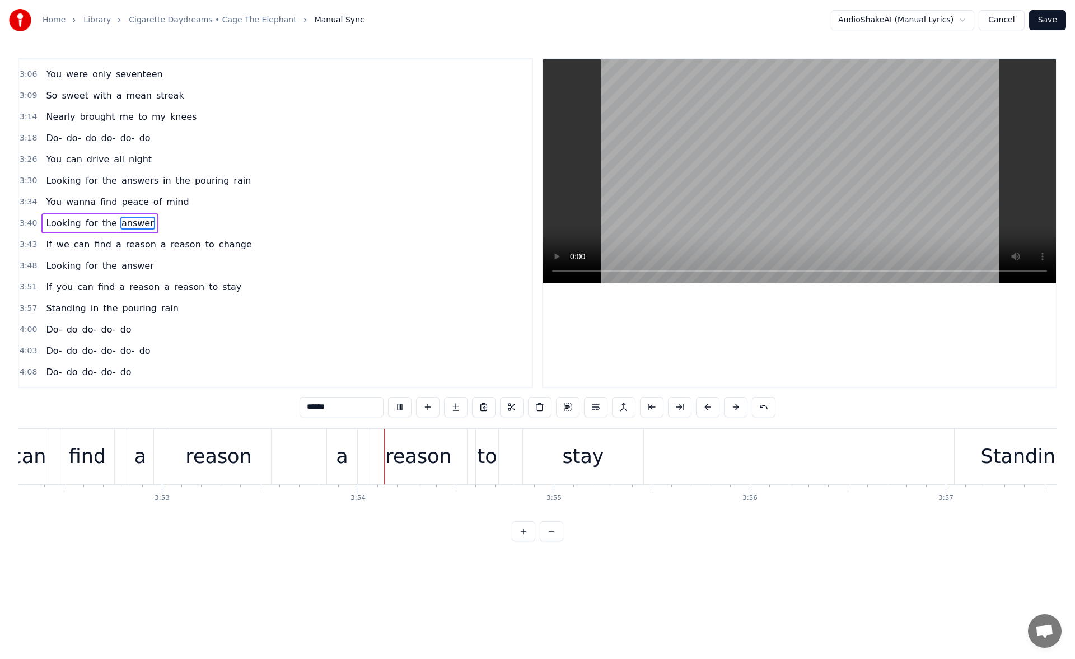
scroll to position [0, 45698]
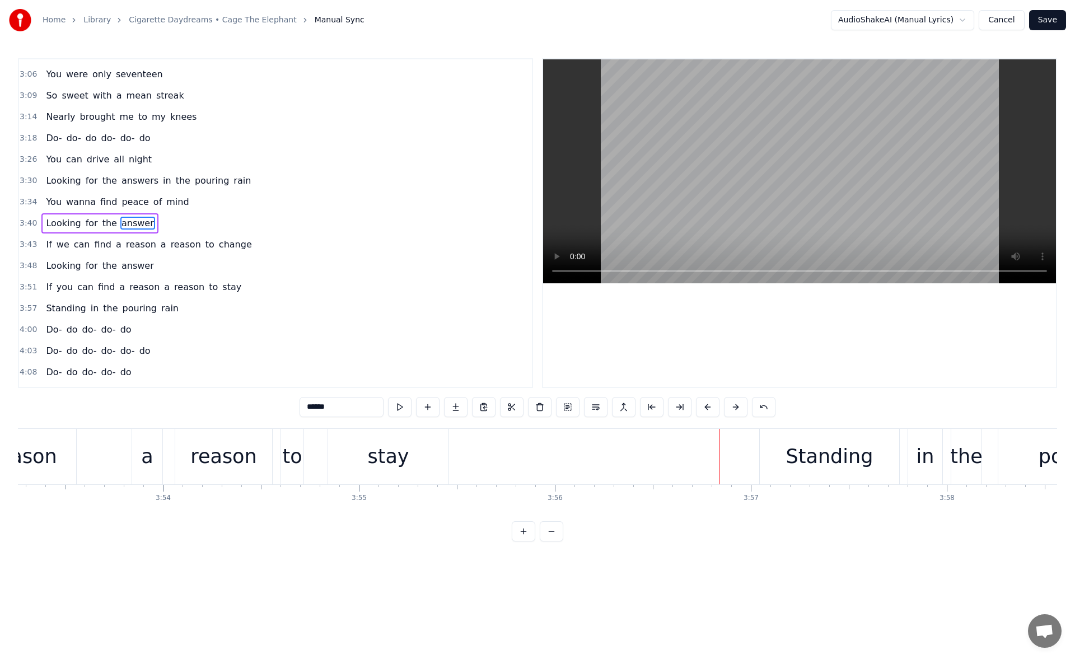
click at [772, 443] on div "Standing" at bounding box center [829, 456] width 139 height 55
type input "********"
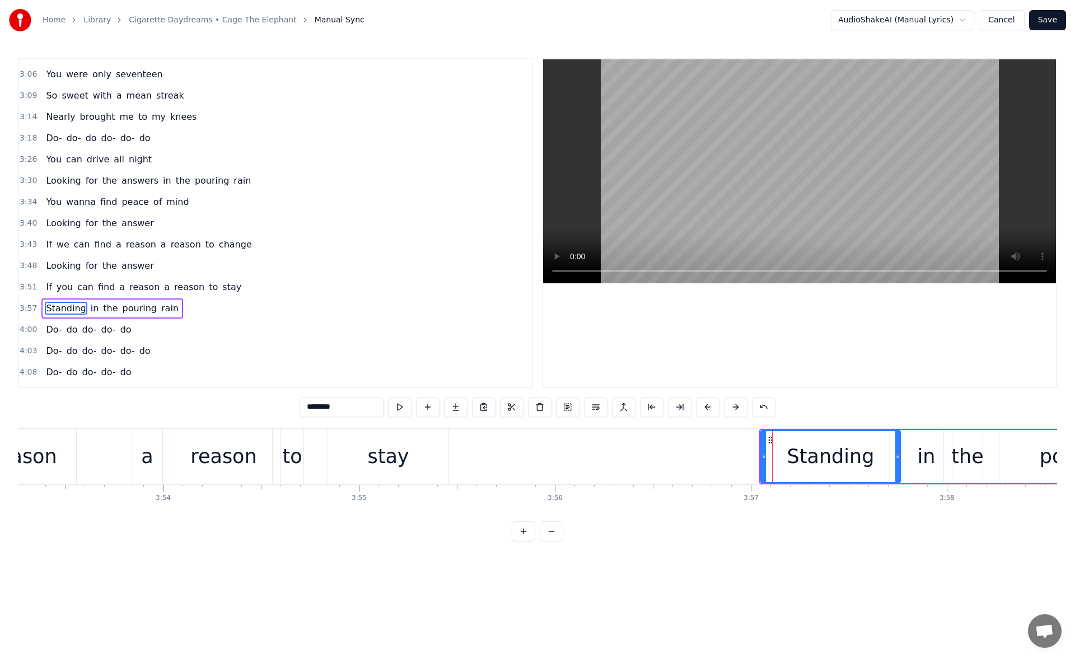
scroll to position [463, 0]
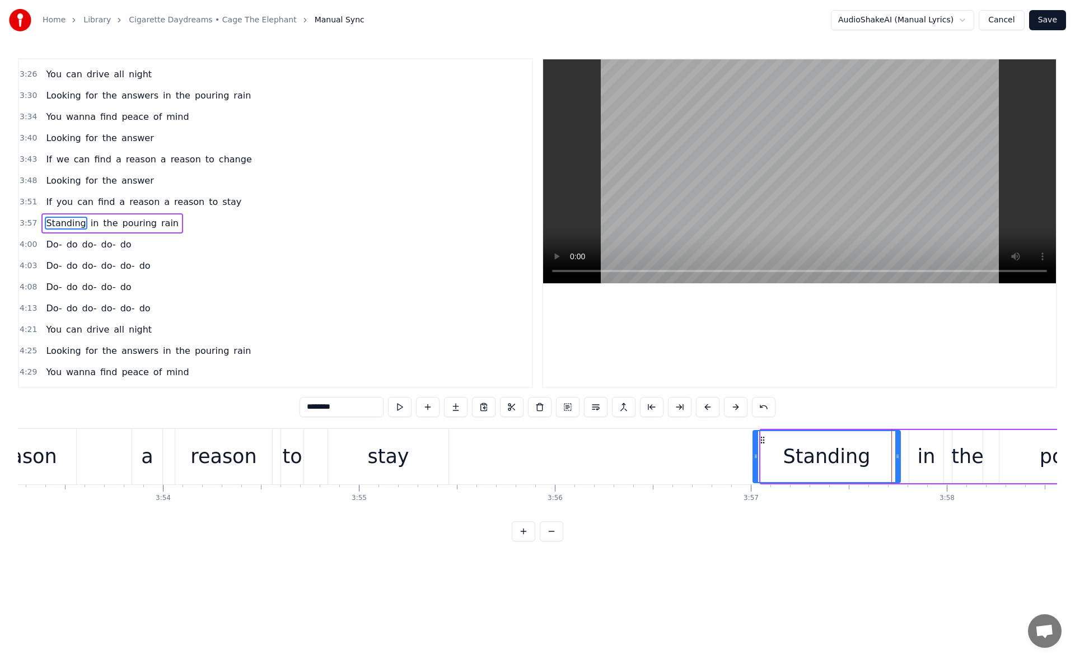
drag, startPoint x: 762, startPoint y: 458, endPoint x: 755, endPoint y: 458, distance: 7.8
click at [755, 458] on icon at bounding box center [755, 456] width 4 height 9
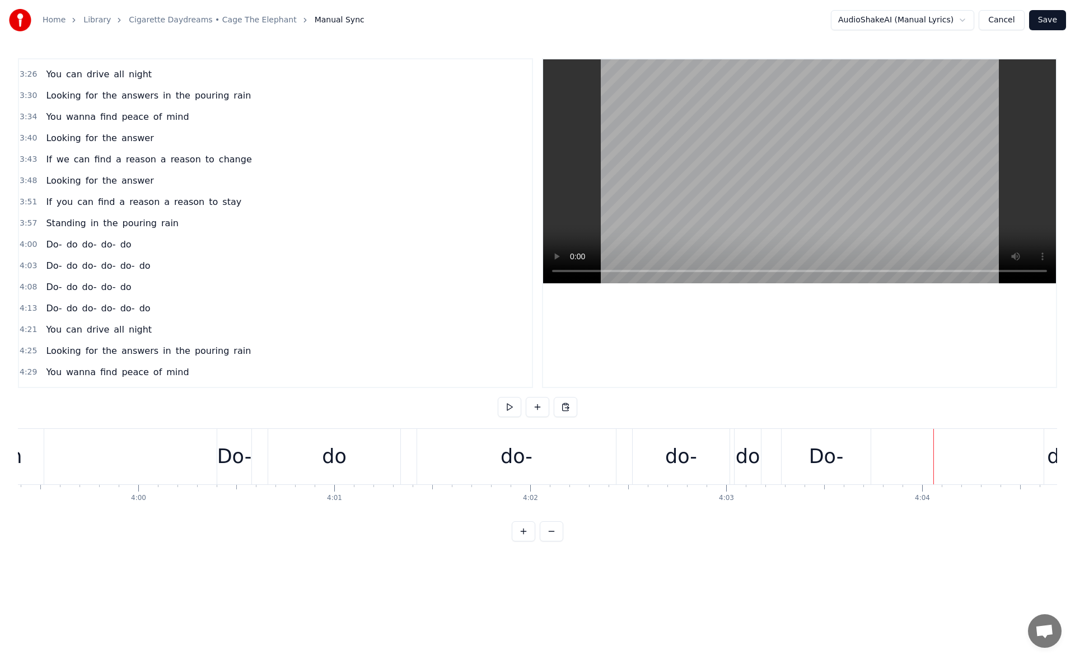
scroll to position [0, 47004]
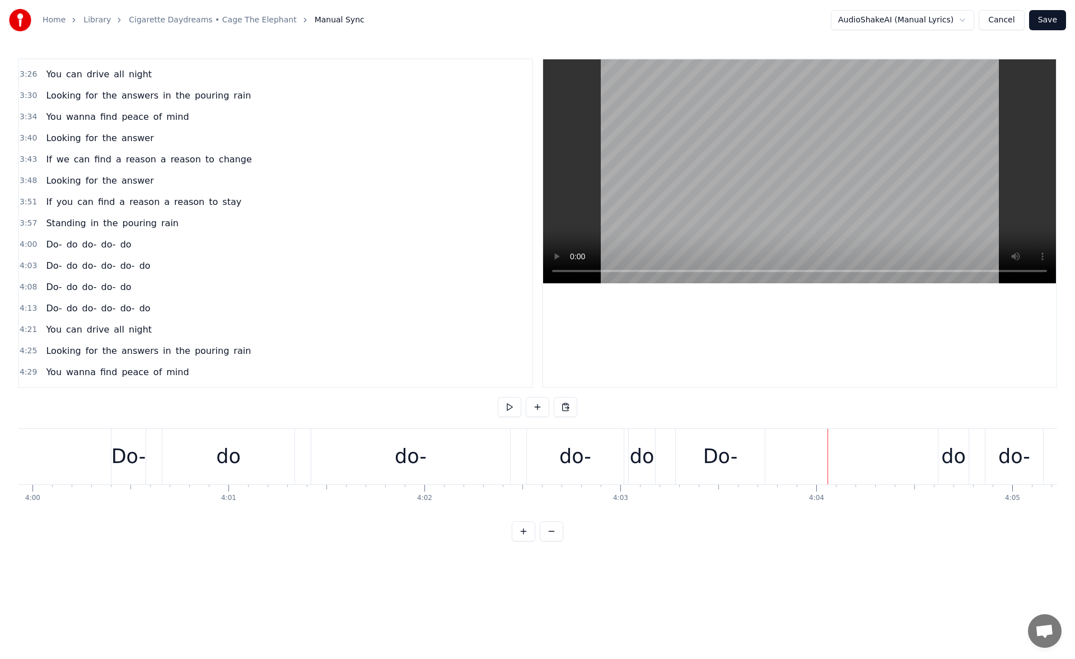
click at [370, 458] on div "do-" at bounding box center [410, 456] width 199 height 55
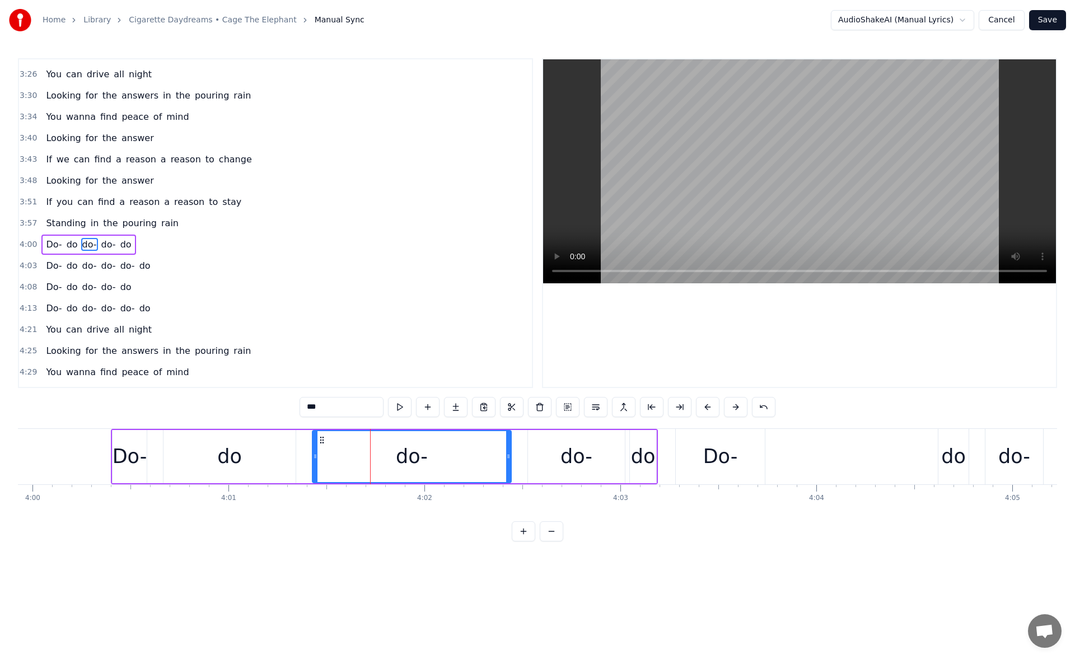
scroll to position [485, 0]
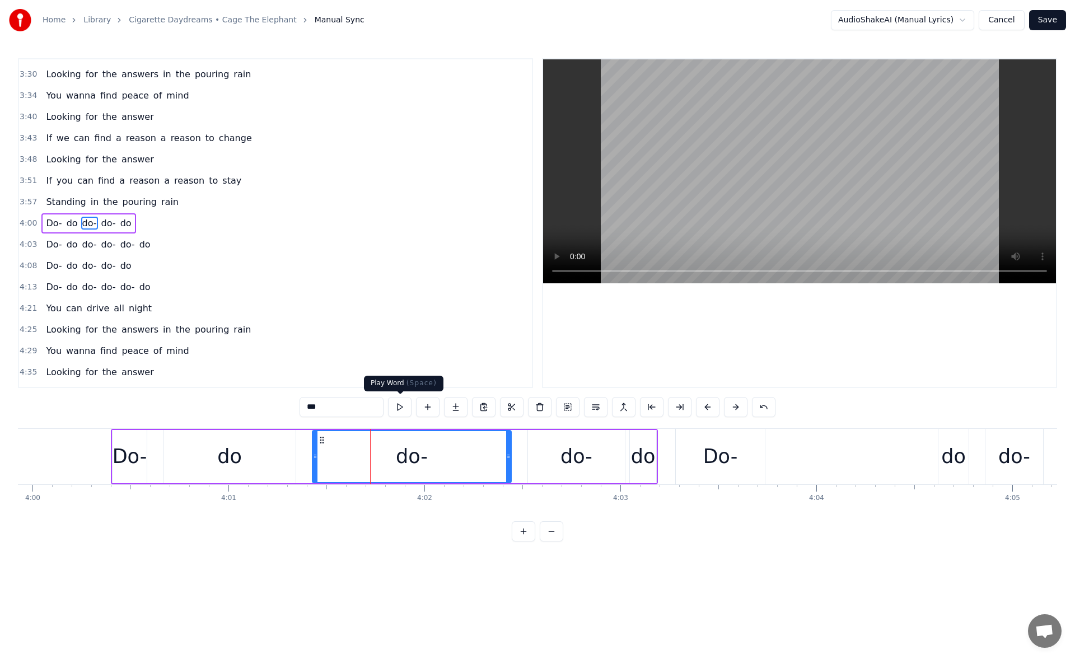
click at [397, 406] on button at bounding box center [400, 407] width 24 height 20
click at [187, 453] on div "do" at bounding box center [229, 456] width 132 height 53
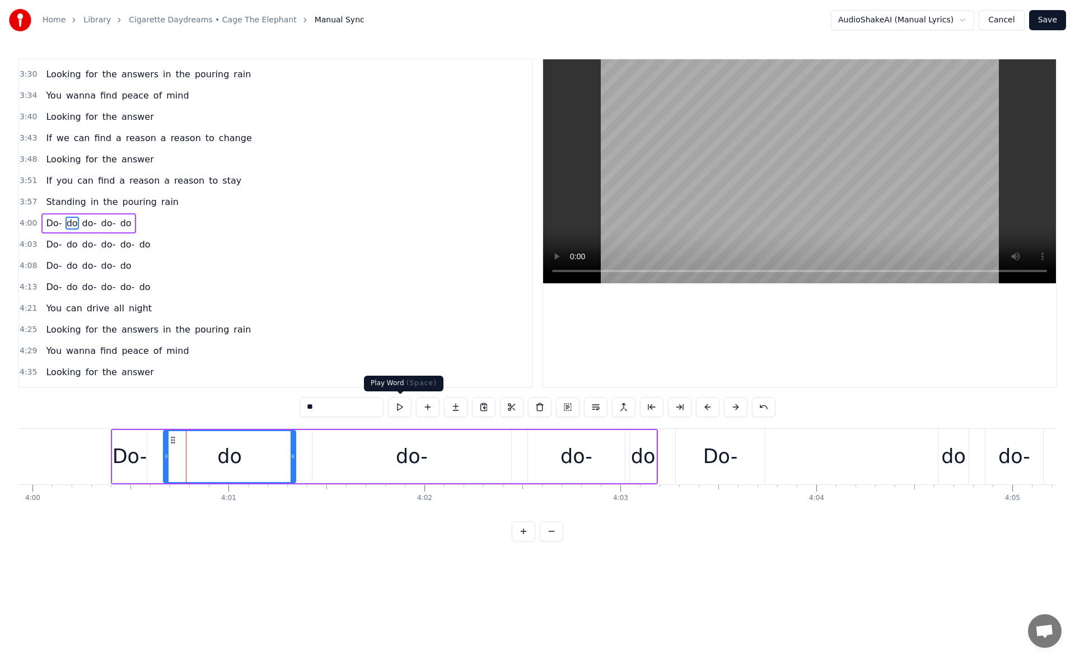
click at [402, 407] on button at bounding box center [400, 407] width 24 height 20
click at [560, 455] on div "do-" at bounding box center [576, 457] width 32 height 30
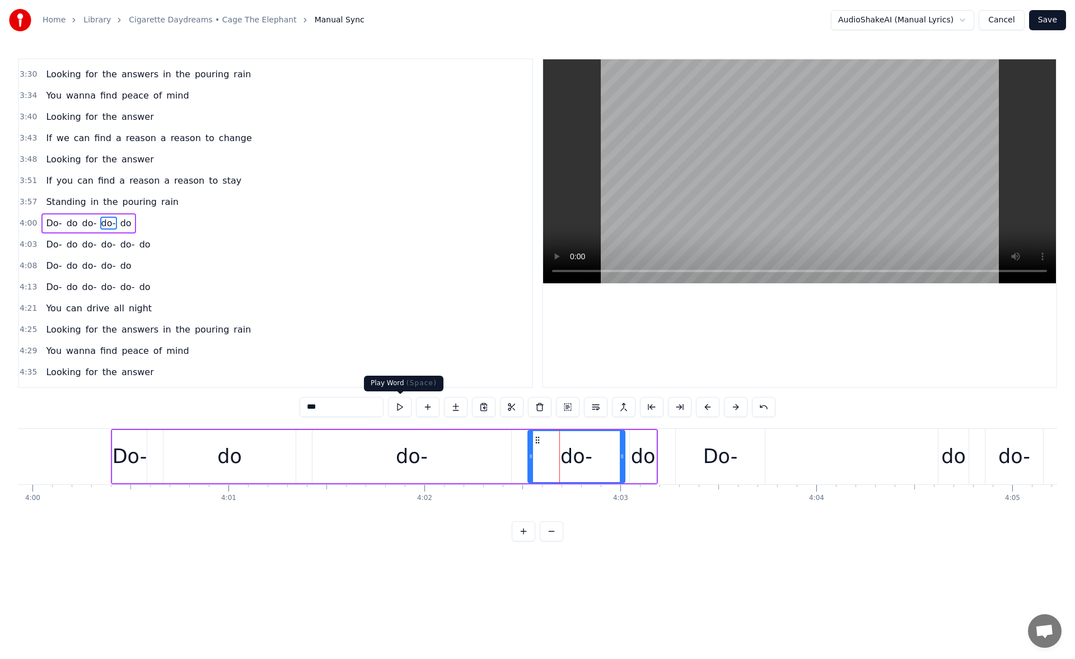
click at [406, 405] on button at bounding box center [400, 407] width 24 height 20
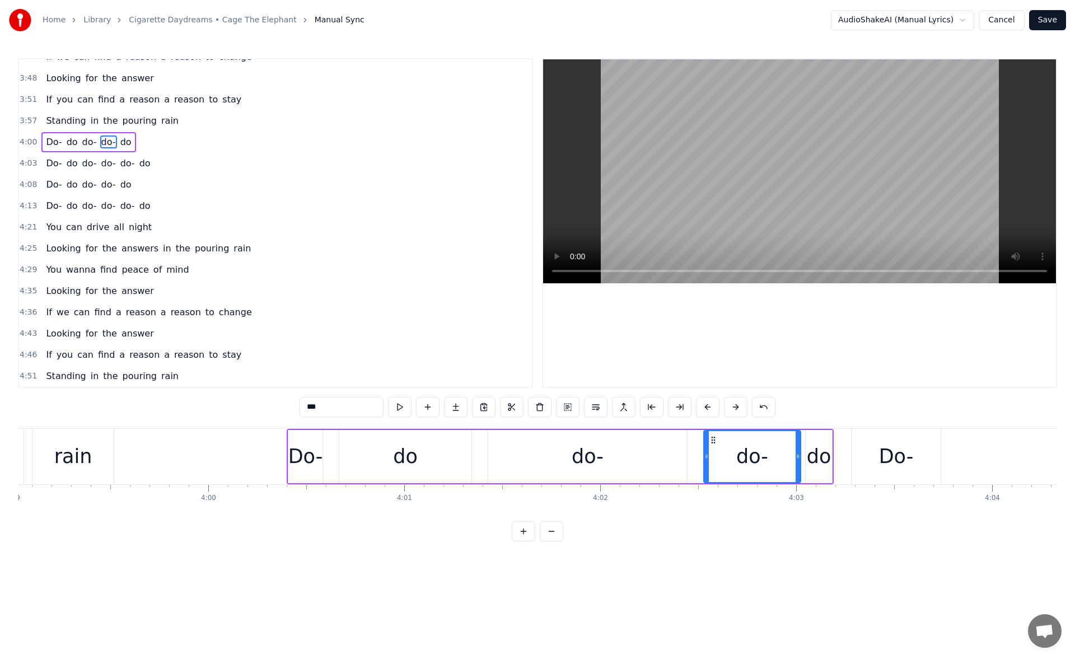
scroll to position [0, 46687]
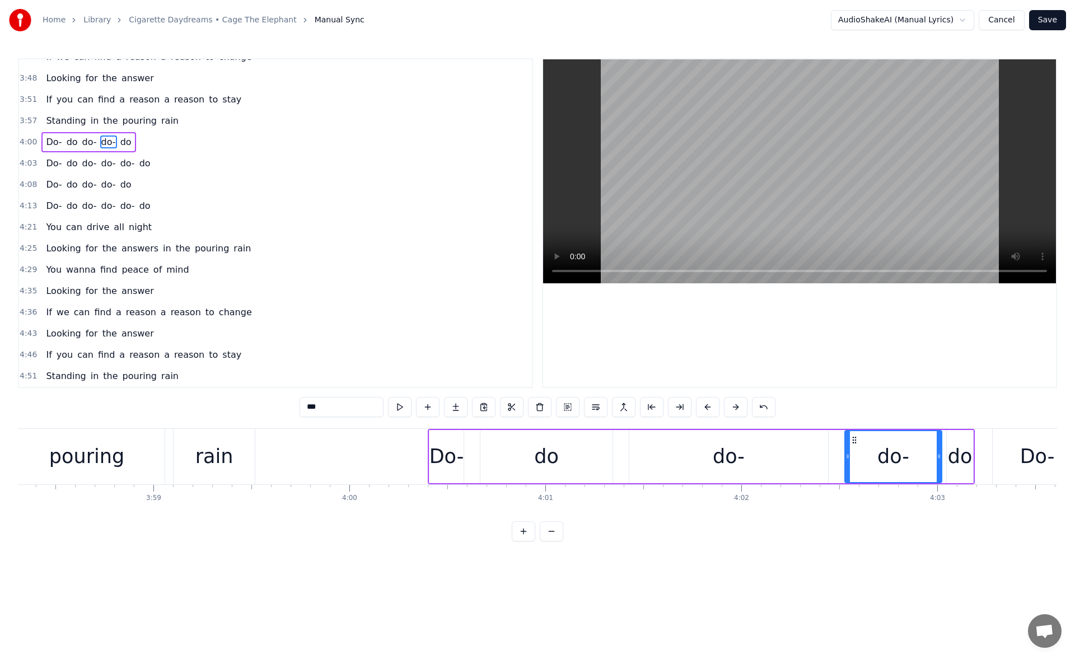
click at [690, 457] on div "do-" at bounding box center [728, 456] width 199 height 53
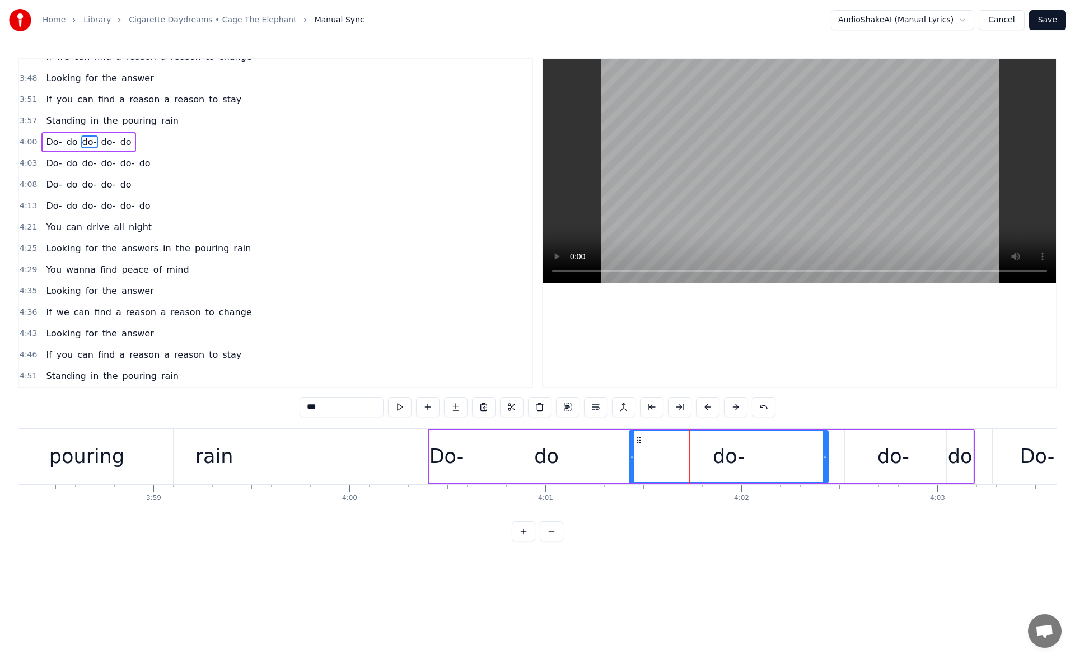
scroll to position [485, 0]
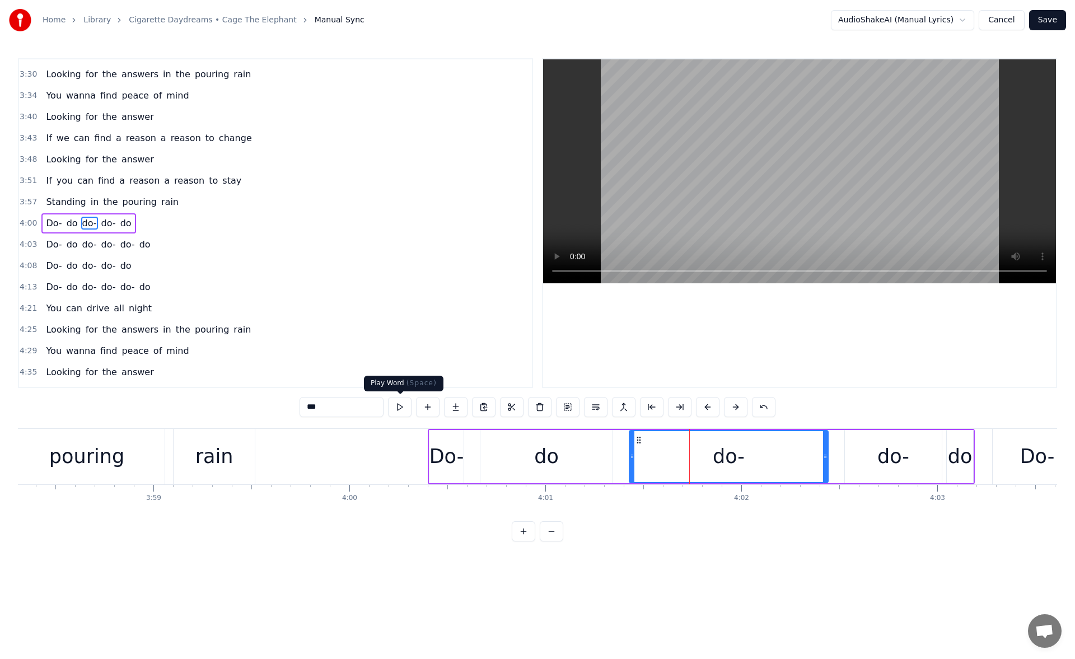
click at [404, 407] on button at bounding box center [400, 407] width 24 height 20
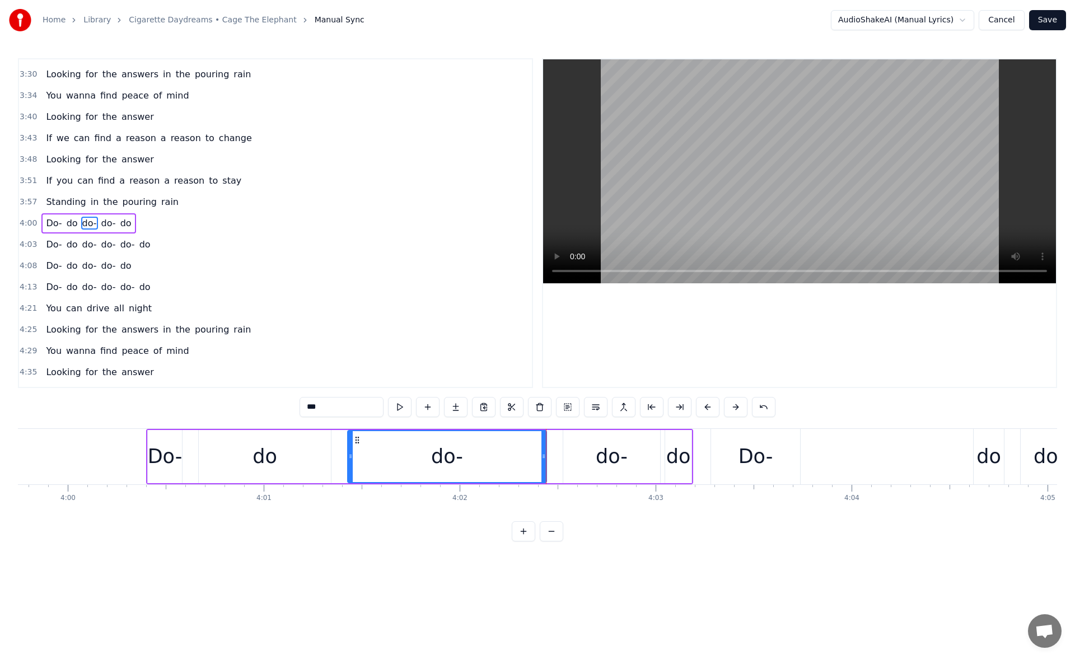
scroll to position [0, 47004]
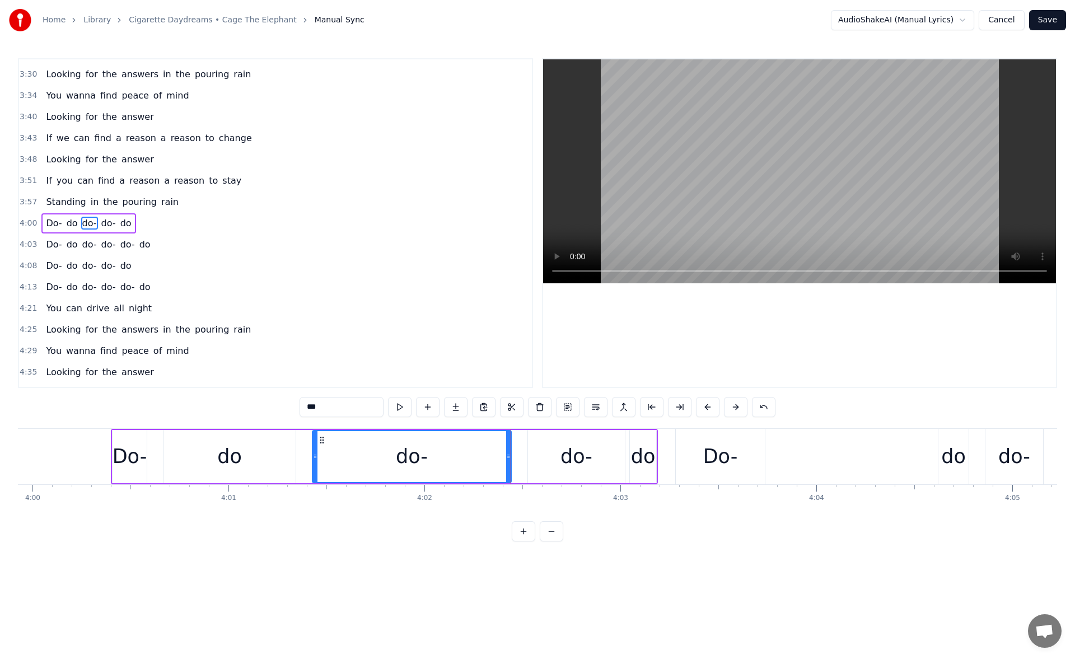
click at [573, 448] on div "do-" at bounding box center [576, 457] width 32 height 30
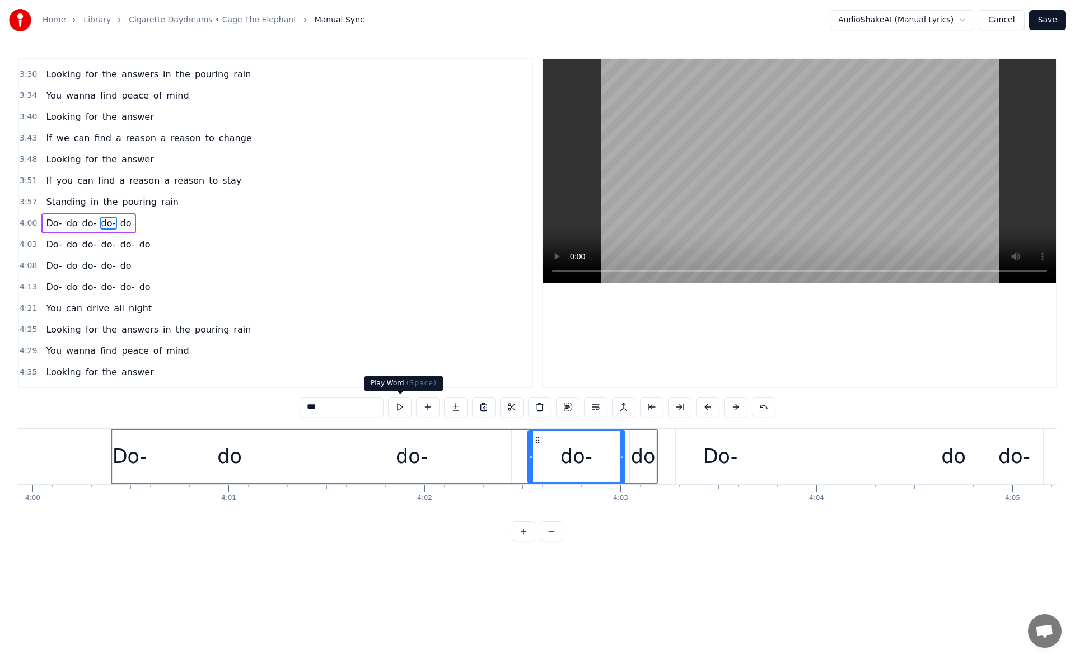
click at [400, 408] on button at bounding box center [400, 407] width 24 height 20
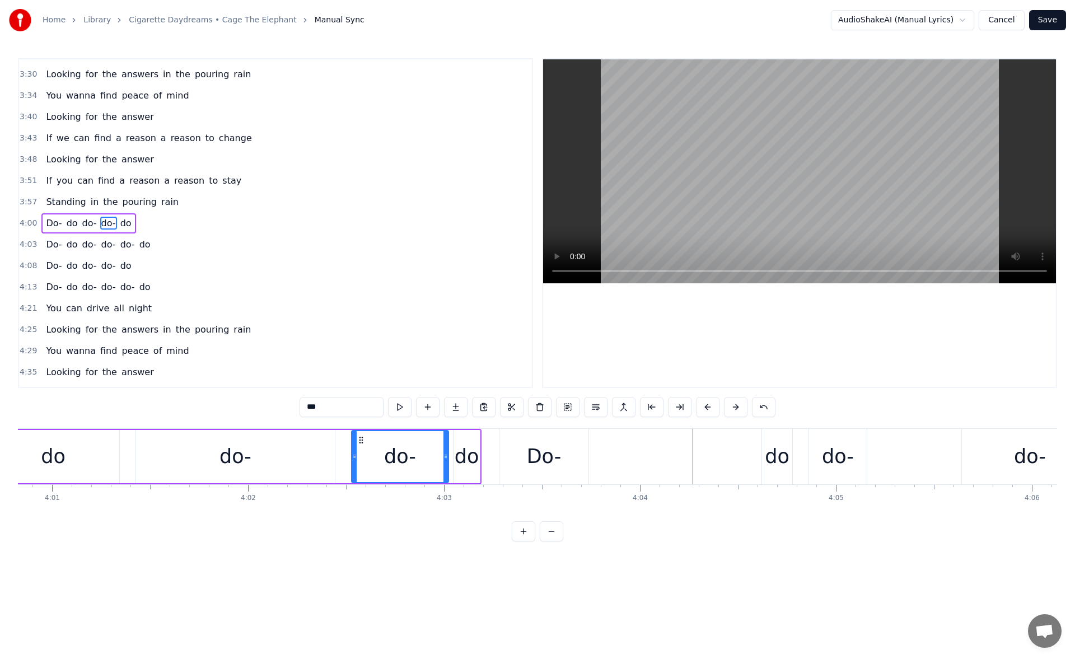
scroll to position [0, 47215]
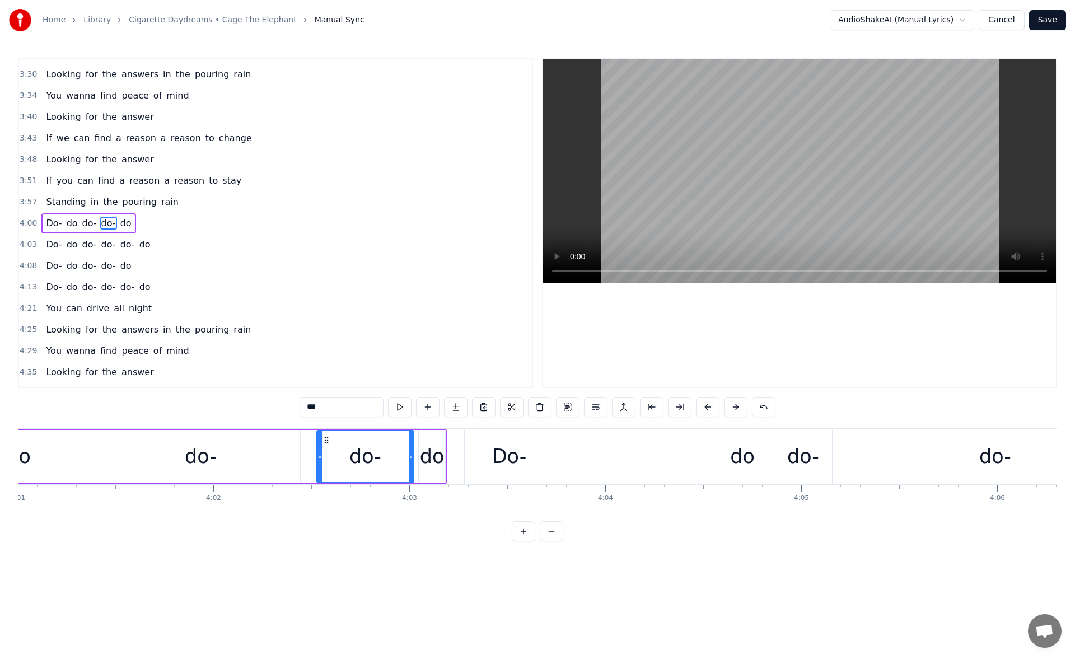
click at [792, 456] on div "do-" at bounding box center [803, 457] width 32 height 30
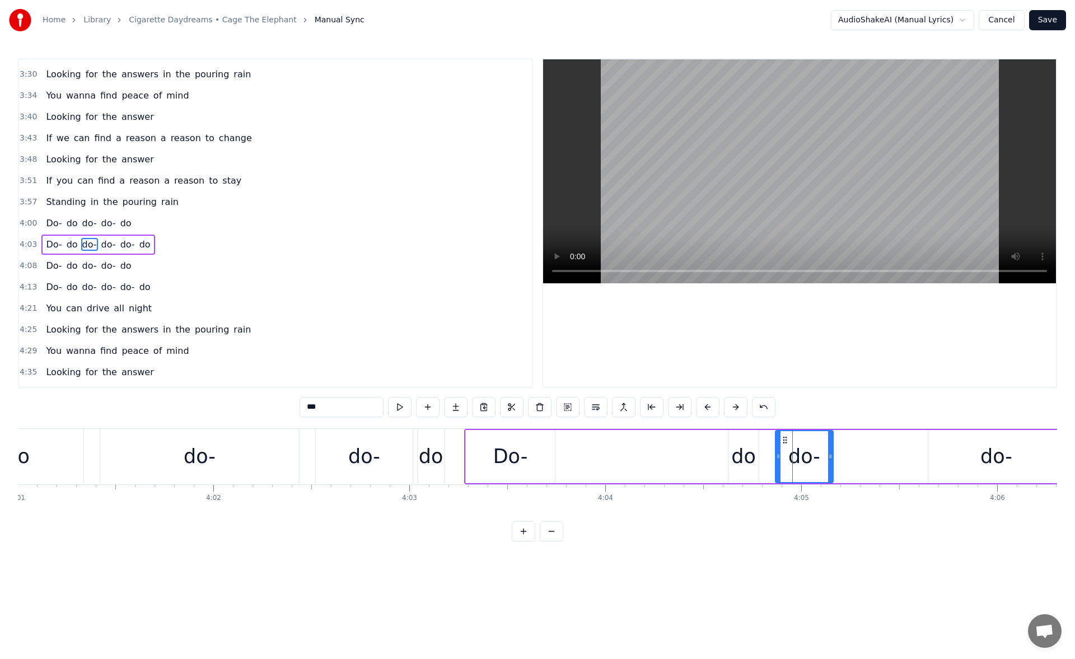
scroll to position [506, 0]
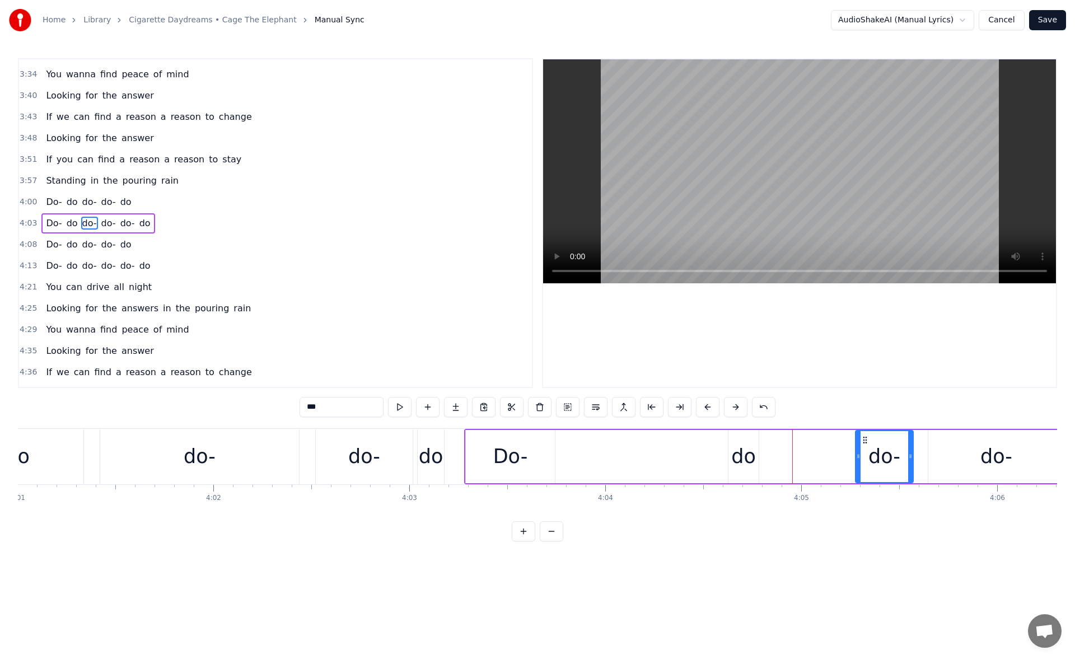
drag, startPoint x: 785, startPoint y: 437, endPoint x: 865, endPoint y: 441, distance: 80.1
click at [865, 441] on icon at bounding box center [864, 439] width 9 height 9
click at [755, 451] on div "do" at bounding box center [743, 456] width 30 height 53
drag, startPoint x: 735, startPoint y: 439, endPoint x: 785, endPoint y: 441, distance: 49.8
click at [785, 441] on icon at bounding box center [787, 439] width 9 height 9
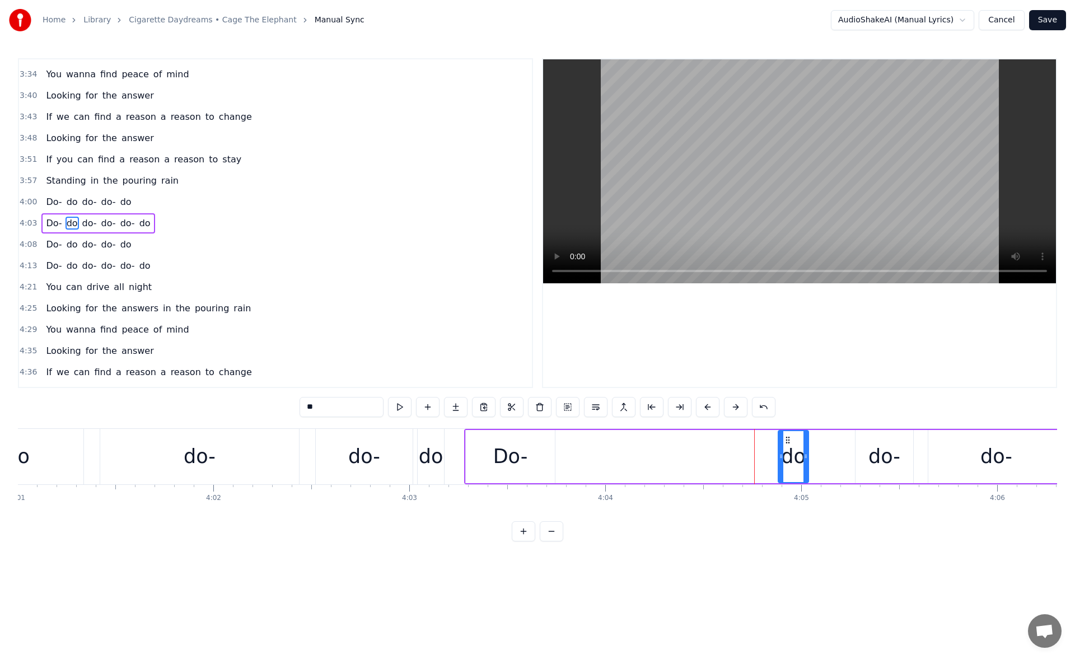
click at [500, 458] on div "Do-" at bounding box center [510, 457] width 35 height 30
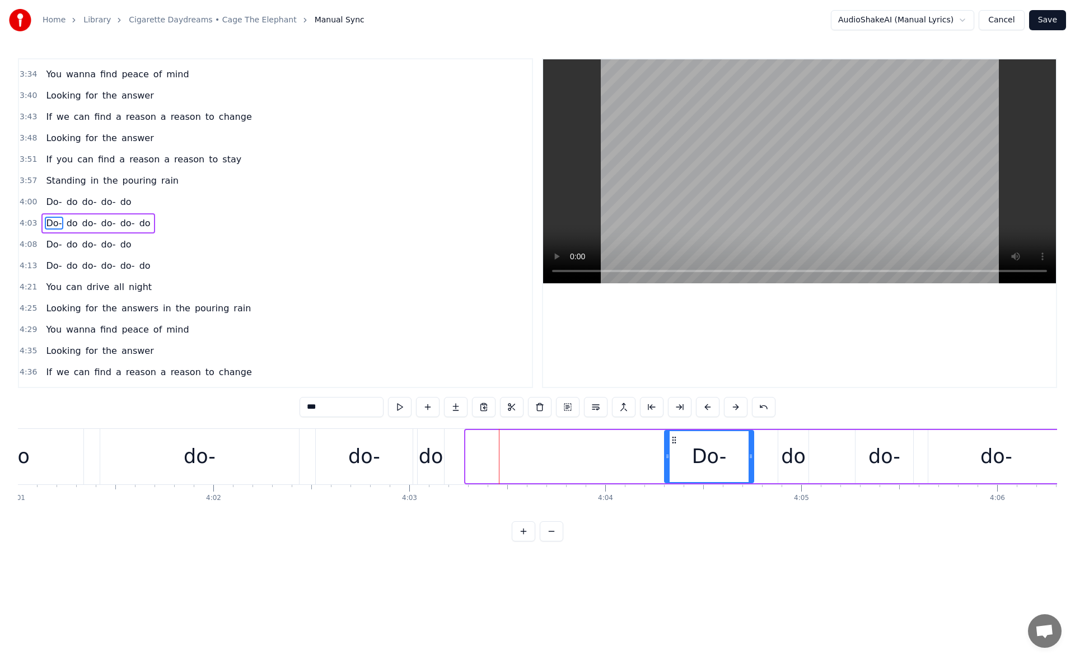
drag, startPoint x: 474, startPoint y: 440, endPoint x: 671, endPoint y: 442, distance: 197.0
click at [671, 442] on icon at bounding box center [673, 439] width 9 height 9
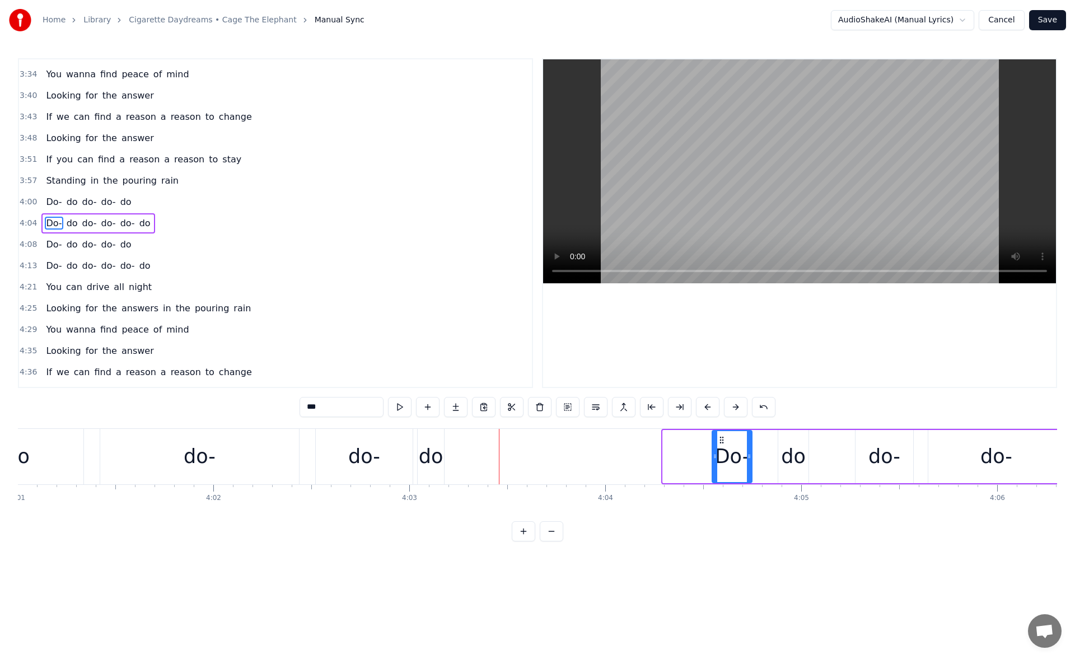
drag, startPoint x: 664, startPoint y: 462, endPoint x: 718, endPoint y: 463, distance: 53.7
click at [717, 463] on div at bounding box center [715, 456] width 4 height 51
click at [435, 446] on div "do" at bounding box center [431, 457] width 25 height 30
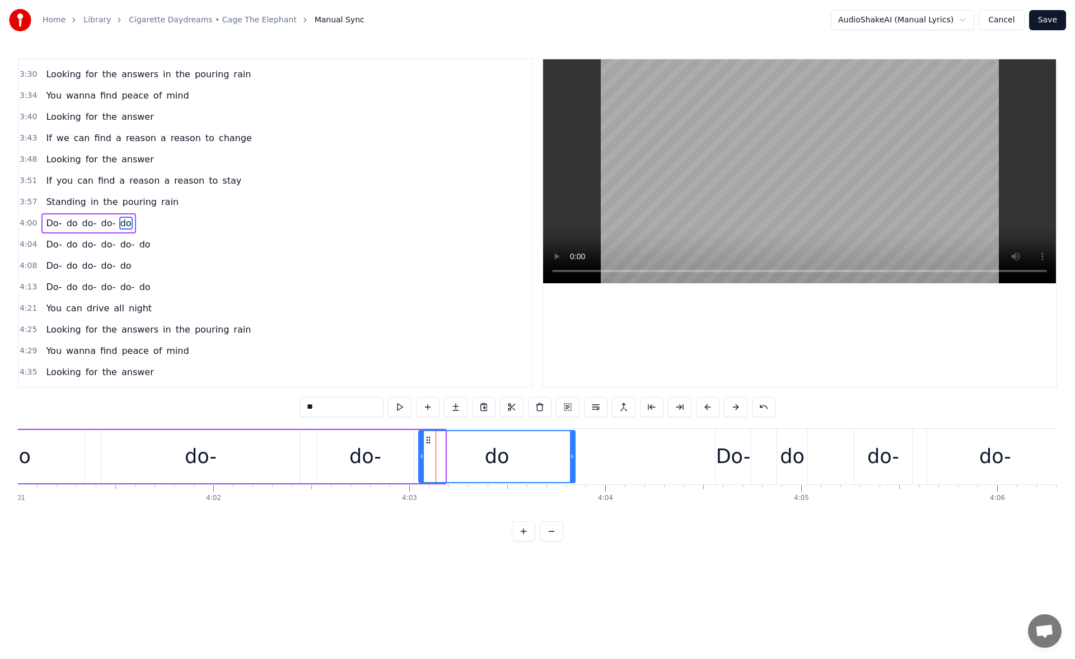
drag, startPoint x: 443, startPoint y: 457, endPoint x: 573, endPoint y: 457, distance: 130.4
click at [573, 457] on icon at bounding box center [572, 456] width 4 height 9
drag, startPoint x: 423, startPoint y: 456, endPoint x: 457, endPoint y: 457, distance: 34.2
click at [457, 457] on icon at bounding box center [455, 456] width 4 height 9
click at [45, 450] on div "do" at bounding box center [18, 456] width 132 height 53
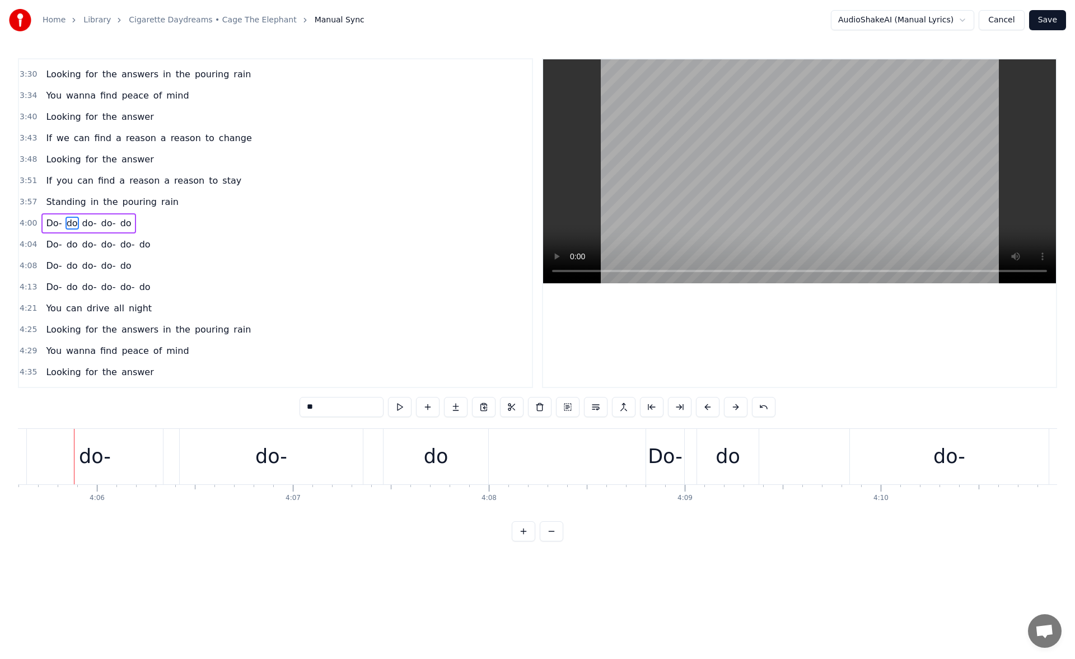
scroll to position [0, 47602]
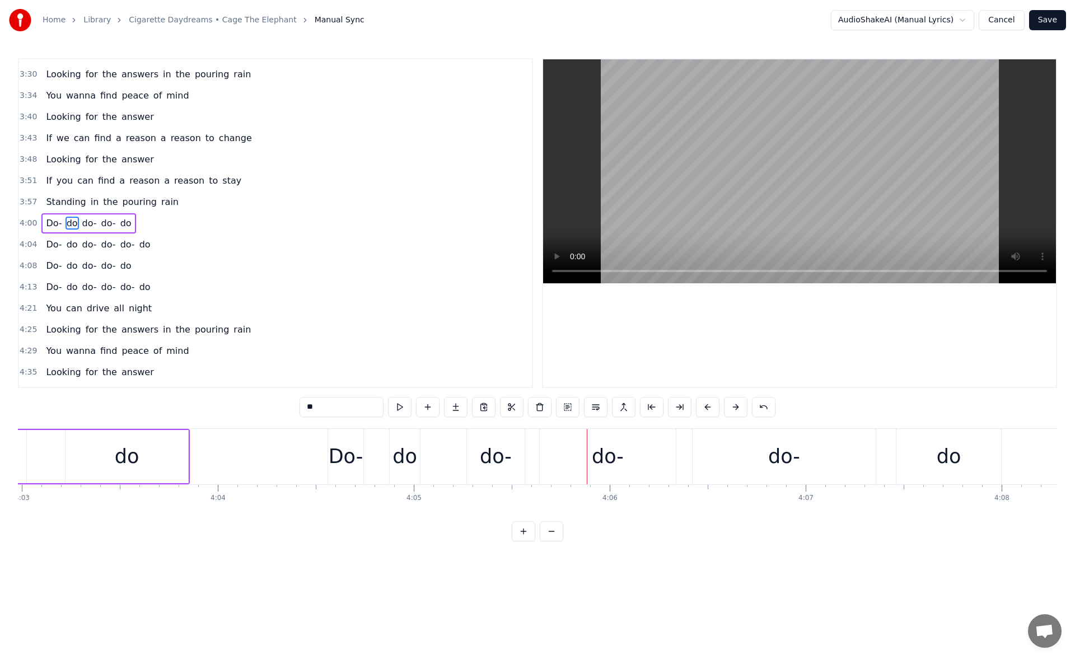
click at [556, 457] on div "do-" at bounding box center [608, 456] width 136 height 55
type input "***"
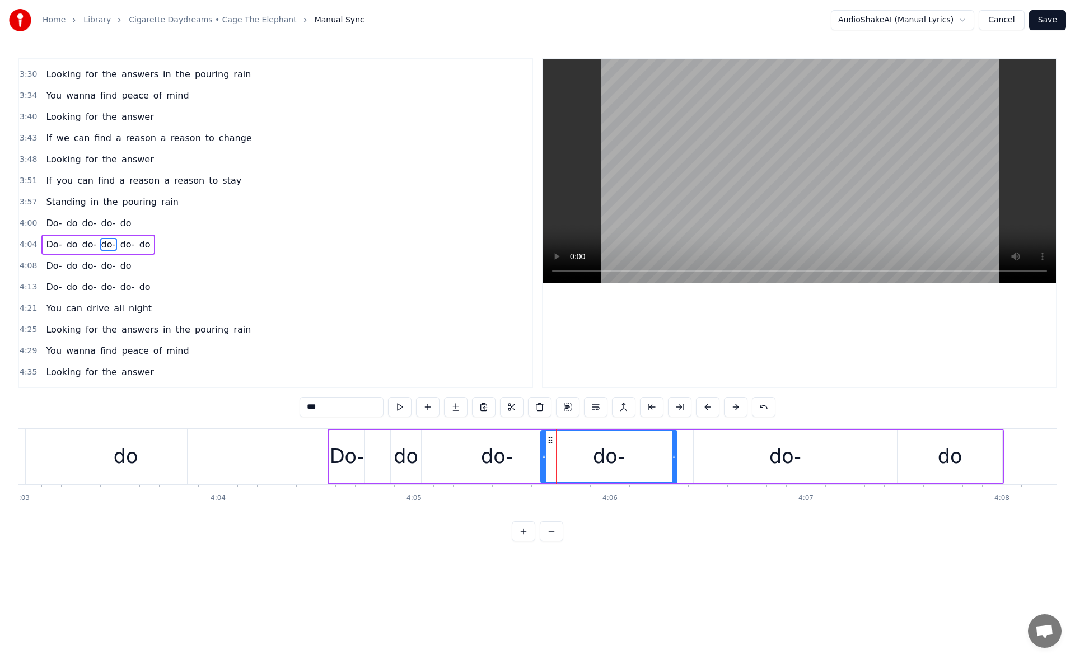
scroll to position [506, 0]
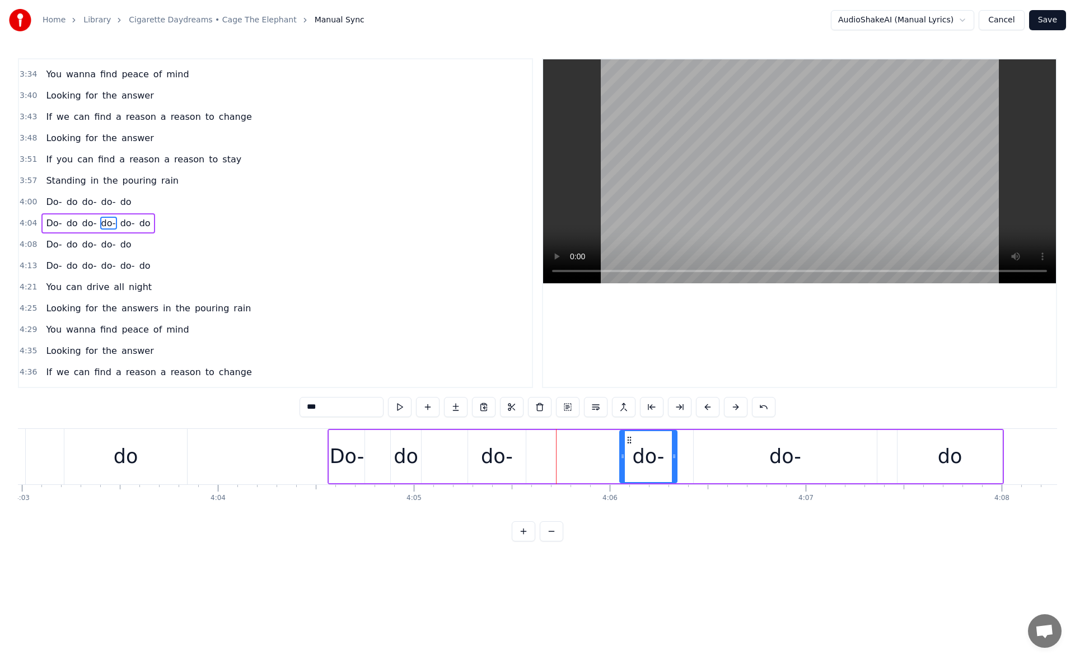
drag, startPoint x: 542, startPoint y: 458, endPoint x: 621, endPoint y: 460, distance: 78.9
click at [621, 460] on icon at bounding box center [622, 456] width 4 height 9
click at [494, 455] on div "do-" at bounding box center [497, 457] width 32 height 30
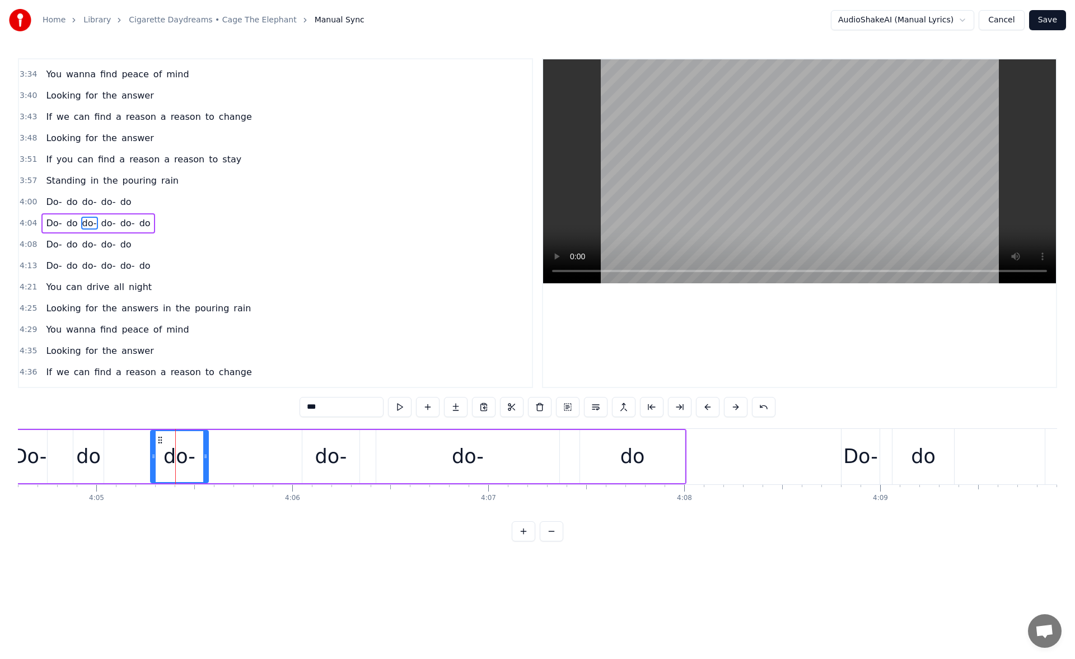
scroll to position [0, 47883]
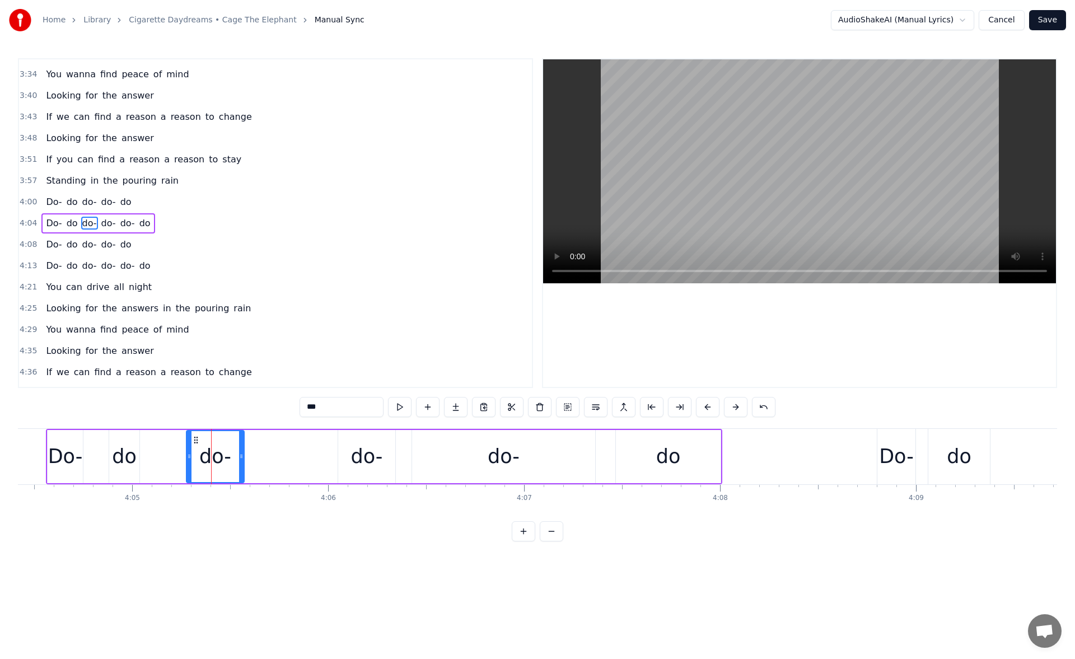
click at [458, 461] on div "do-" at bounding box center [503, 456] width 183 height 53
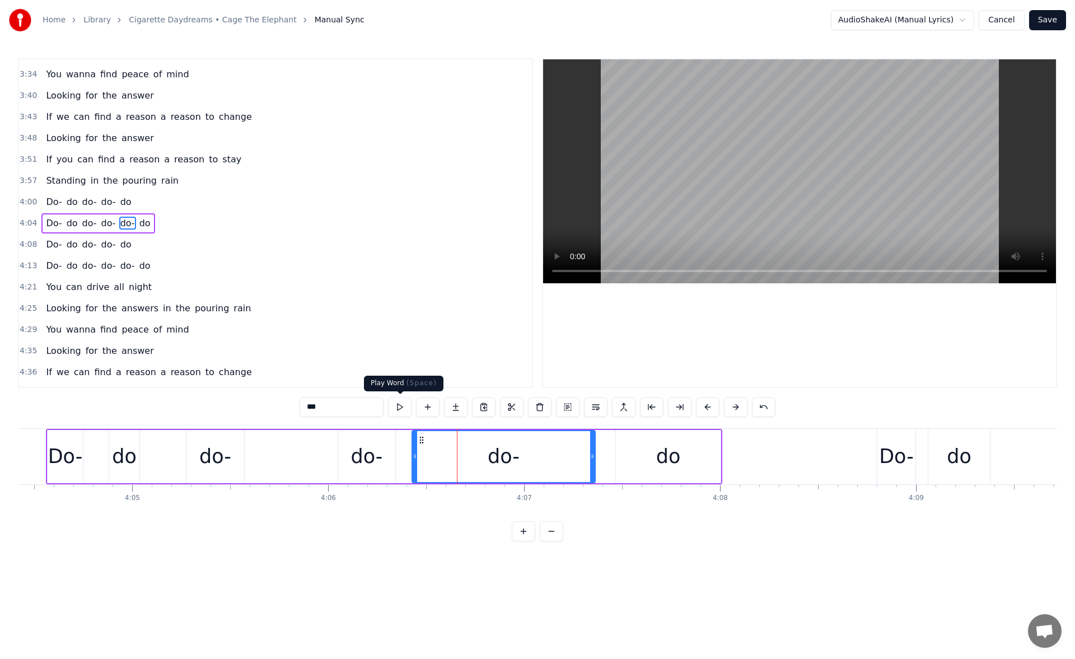
click at [399, 405] on button at bounding box center [400, 407] width 24 height 20
drag, startPoint x: 413, startPoint y: 457, endPoint x: 524, endPoint y: 462, distance: 110.9
click at [524, 462] on div at bounding box center [523, 456] width 4 height 51
click at [369, 458] on div "do-" at bounding box center [367, 457] width 32 height 30
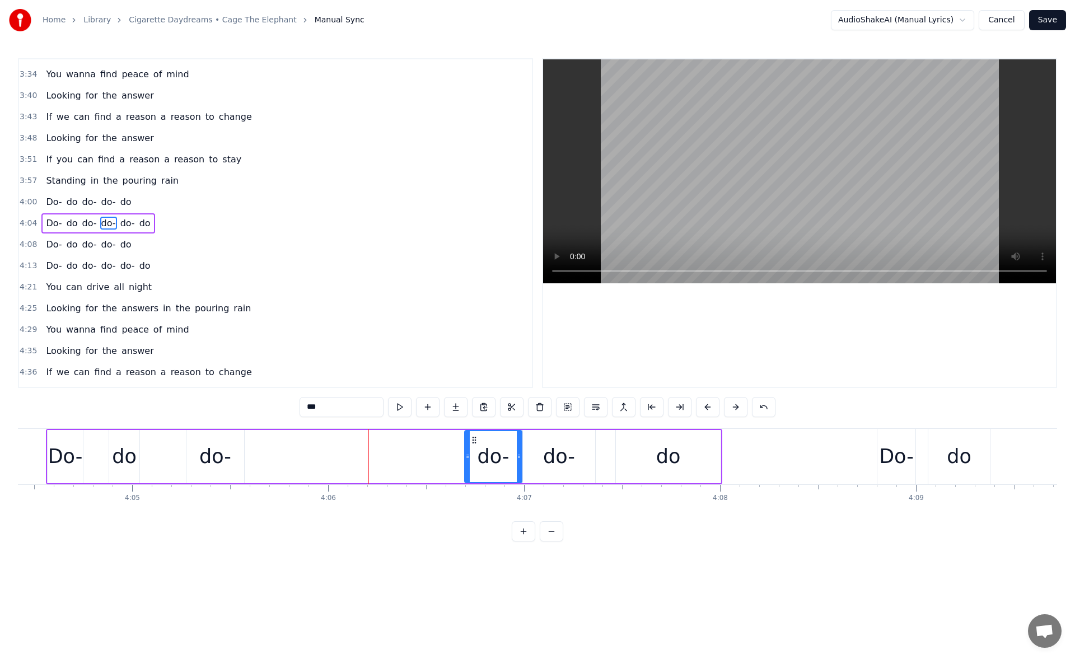
drag, startPoint x: 346, startPoint y: 438, endPoint x: 473, endPoint y: 445, distance: 126.7
click at [473, 445] on div "do-" at bounding box center [493, 456] width 56 height 51
drag, startPoint x: 466, startPoint y: 456, endPoint x: 409, endPoint y: 457, distance: 57.1
click at [409, 457] on icon at bounding box center [410, 456] width 4 height 9
click at [217, 449] on div "do-" at bounding box center [215, 457] width 32 height 30
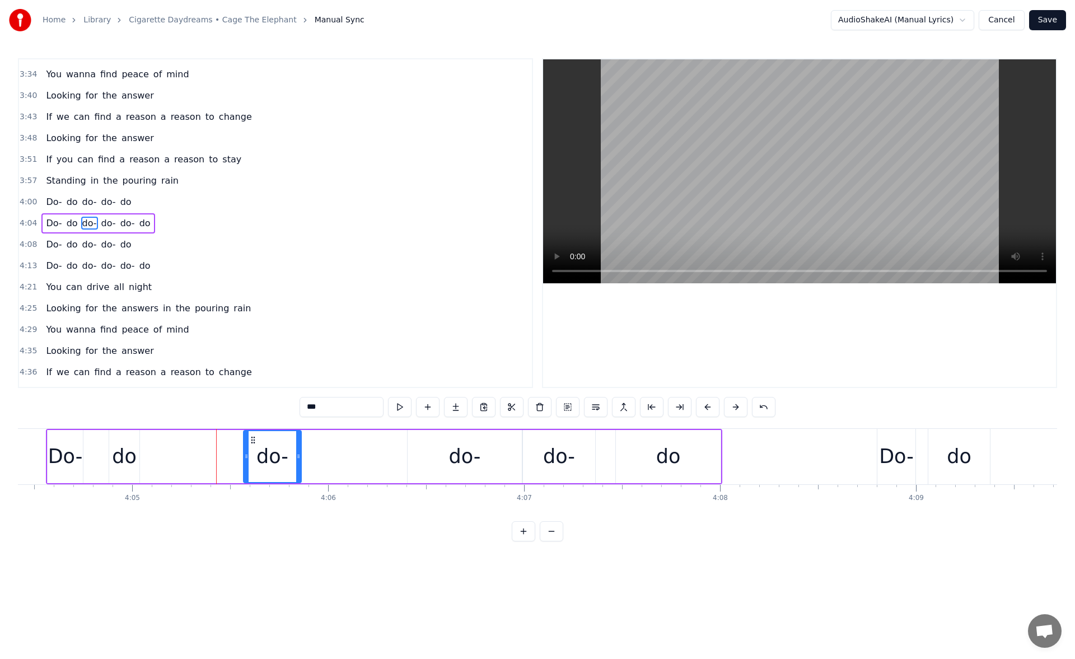
drag, startPoint x: 205, startPoint y: 439, endPoint x: 254, endPoint y: 443, distance: 49.4
click at [254, 443] on icon at bounding box center [253, 439] width 9 height 9
drag, startPoint x: 301, startPoint y: 458, endPoint x: 393, endPoint y: 458, distance: 92.4
click at [393, 458] on icon at bounding box center [392, 456] width 4 height 9
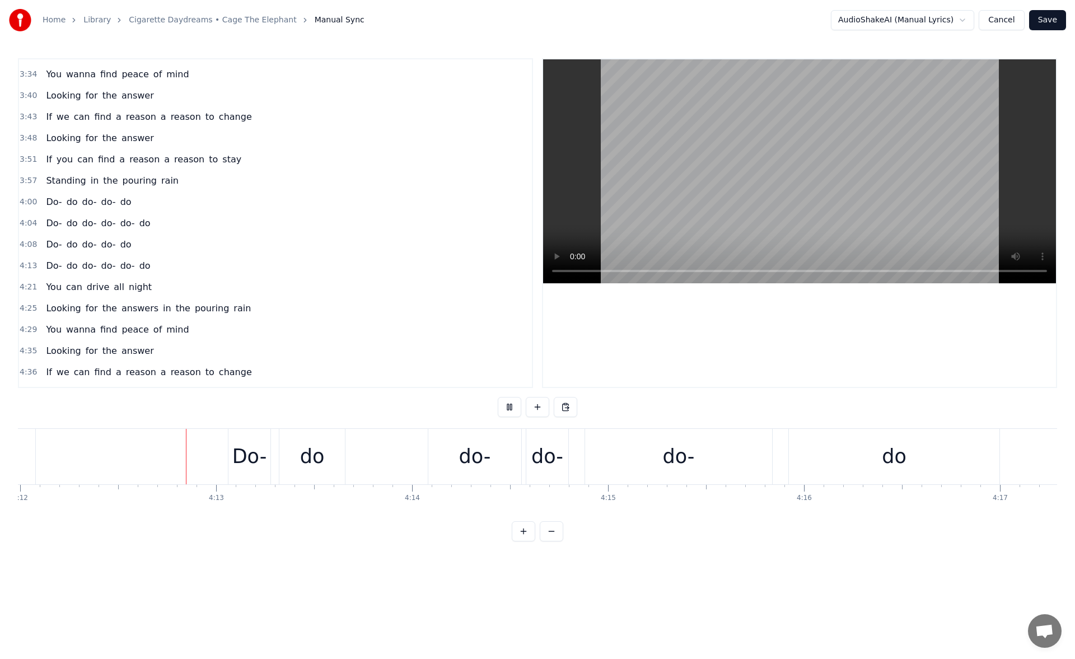
scroll to position [0, 49369]
click at [240, 442] on div "Do-" at bounding box center [247, 457] width 35 height 30
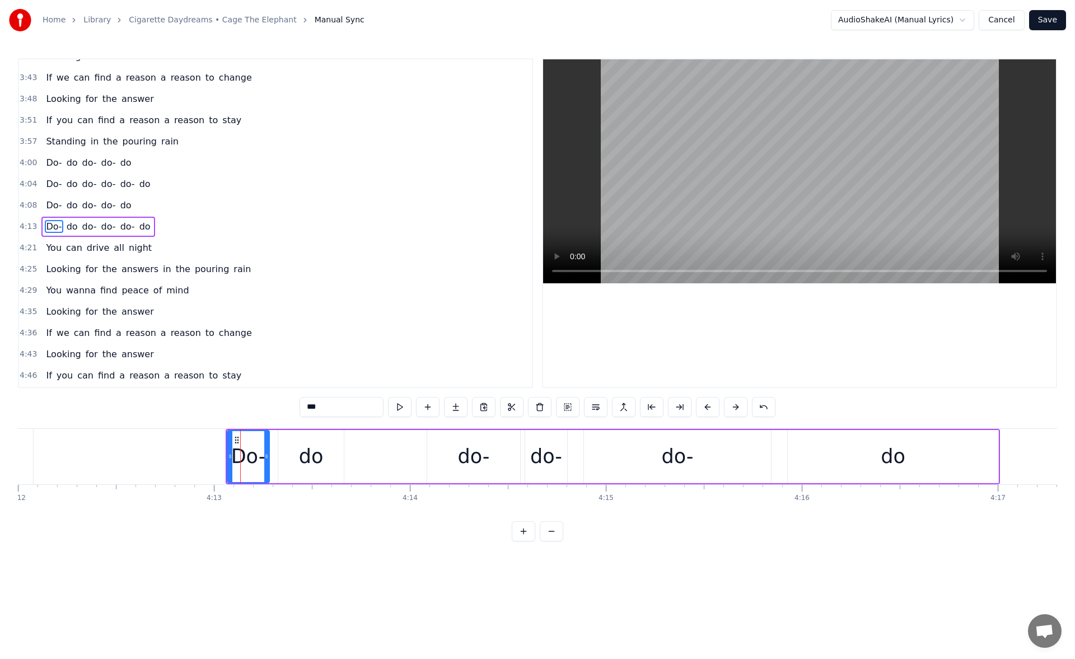
scroll to position [549, 0]
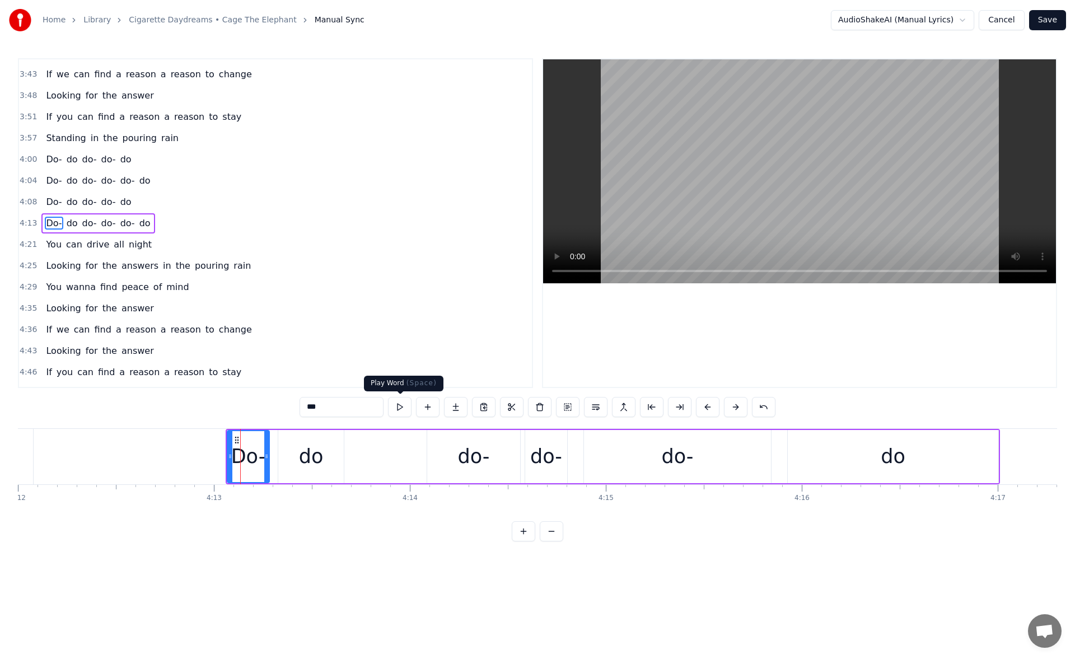
click at [402, 405] on button at bounding box center [400, 407] width 24 height 20
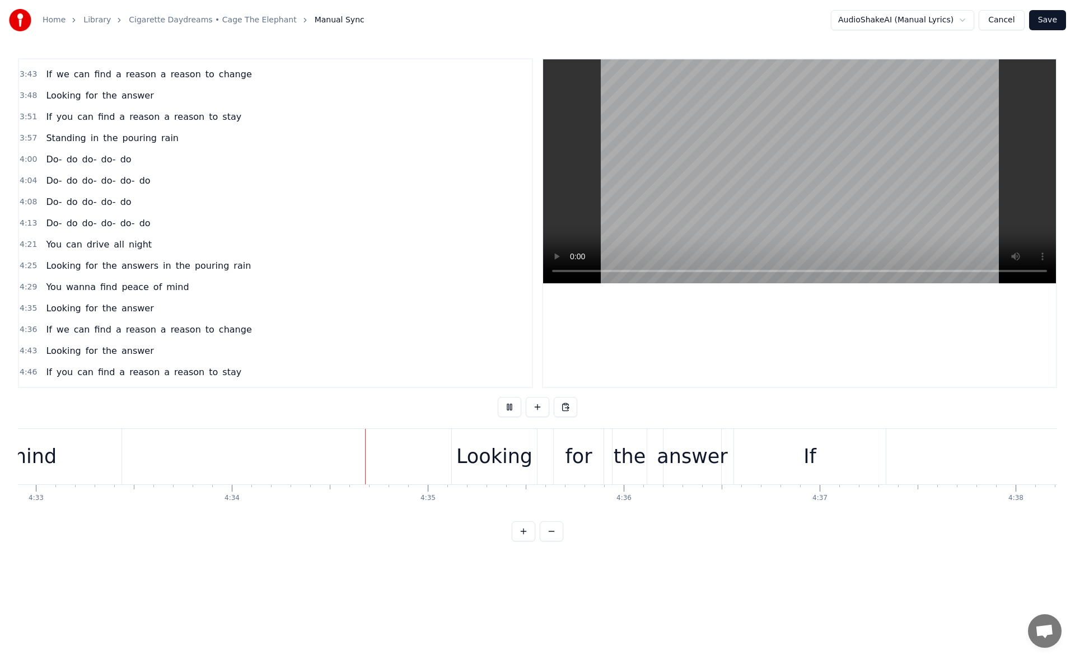
scroll to position [0, 53661]
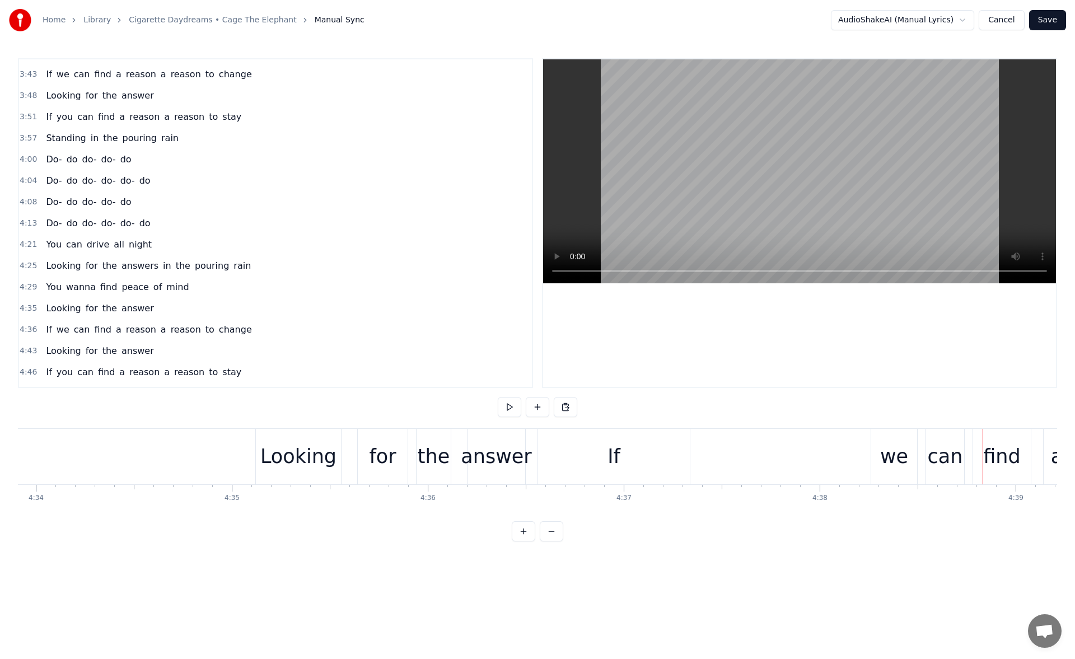
click at [579, 463] on div "If" at bounding box center [614, 456] width 152 height 55
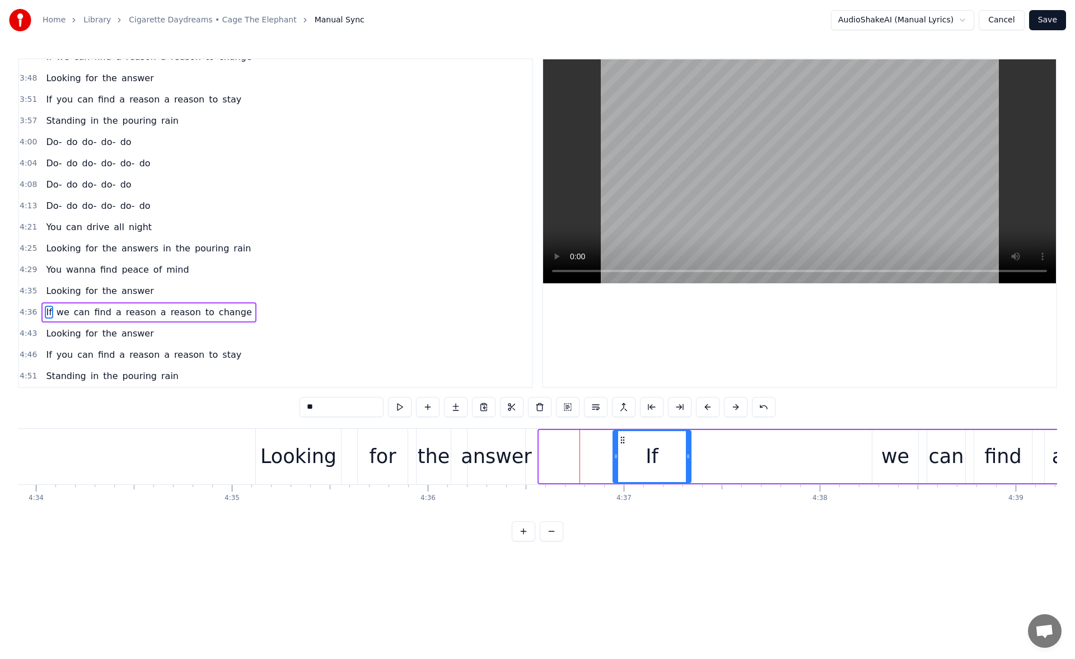
drag, startPoint x: 541, startPoint y: 458, endPoint x: 618, endPoint y: 455, distance: 77.3
click at [618, 455] on icon at bounding box center [615, 456] width 4 height 9
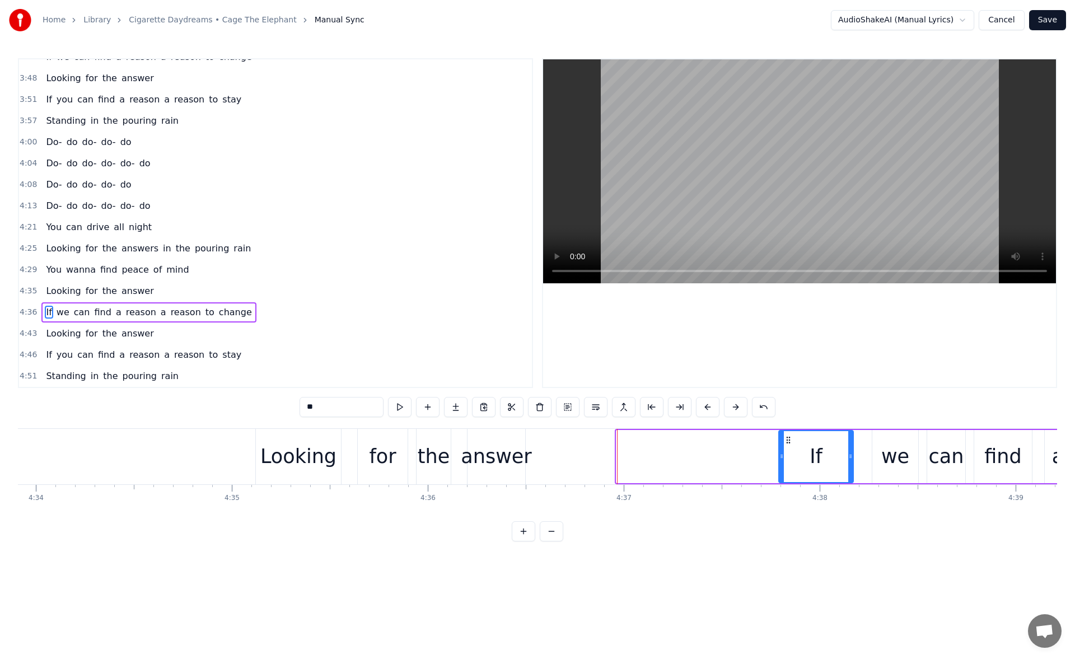
drag, startPoint x: 624, startPoint y: 438, endPoint x: 786, endPoint y: 437, distance: 162.9
click at [786, 437] on icon at bounding box center [788, 439] width 9 height 9
click at [897, 449] on div "we" at bounding box center [895, 457] width 28 height 30
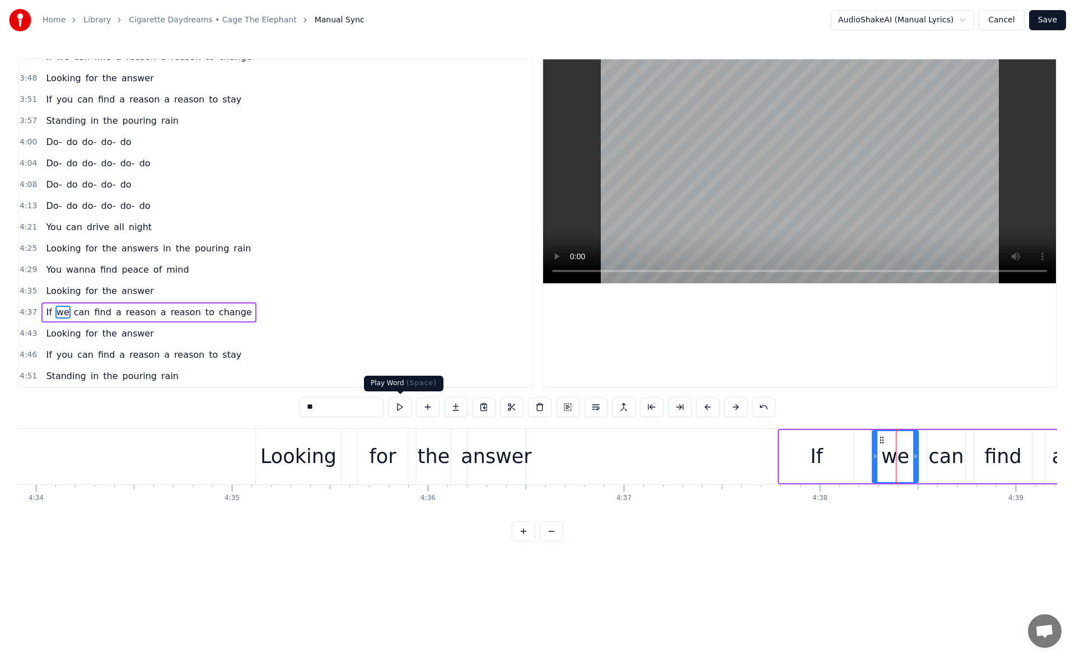
click at [401, 404] on button at bounding box center [400, 407] width 24 height 20
click at [787, 446] on div "If" at bounding box center [816, 456] width 74 height 53
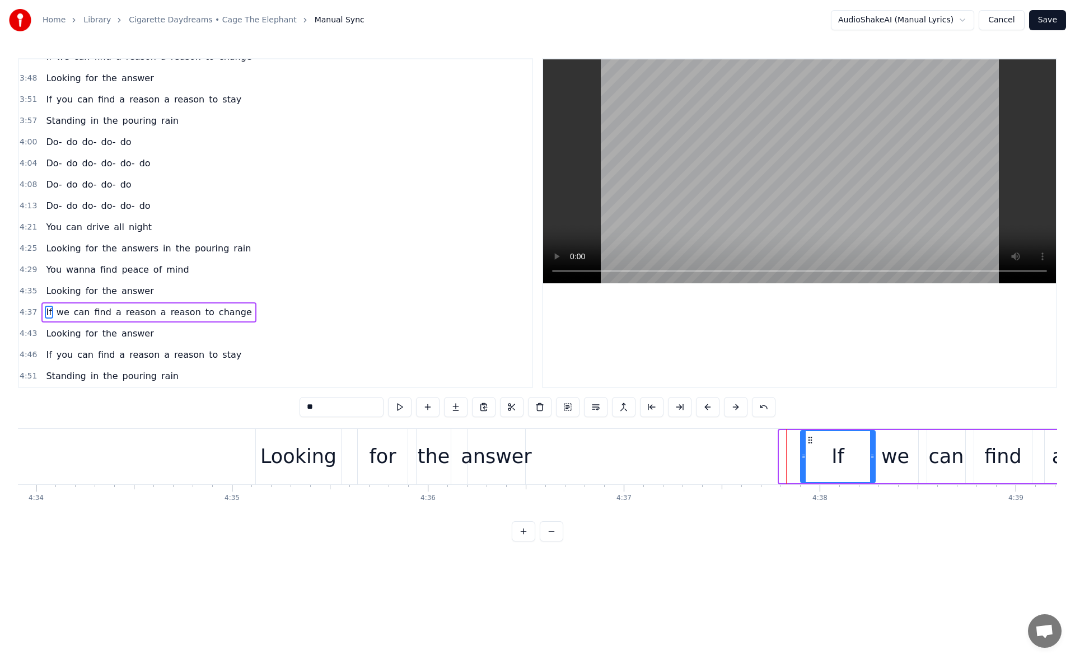
drag, startPoint x: 787, startPoint y: 438, endPoint x: 808, endPoint y: 441, distance: 21.5
click at [808, 441] on icon at bounding box center [809, 439] width 9 height 9
drag, startPoint x: 802, startPoint y: 459, endPoint x: 834, endPoint y: 457, distance: 32.5
click at [834, 457] on icon at bounding box center [833, 456] width 4 height 9
click at [507, 448] on div "answer" at bounding box center [496, 457] width 71 height 30
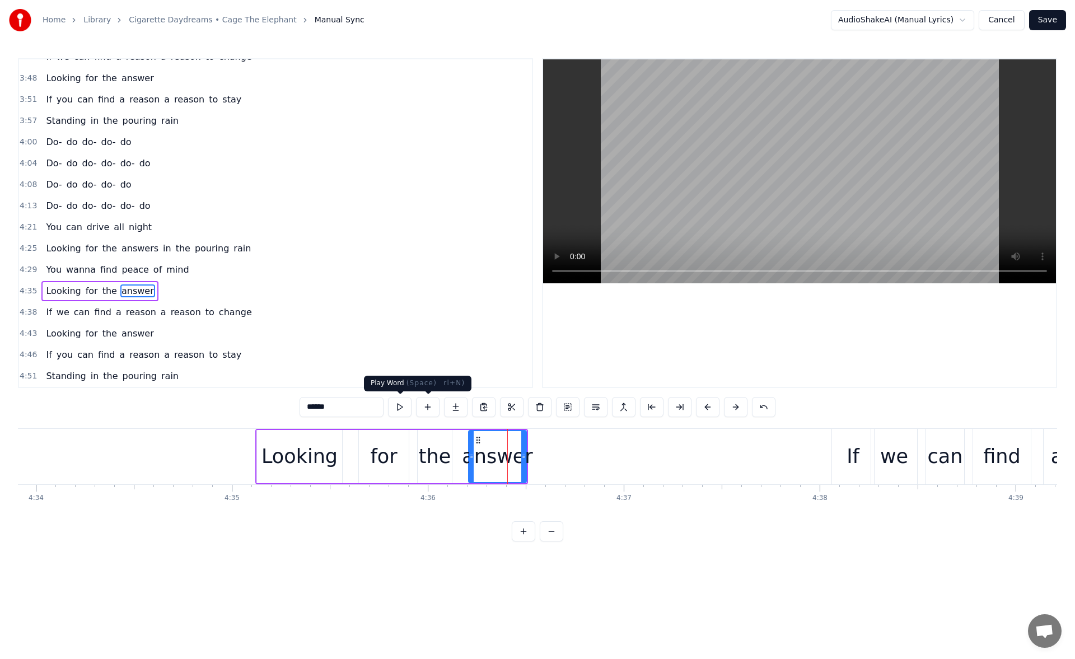
click at [404, 404] on button at bounding box center [400, 407] width 24 height 20
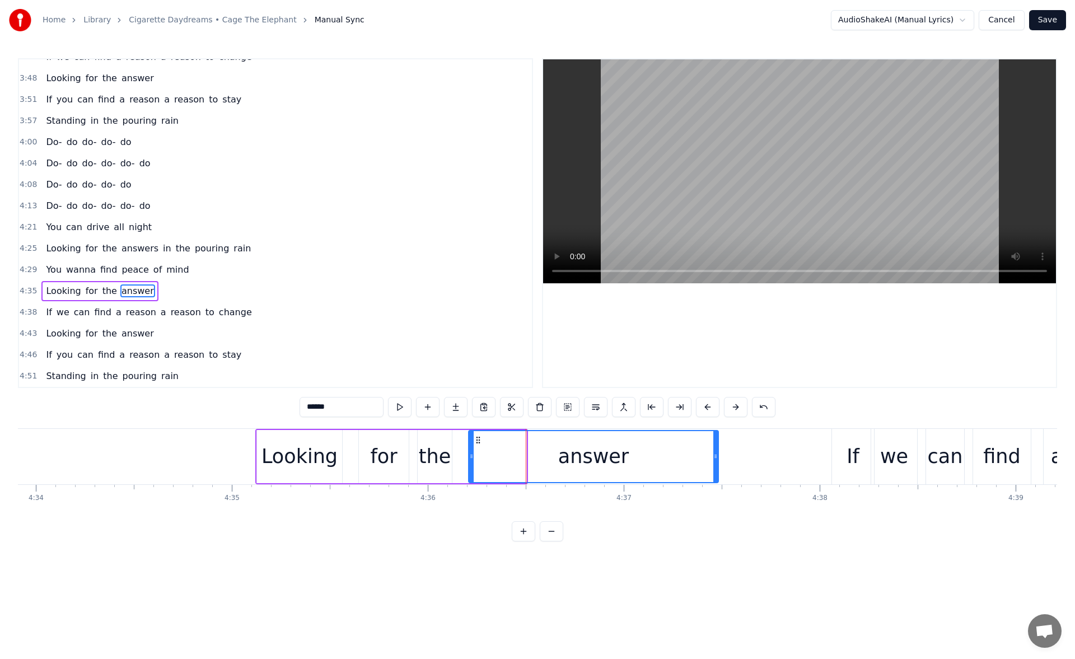
drag, startPoint x: 523, startPoint y: 456, endPoint x: 715, endPoint y: 461, distance: 192.1
click at [715, 461] on div at bounding box center [715, 456] width 4 height 51
click at [395, 406] on button at bounding box center [400, 407] width 24 height 20
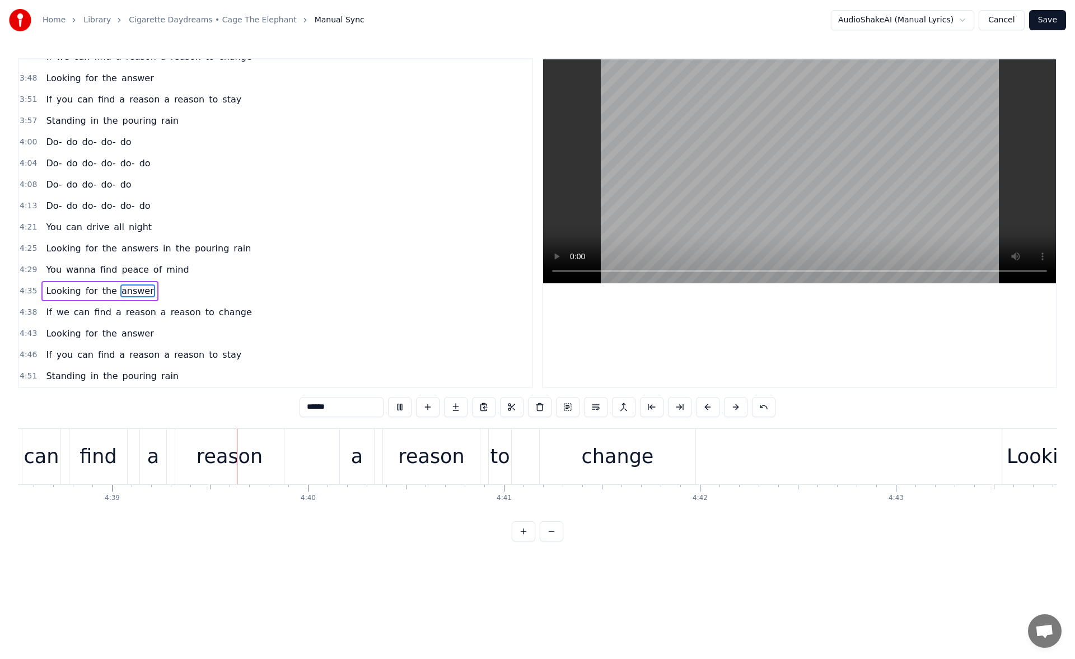
scroll to position [0, 54606]
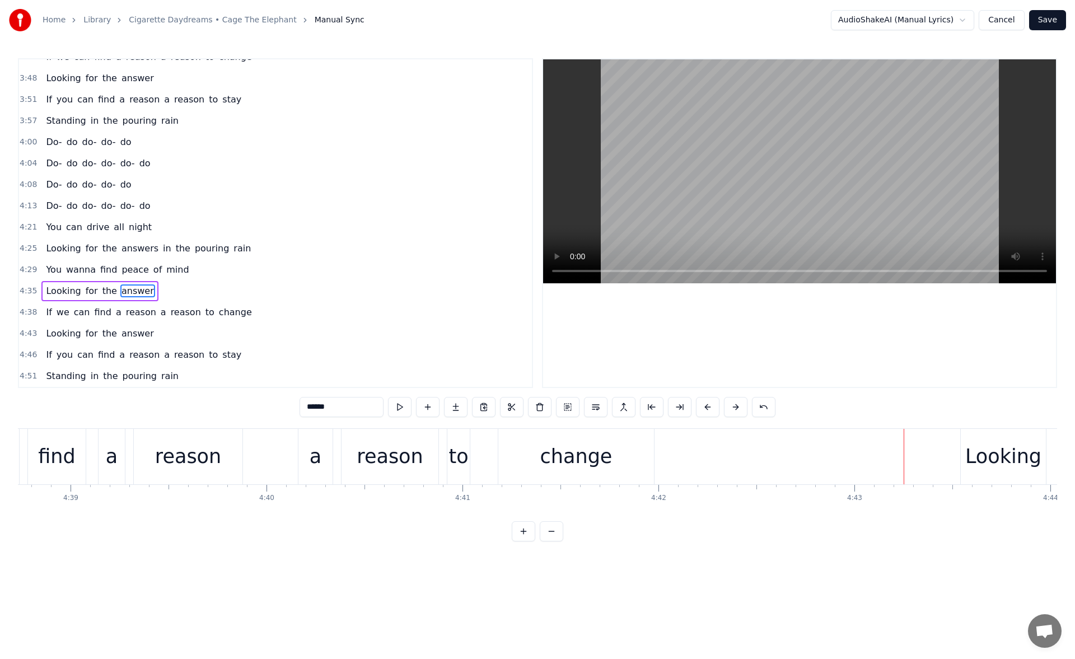
click at [974, 440] on div "Looking" at bounding box center [1003, 456] width 85 height 55
type input "*******"
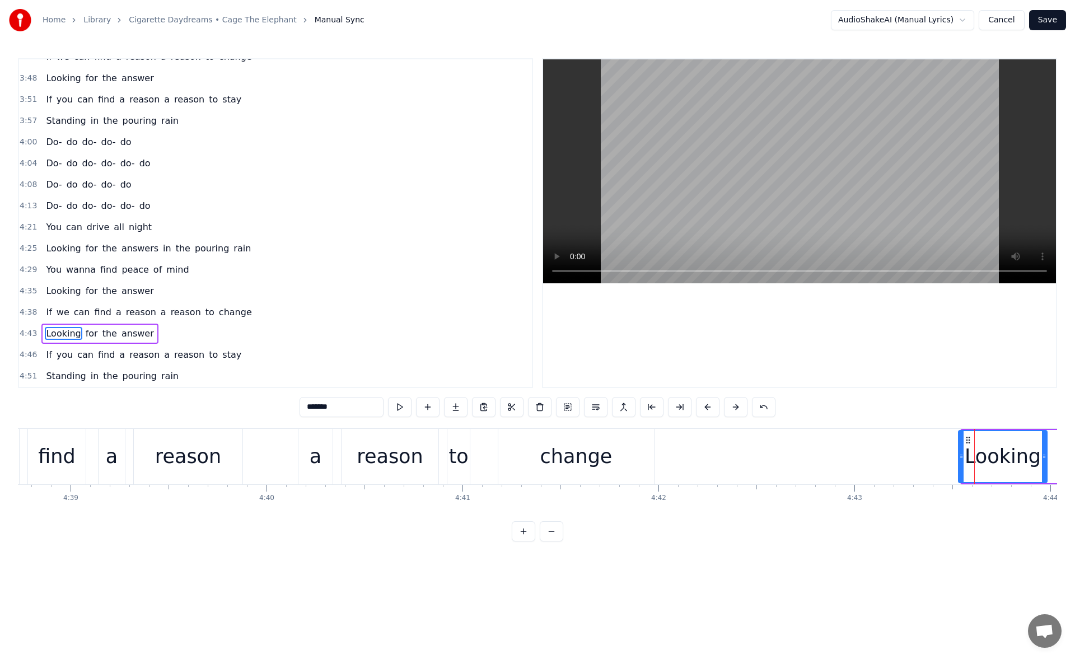
click at [962, 453] on icon at bounding box center [961, 456] width 4 height 9
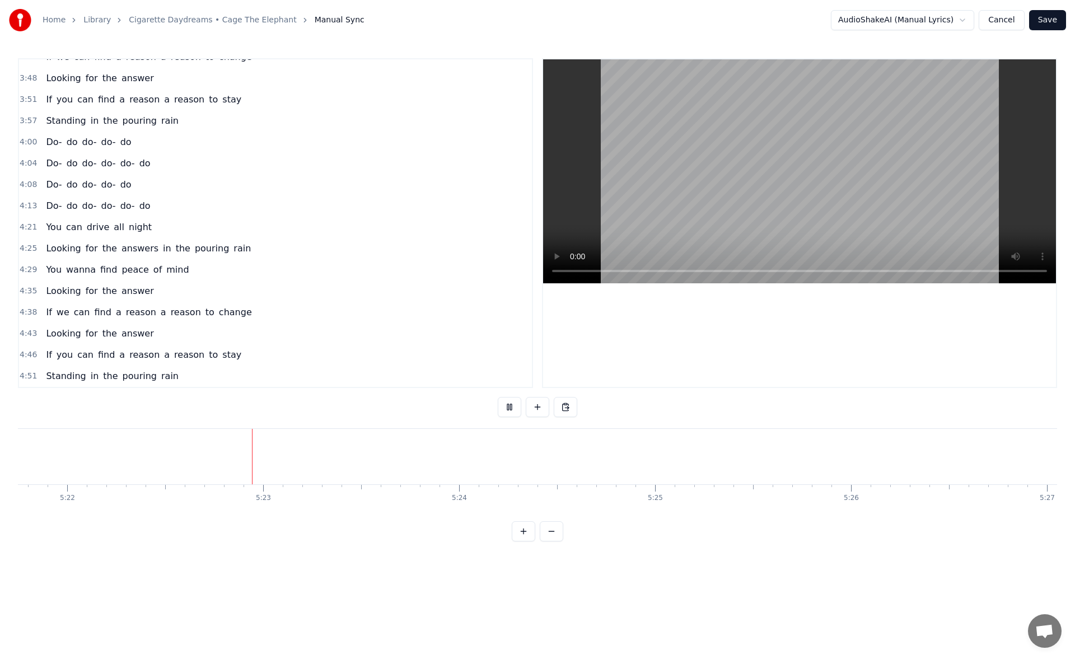
scroll to position [0, 63072]
click at [1055, 21] on button "Save" at bounding box center [1047, 20] width 37 height 20
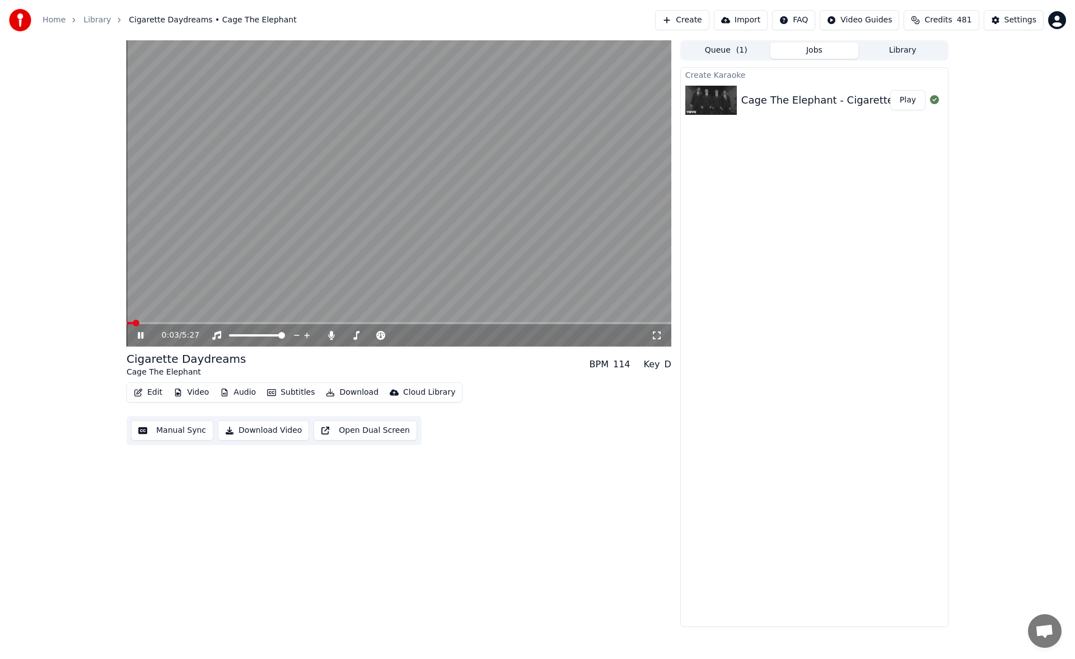
click at [145, 336] on icon at bounding box center [148, 335] width 26 height 9
